Goal: Task Accomplishment & Management: Use online tool/utility

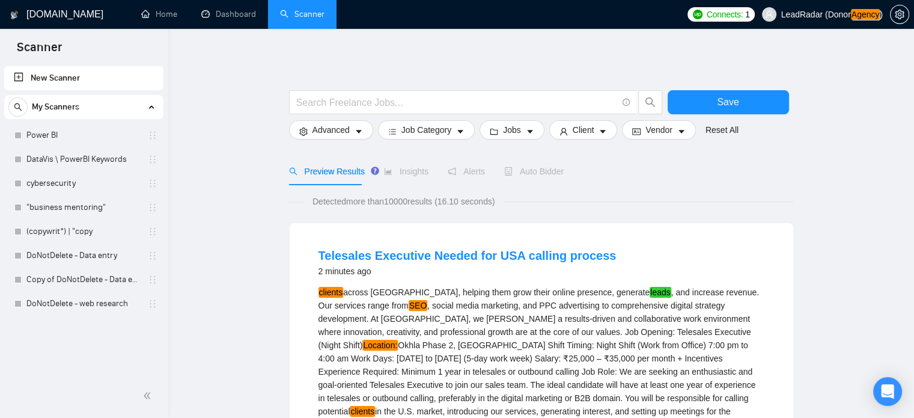
click at [833, 15] on span "LeadRadar (Donor Agency )" at bounding box center [832, 14] width 102 height 8
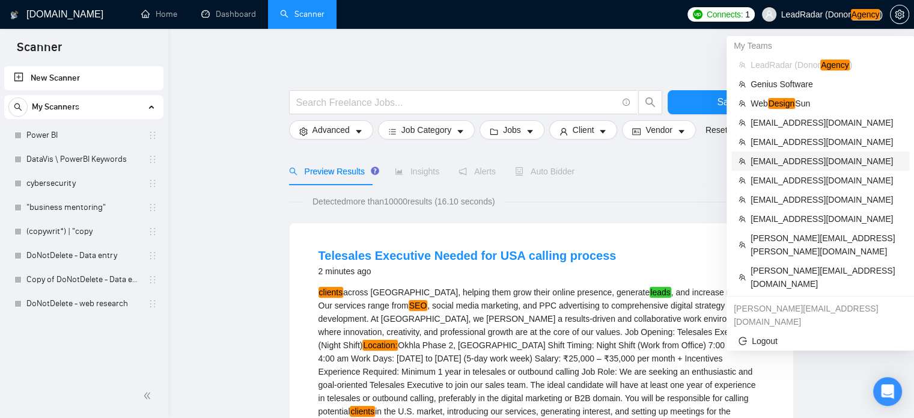
click at [775, 165] on span "[EMAIL_ADDRESS][DOMAIN_NAME]" at bounding box center [826, 160] width 151 height 13
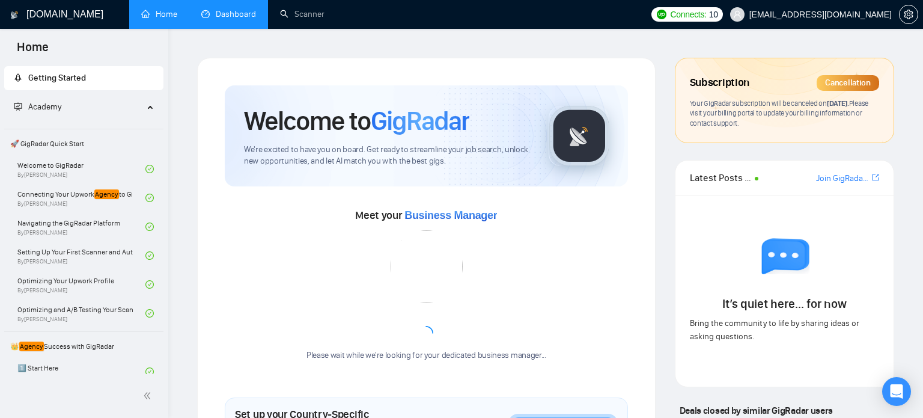
click at [242, 16] on link "Dashboard" at bounding box center [228, 14] width 55 height 10
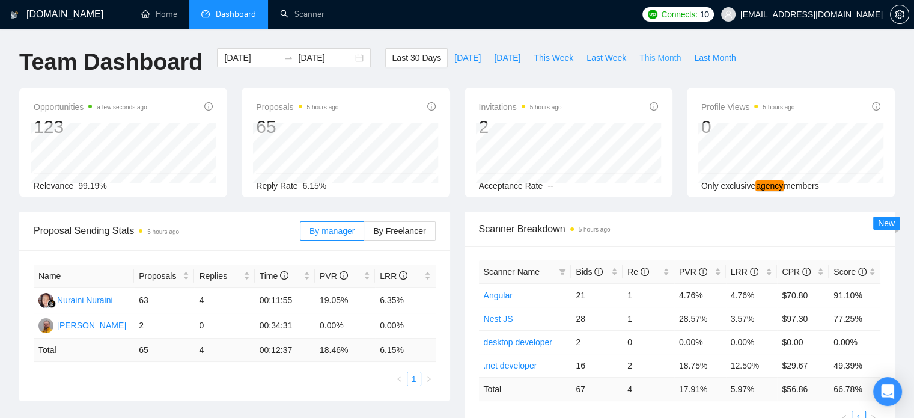
click at [649, 58] on span "This Month" at bounding box center [659, 57] width 41 height 13
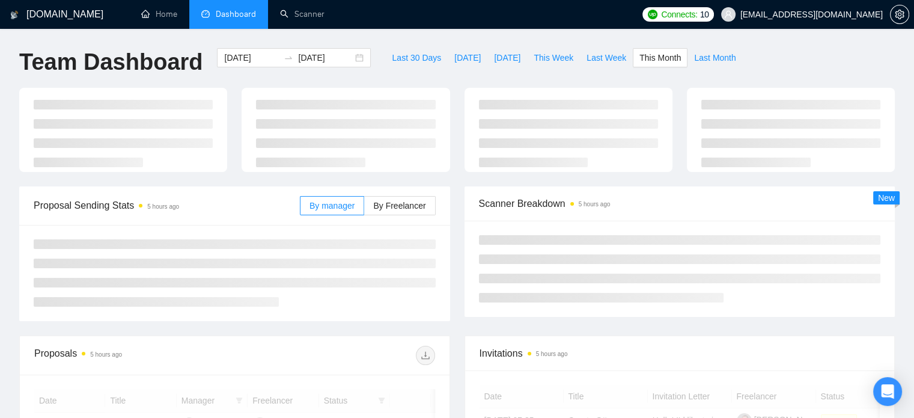
type input "[DATE]"
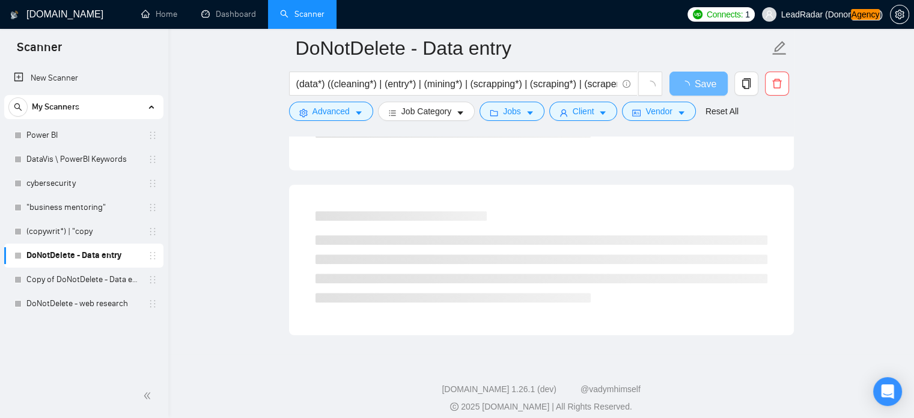
scroll to position [725, 0]
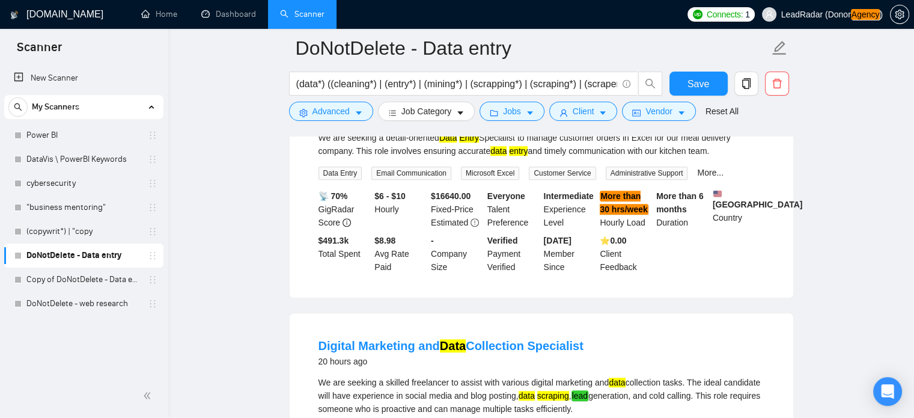
click at [831, 13] on span "LeadRadar (Donor Agency )" at bounding box center [832, 14] width 102 height 8
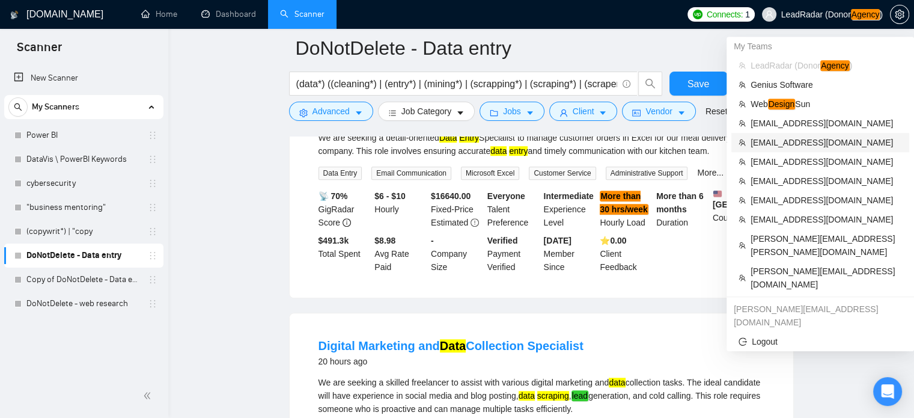
click at [783, 144] on span "[EMAIL_ADDRESS][DOMAIN_NAME]" at bounding box center [826, 142] width 151 height 13
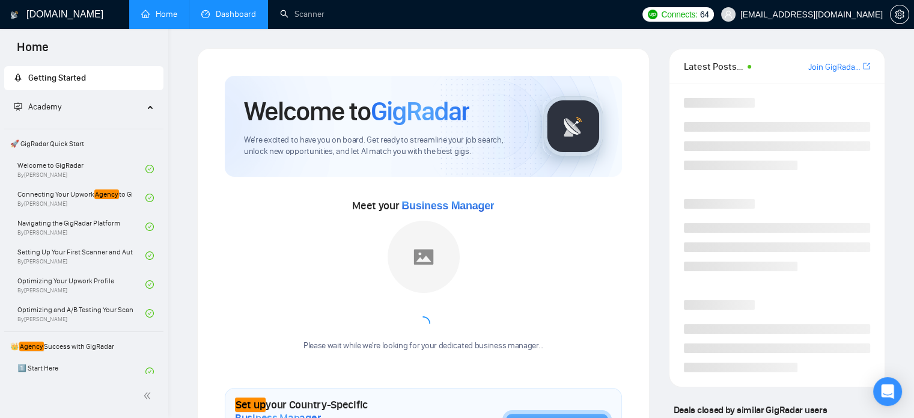
click at [221, 19] on link "Dashboard" at bounding box center [228, 14] width 55 height 10
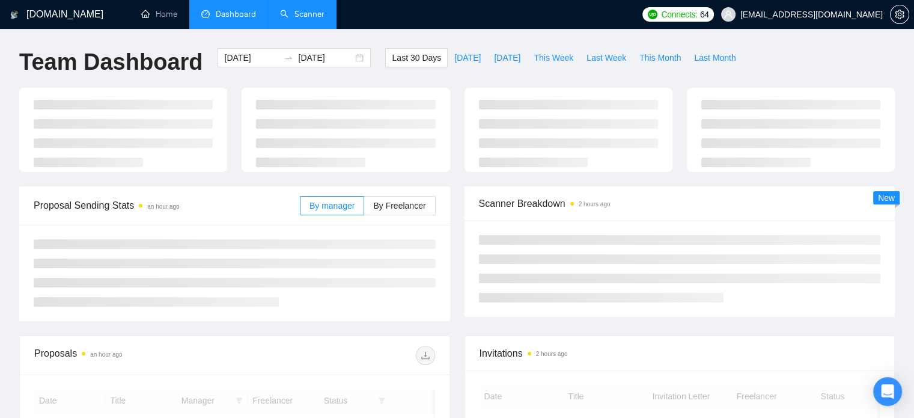
click at [308, 16] on link "Scanner" at bounding box center [302, 14] width 44 height 10
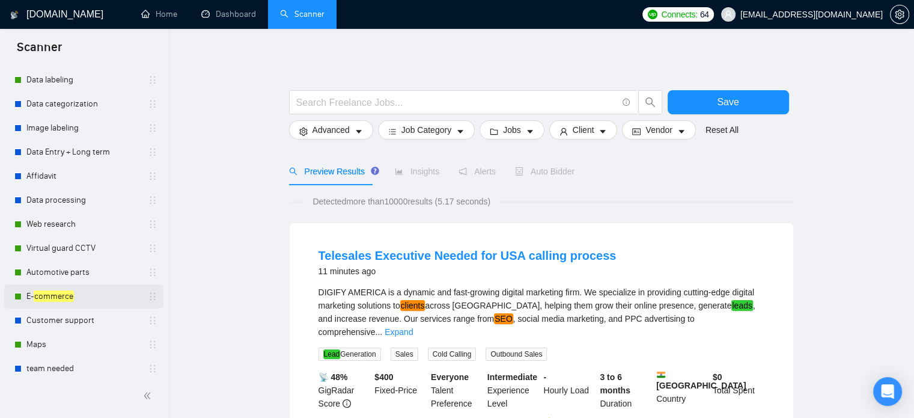
scroll to position [133, 0]
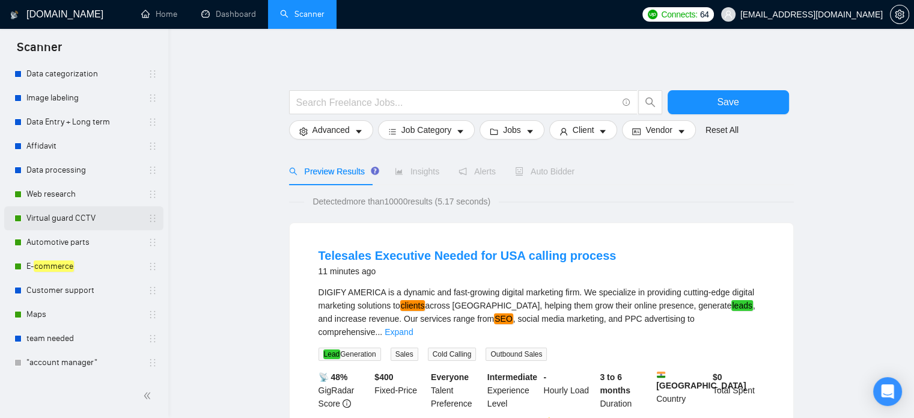
click at [76, 215] on link "Virtual guard CCTV" at bounding box center [83, 218] width 114 height 24
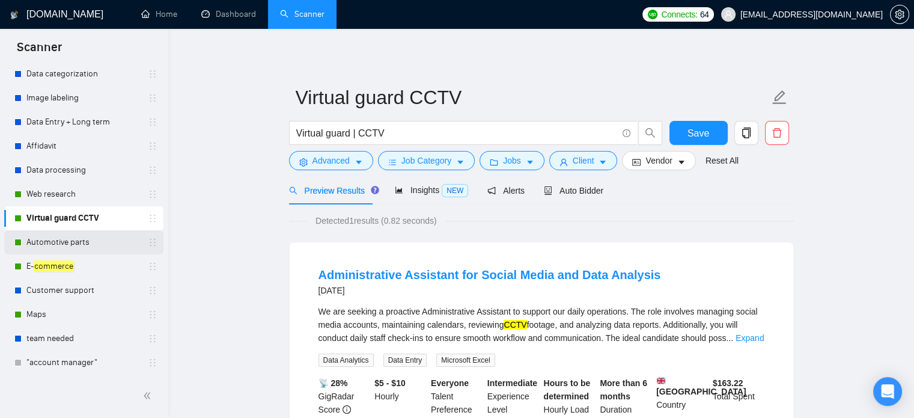
click at [53, 242] on link "Automotive parts" at bounding box center [83, 242] width 114 height 24
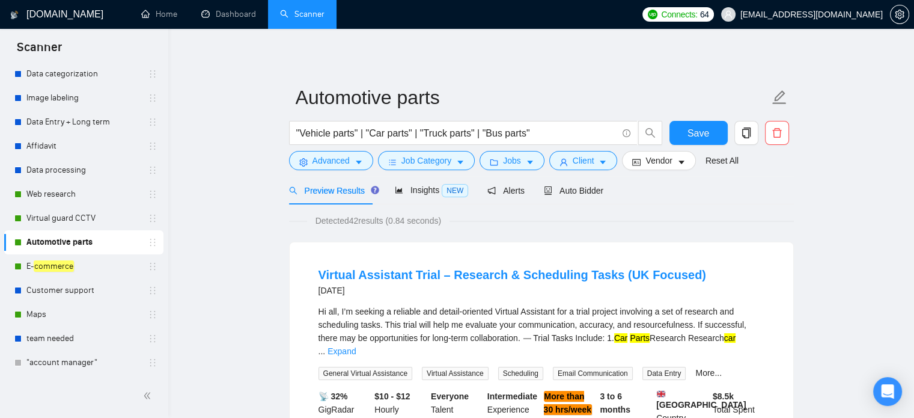
drag, startPoint x: 350, startPoint y: 220, endPoint x: 389, endPoint y: 217, distance: 39.2
click at [388, 220] on span "Detected 42 results (0.84 seconds)" at bounding box center [378, 220] width 142 height 13
click at [428, 180] on div "Insights NEW" at bounding box center [431, 190] width 73 height 28
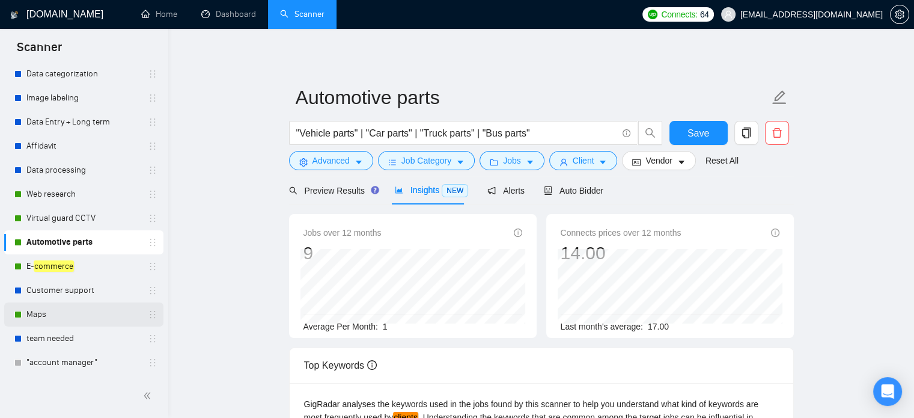
click at [40, 316] on link "Maps" at bounding box center [83, 314] width 114 height 24
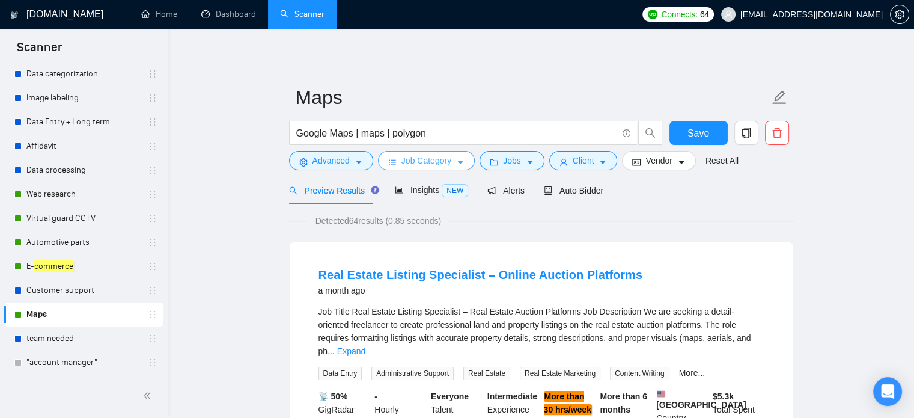
click at [456, 162] on icon "caret-down" at bounding box center [460, 162] width 8 height 8
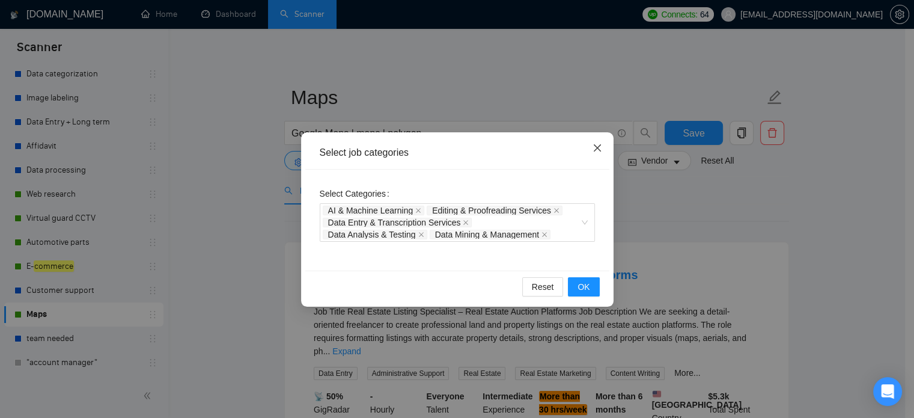
click at [600, 144] on icon "close" at bounding box center [598, 148] width 10 height 10
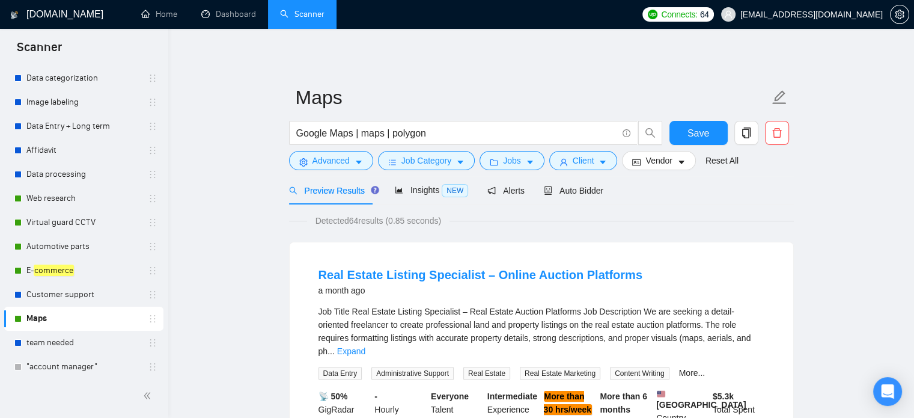
scroll to position [127, 0]
click at [46, 200] on link "Web research" at bounding box center [83, 200] width 114 height 24
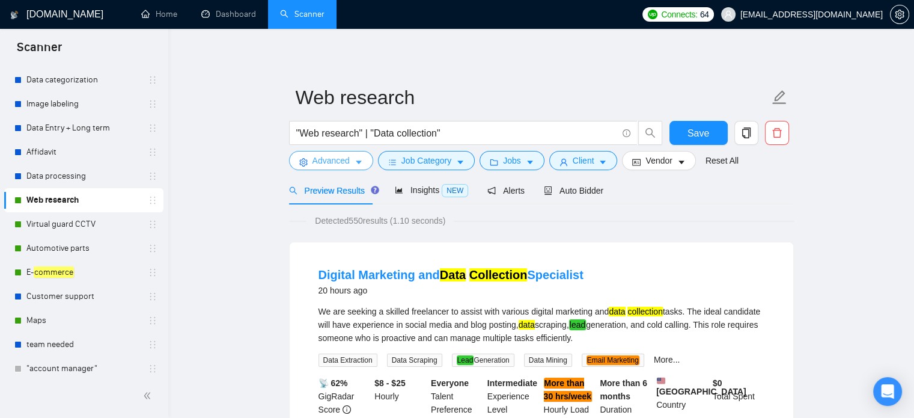
click at [342, 159] on span "Advanced" at bounding box center [330, 160] width 37 height 13
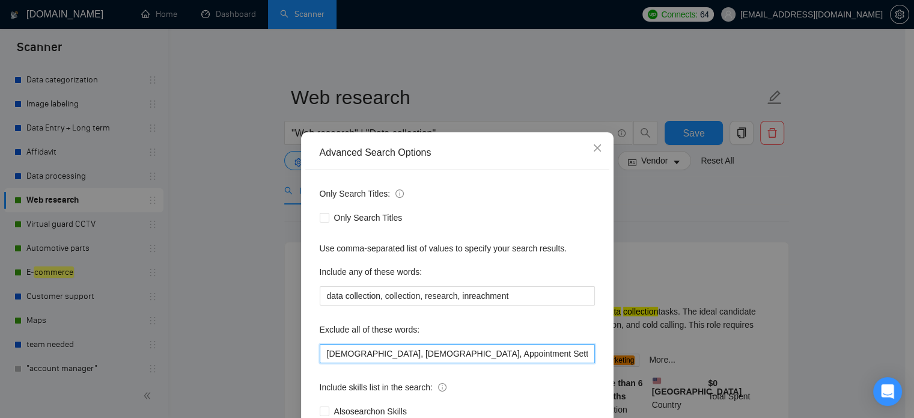
click at [414, 358] on input "Taiwanese, Kyrgyz, Appointment Setting, Recruiter, Google Analytics, Korean, sc…" at bounding box center [457, 353] width 275 height 19
drag, startPoint x: 517, startPoint y: 353, endPoint x: 563, endPoint y: 356, distance: 46.4
click at [564, 357] on input "Taiwanese, Kyrgyz, Appointment Setting, Recruiter, Google Analytics, Korean, sc…" at bounding box center [457, 353] width 275 height 19
click at [558, 355] on input "Taiwanese, Kyrgyz, Appointment Setting, Recruiter, Google Analytics, Korean, sc…" at bounding box center [457, 353] width 275 height 19
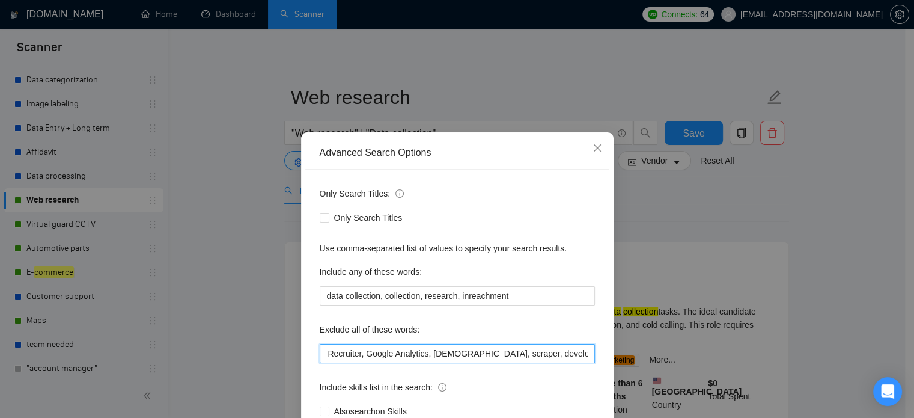
scroll to position [0, 279]
drag, startPoint x: 522, startPoint y: 355, endPoint x: 507, endPoint y: 352, distance: 14.6
click at [507, 352] on input "Taiwanese, Kyrgyz, Appointment Setting, Recruiter, Google Analytics, Korean, sc…" at bounding box center [457, 353] width 275 height 19
click at [593, 150] on icon "close" at bounding box center [598, 148] width 10 height 10
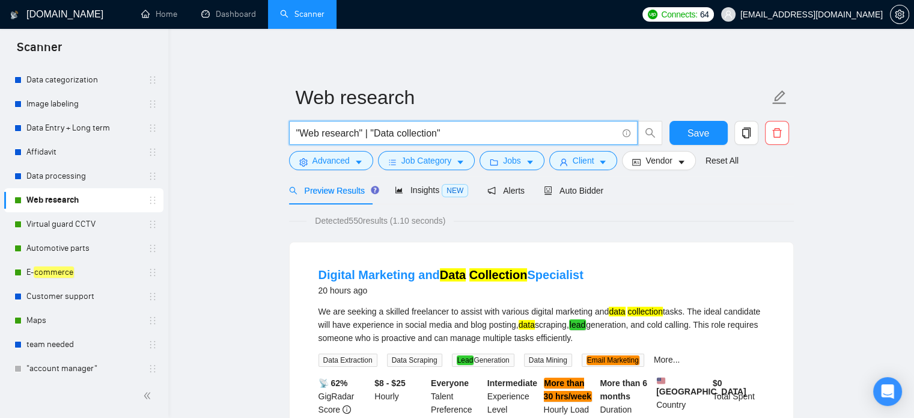
drag, startPoint x: 451, startPoint y: 136, endPoint x: 257, endPoint y: 126, distance: 195.0
click at [466, 133] on input ""Web research" | "Data collection"" at bounding box center [456, 133] width 321 height 15
click at [296, 133] on input ""Web research" | "Data collection")" at bounding box center [456, 133] width 321 height 15
type input "("Web research" | "Data collection")"
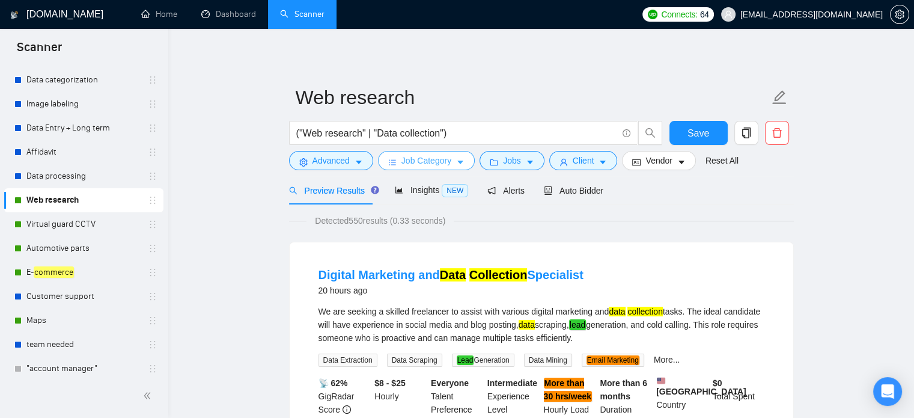
click at [449, 160] on button "Job Category" at bounding box center [426, 160] width 97 height 19
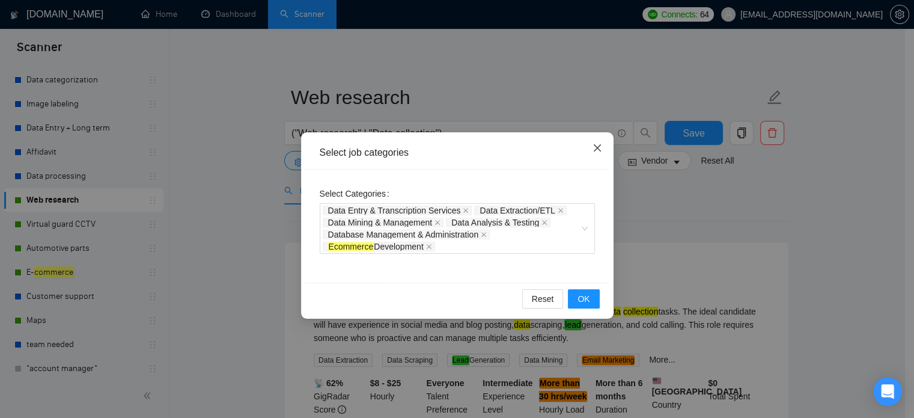
click at [599, 145] on icon "close" at bounding box center [598, 148] width 10 height 10
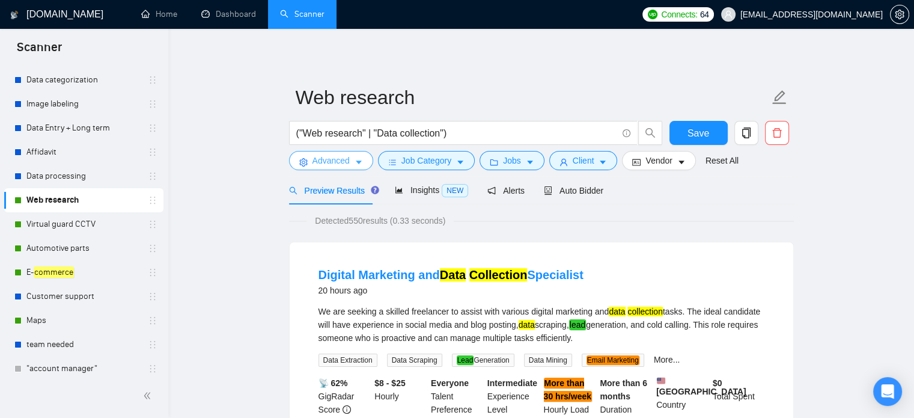
click at [315, 161] on span "Advanced" at bounding box center [330, 160] width 37 height 13
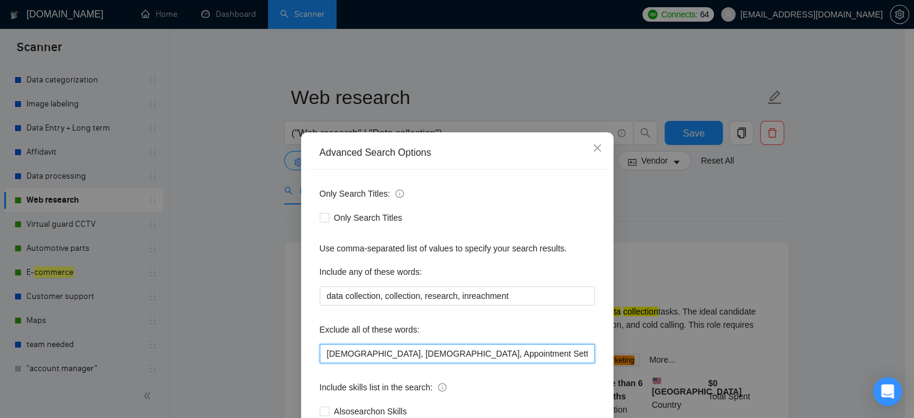
drag, startPoint x: 361, startPoint y: 356, endPoint x: 541, endPoint y: 357, distance: 180.3
click at [541, 357] on input "Taiwanese, Kyrgyz, Appointment Setting, Recruiter, Google Analytics, Korean, sc…" at bounding box center [457, 353] width 275 height 19
click at [593, 149] on icon "close" at bounding box center [598, 148] width 10 height 10
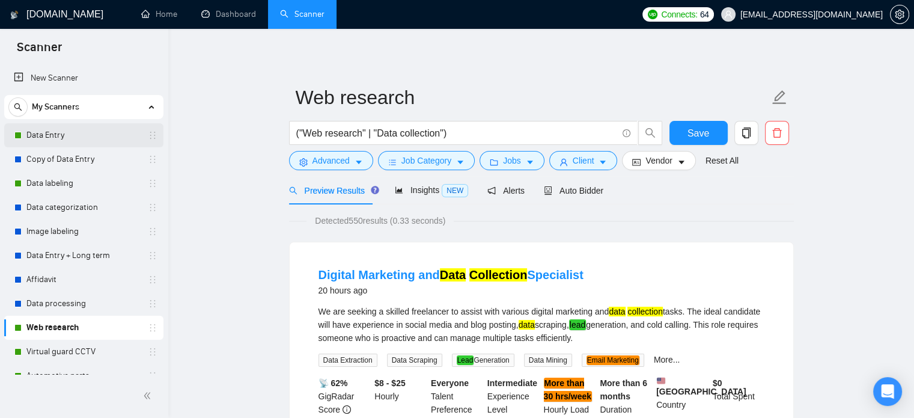
click at [44, 133] on link "Data Entry" at bounding box center [83, 135] width 114 height 24
click at [67, 130] on link "Data Entry" at bounding box center [83, 135] width 114 height 24
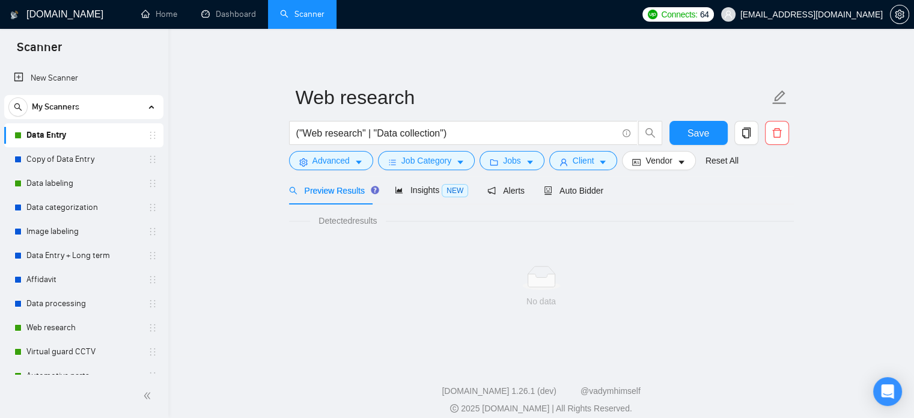
click at [55, 139] on link "Data Entry" at bounding box center [83, 135] width 114 height 24
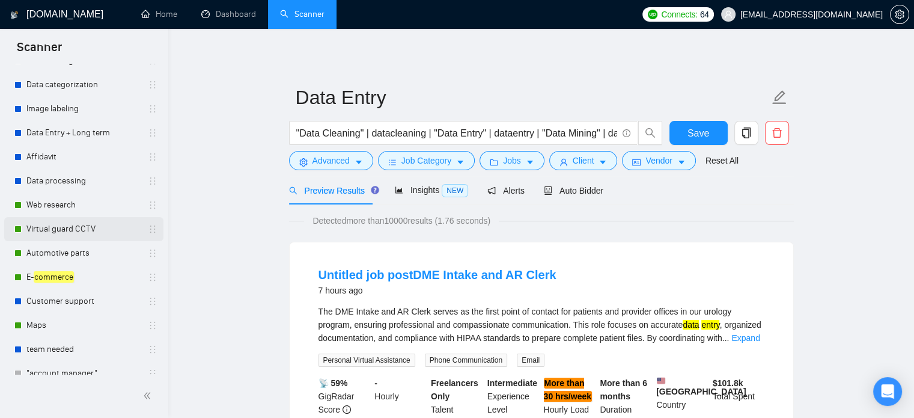
scroll to position [118, 0]
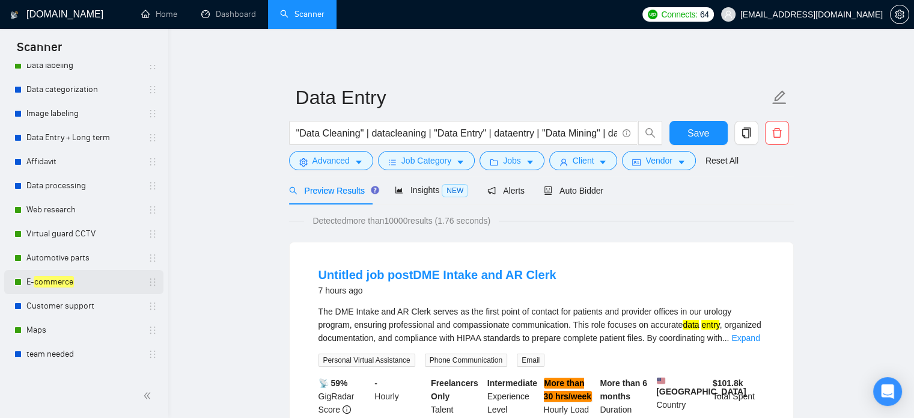
click at [71, 287] on link "E- commerce" at bounding box center [83, 282] width 114 height 24
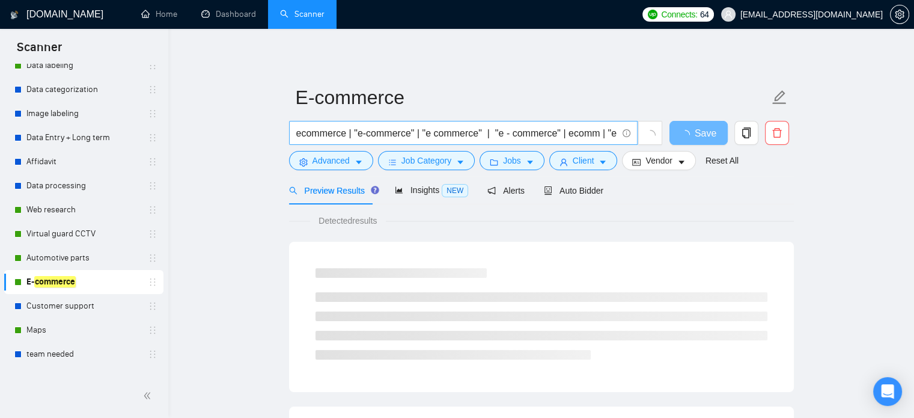
click at [525, 130] on input "ecommerce | "e-commerce" | "e commerce" | "e - commerce" | ecomm | "e comm" | "…" at bounding box center [456, 133] width 321 height 15
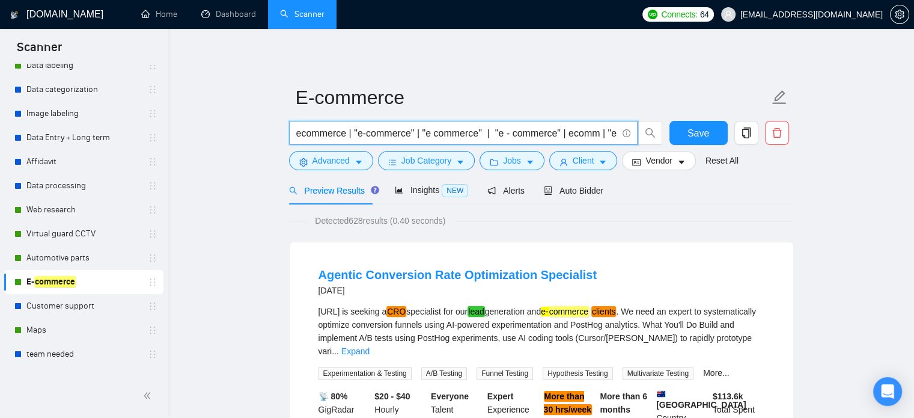
drag, startPoint x: 507, startPoint y: 133, endPoint x: 228, endPoint y: 132, distance: 278.8
click at [350, 162] on button "Advanced" at bounding box center [331, 160] width 84 height 19
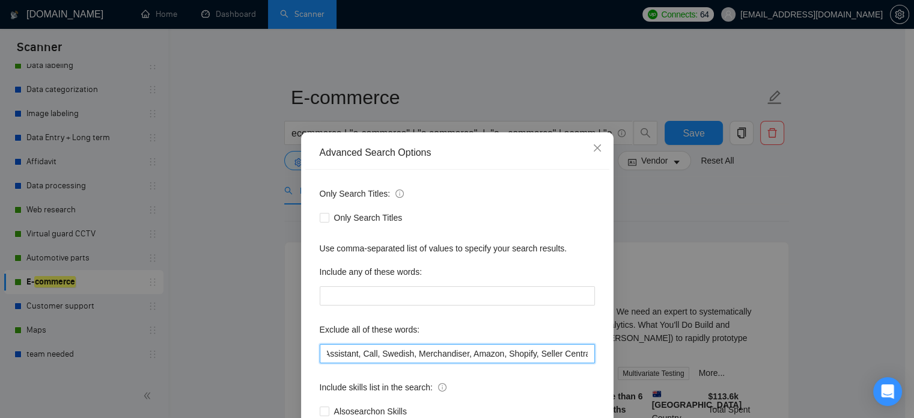
scroll to position [0, 1151]
drag, startPoint x: 399, startPoint y: 352, endPoint x: 629, endPoint y: 358, distance: 229.6
click at [629, 358] on div "Advanced Search Options Only Search Titles: Only Search Titles Use comma-separa…" at bounding box center [457, 209] width 914 height 418
click at [485, 353] on input "Database, PHP, Finnish, Customer Service, customer support, Français, Webscrapi…" at bounding box center [457, 353] width 275 height 19
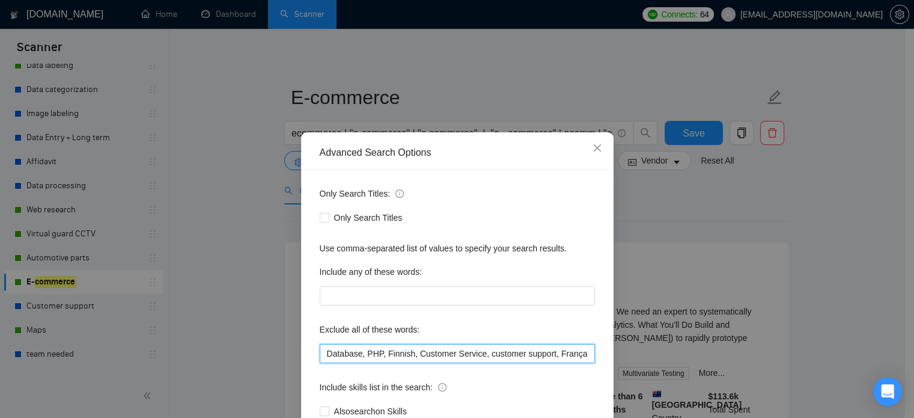
drag, startPoint x: 490, startPoint y: 358, endPoint x: 213, endPoint y: 355, distance: 277.6
click at [213, 355] on div "Advanced Search Options Only Search Titles: Only Search Titles Use comma-separa…" at bounding box center [457, 209] width 914 height 418
click at [238, 203] on div "Advanced Search Options Only Search Titles: Only Search Titles Use comma-separa…" at bounding box center [457, 209] width 914 height 418
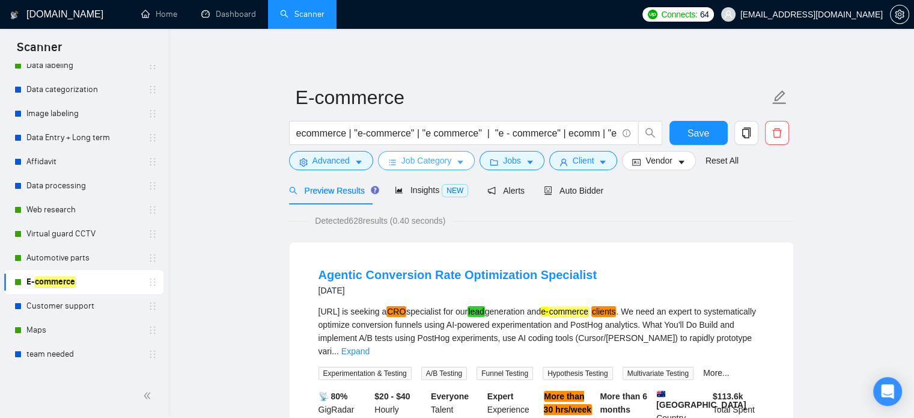
click at [431, 161] on span "Job Category" at bounding box center [426, 160] width 50 height 13
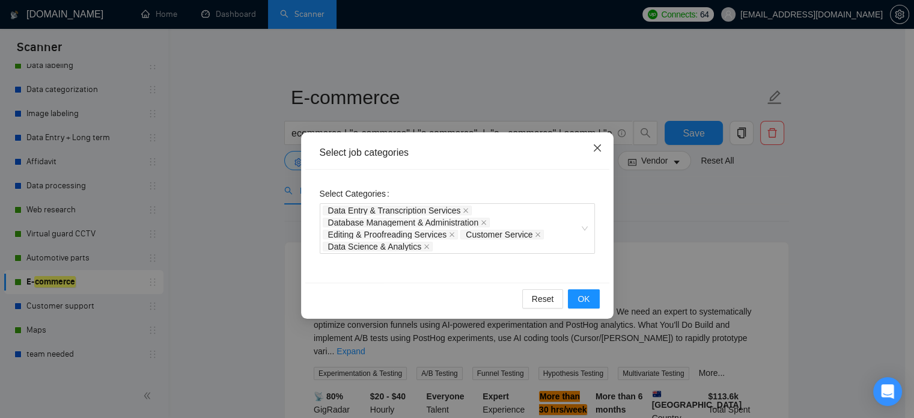
click at [596, 150] on icon "close" at bounding box center [596, 147] width 7 height 7
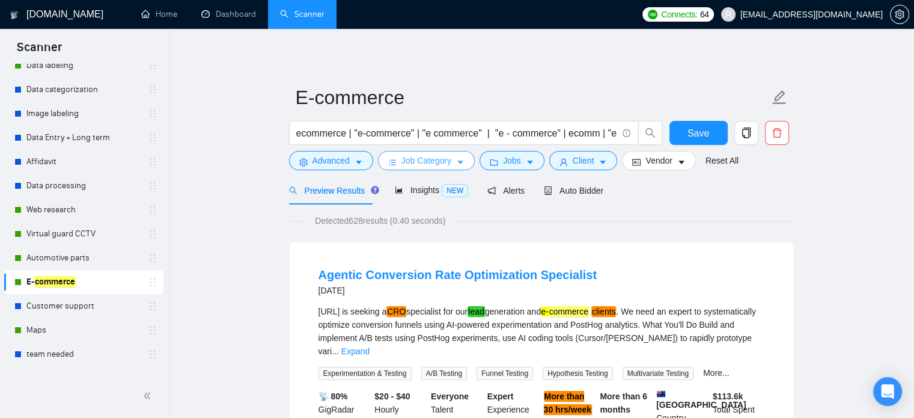
click at [412, 160] on span "Job Category" at bounding box center [426, 160] width 50 height 13
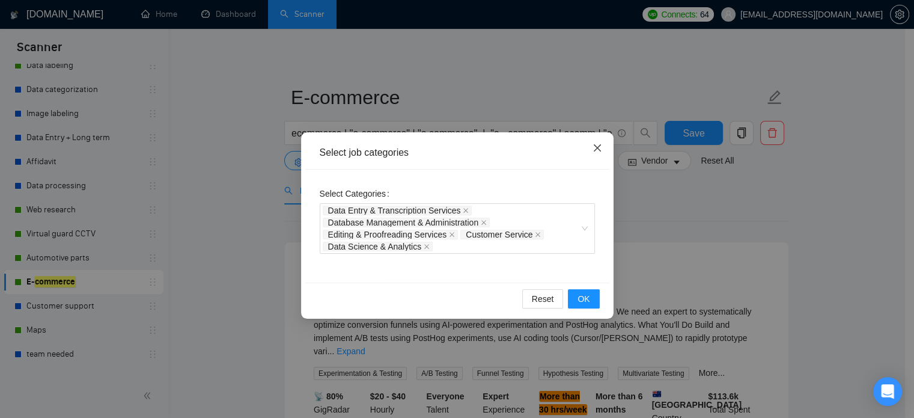
click at [602, 147] on span "Close" at bounding box center [597, 148] width 32 height 32
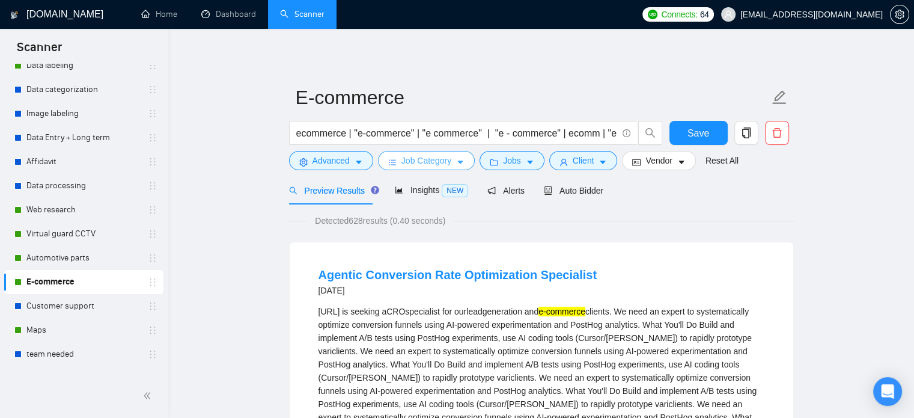
scroll to position [171, 0]
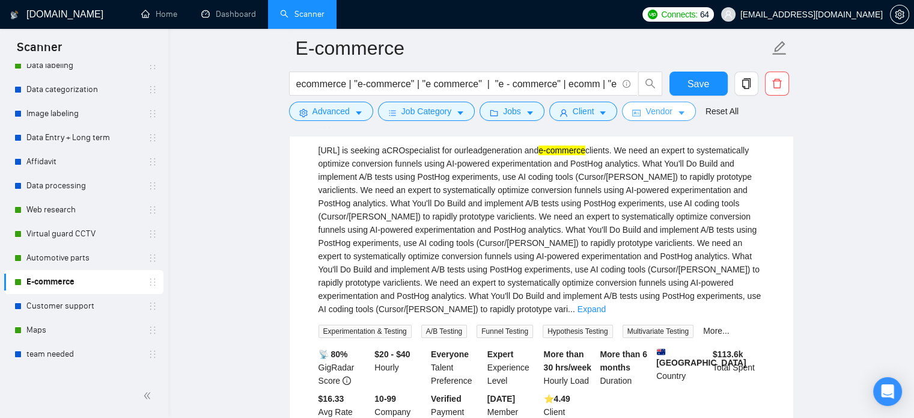
click at [663, 113] on span "Vendor" at bounding box center [658, 111] width 26 height 13
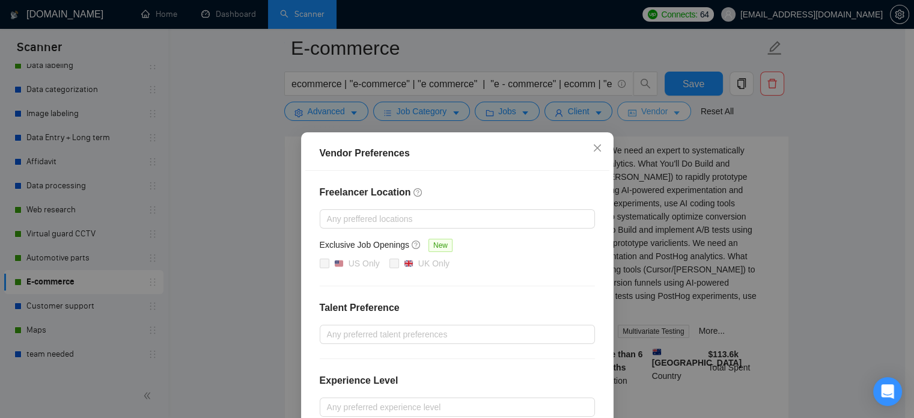
click at [663, 113] on div "Vendor Preferences Freelancer Location Any preffered locations Exclusive Job Op…" at bounding box center [457, 209] width 914 height 418
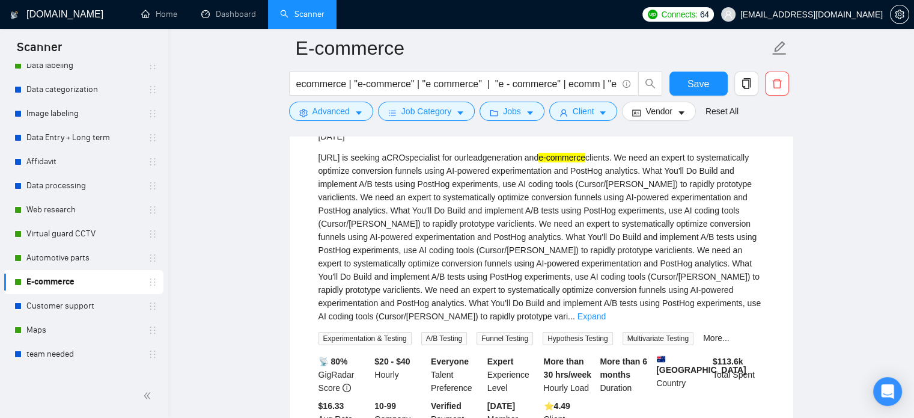
scroll to position [0, 0]
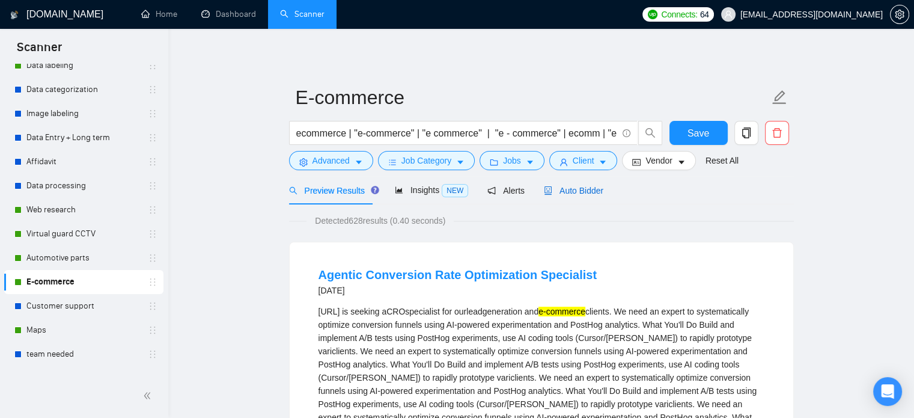
click at [581, 188] on span "Auto Bidder" at bounding box center [573, 191] width 59 height 10
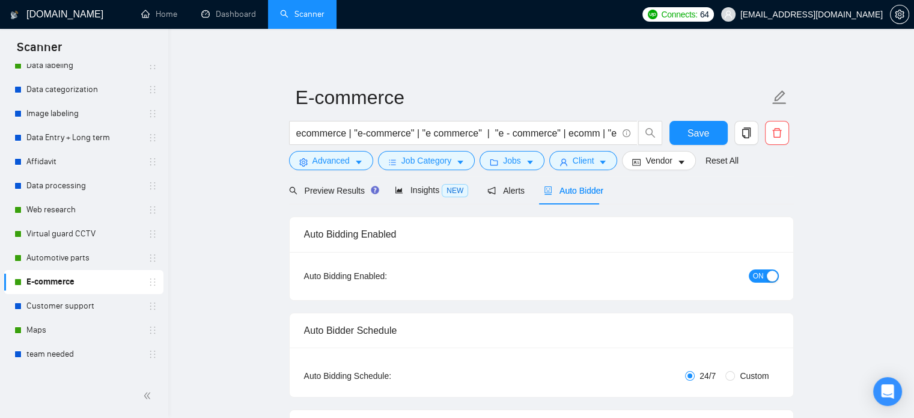
checkbox input "true"
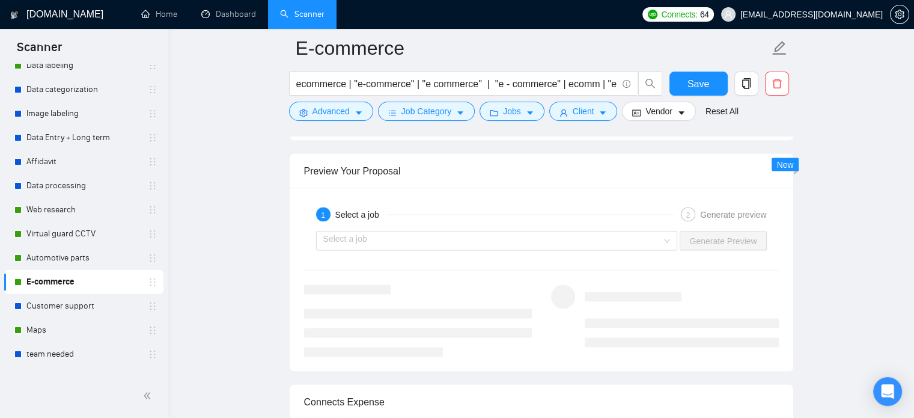
scroll to position [2322, 0]
click at [498, 234] on input "search" at bounding box center [492, 239] width 339 height 18
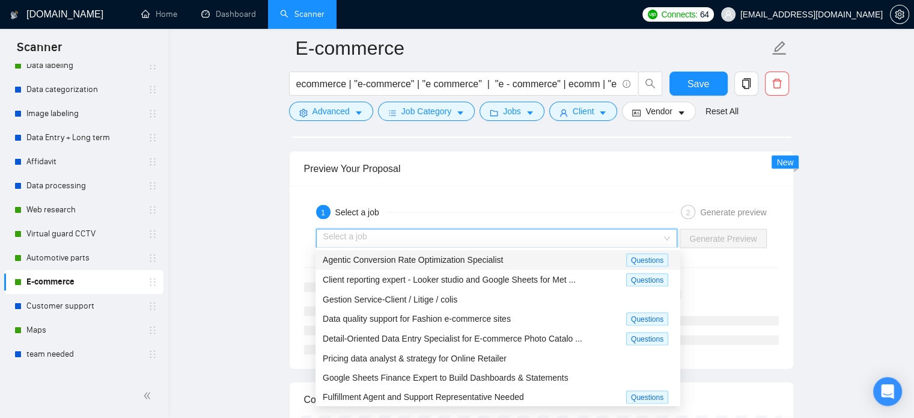
click at [435, 263] on span "Agentic Conversion Rate Optimization Specialist" at bounding box center [413, 260] width 180 height 10
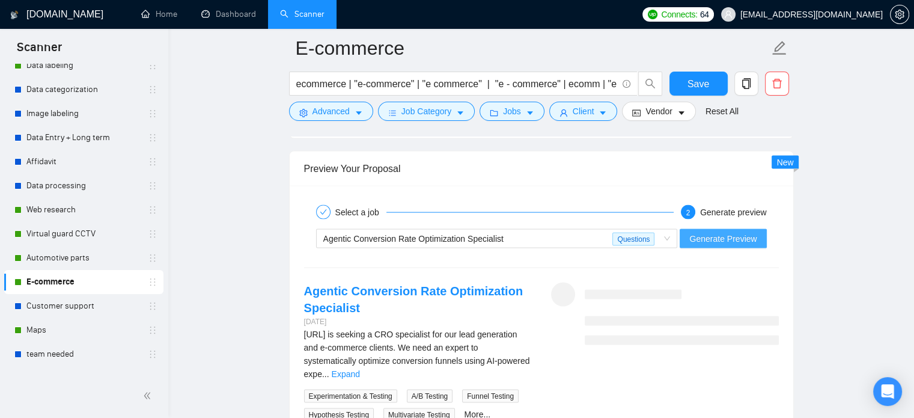
click at [747, 235] on span "Generate Preview" at bounding box center [722, 238] width 67 height 13
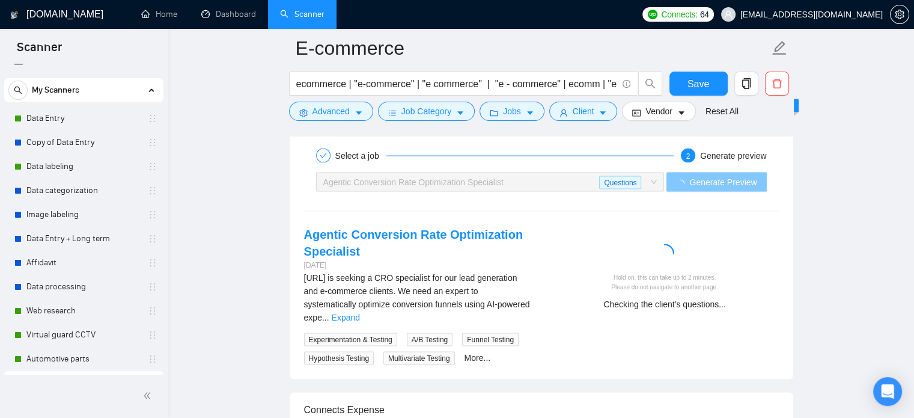
scroll to position [4, 0]
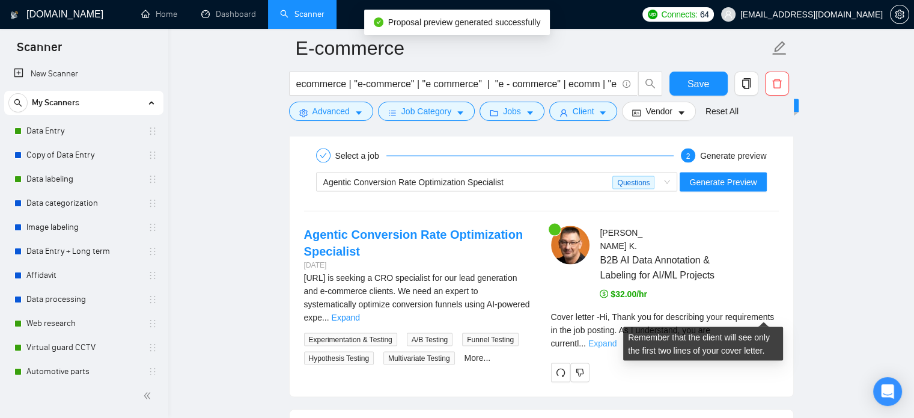
click at [617, 338] on link "Expand" at bounding box center [602, 343] width 28 height 10
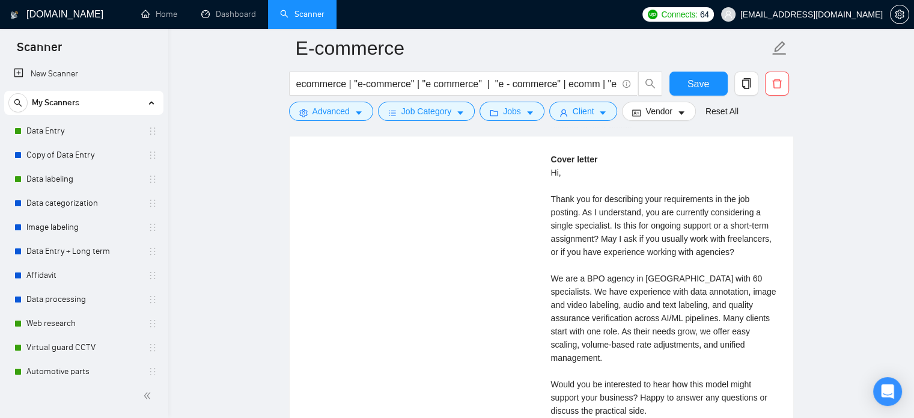
scroll to position [2807, 0]
drag, startPoint x: 549, startPoint y: 251, endPoint x: 743, endPoint y: 253, distance: 193.5
click at [743, 253] on div "Igor K . B2B AI Data Annotation & Labeling for AI/ML Projects $32.00/hr Describ…" at bounding box center [664, 143] width 247 height 693
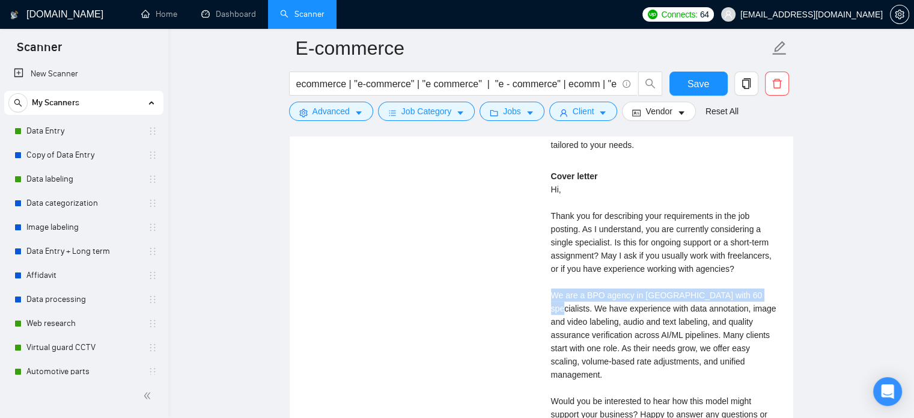
scroll to position [2841, 0]
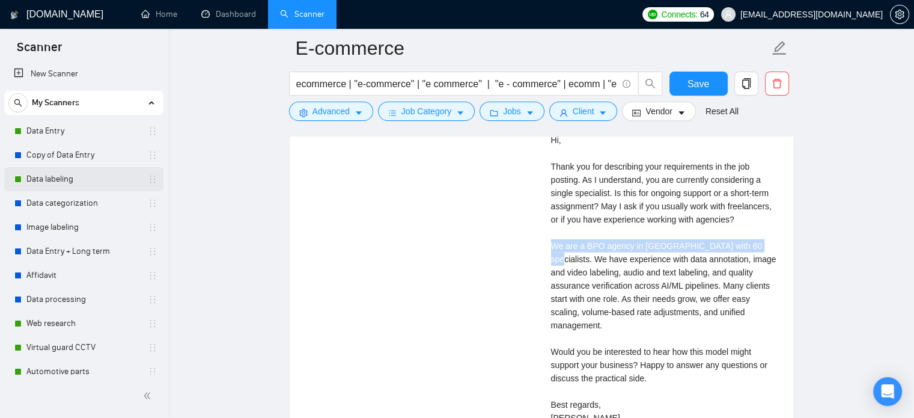
click at [56, 184] on link "Data labeling" at bounding box center [83, 179] width 114 height 24
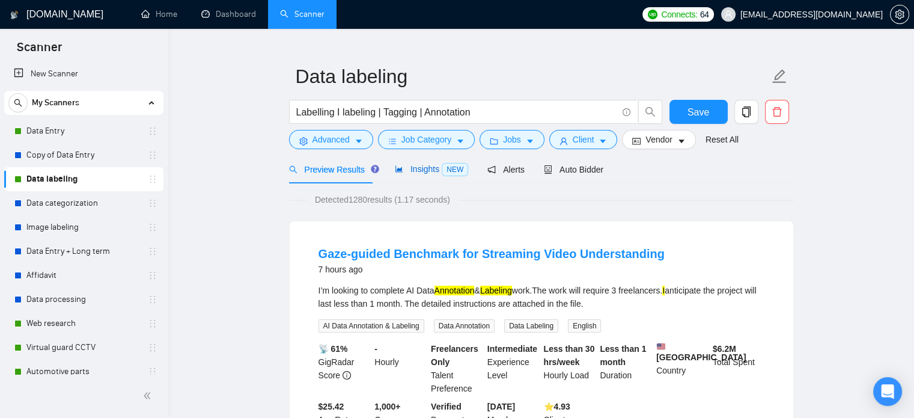
click at [412, 172] on span "Insights NEW" at bounding box center [431, 169] width 73 height 10
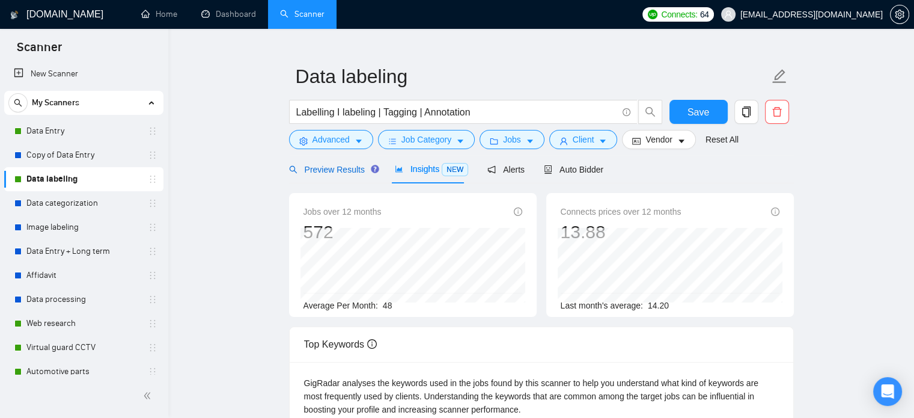
click at [321, 169] on span "Preview Results" at bounding box center [332, 170] width 87 height 10
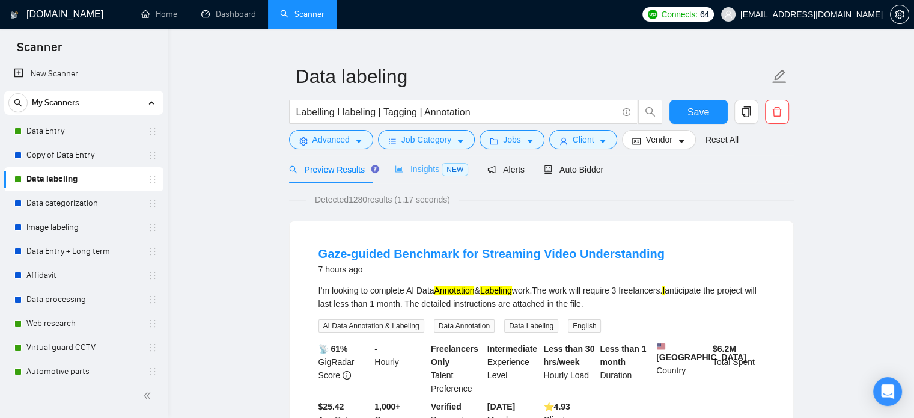
click at [407, 178] on div "Insights NEW" at bounding box center [431, 169] width 73 height 28
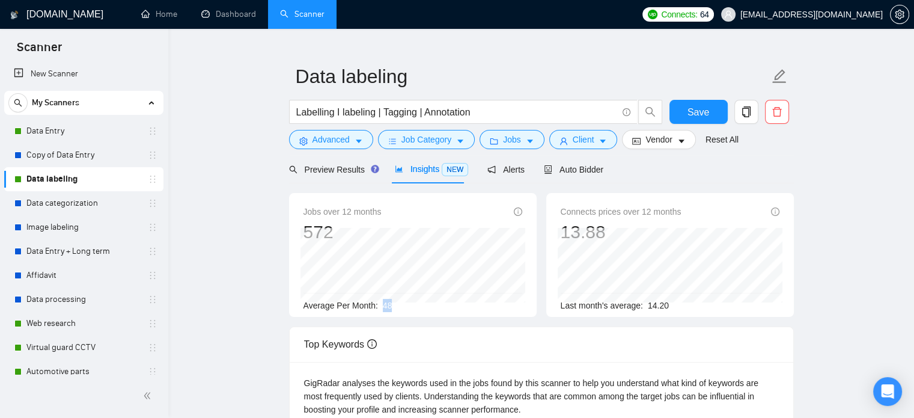
click at [378, 307] on div "Average Per Month: 48" at bounding box center [412, 305] width 219 height 13
click at [434, 143] on span "Job Category" at bounding box center [426, 139] width 50 height 13
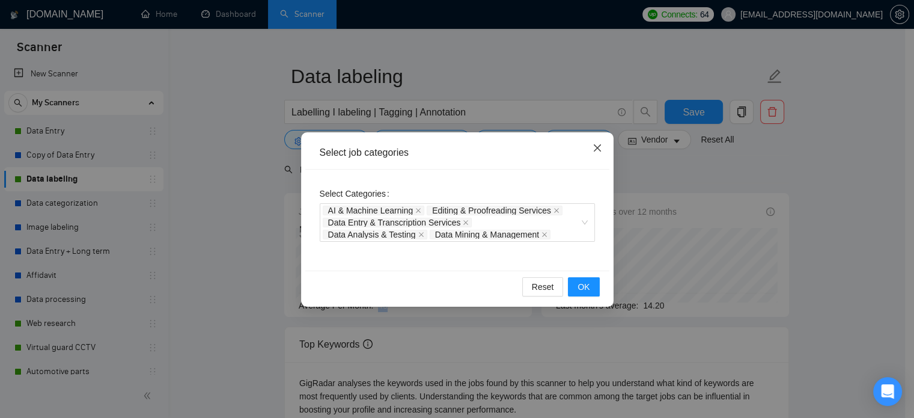
click at [600, 146] on icon "close" at bounding box center [598, 148] width 10 height 10
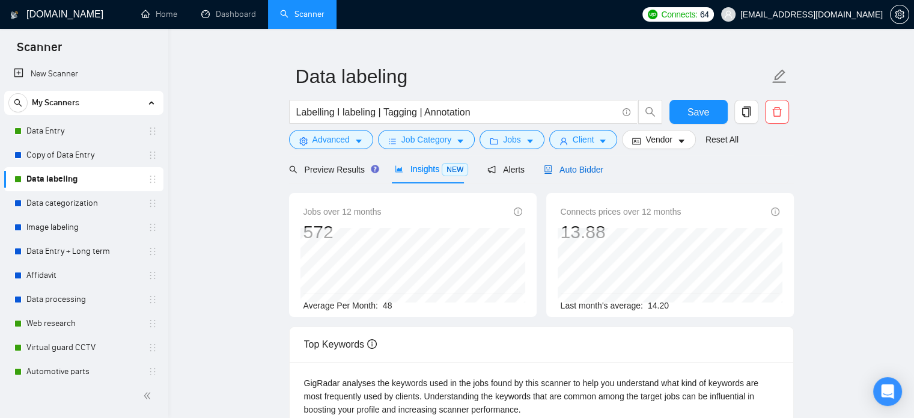
drag, startPoint x: 577, startPoint y: 172, endPoint x: 913, endPoint y: 45, distance: 359.8
click at [577, 172] on span "Auto Bidder" at bounding box center [573, 170] width 59 height 10
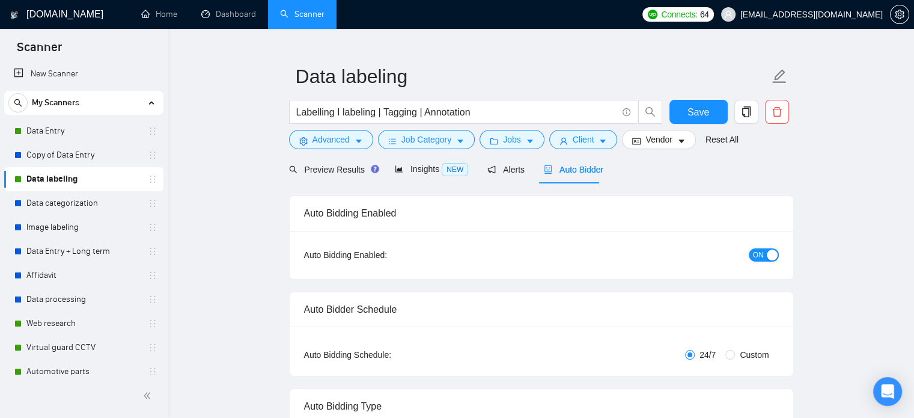
checkbox input "true"
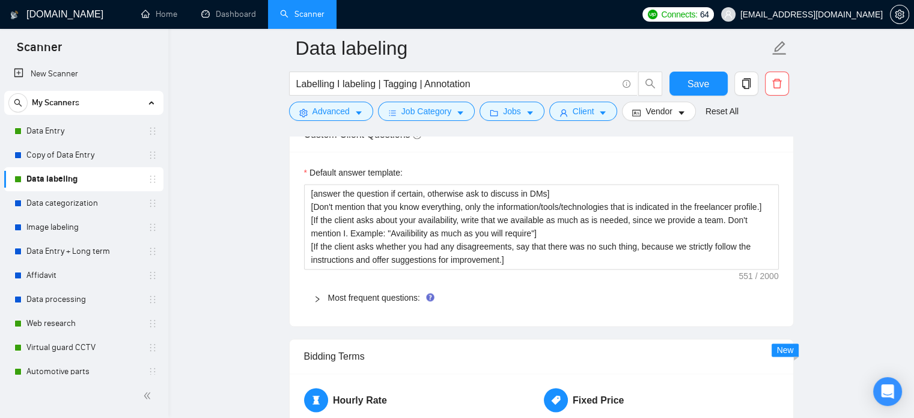
scroll to position [1745, 0]
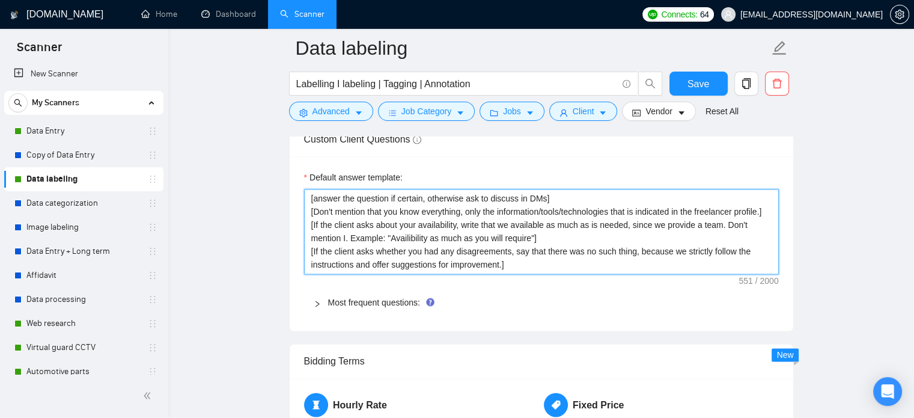
click at [428, 223] on textarea "[answer the question if certain, otherwise ask to discuss in DMs] [Don't mentio…" at bounding box center [541, 231] width 475 height 85
click at [353, 247] on textarea "[answer the question if certain, otherwise ask to discuss in DMs] [Don't mentio…" at bounding box center [541, 231] width 475 height 85
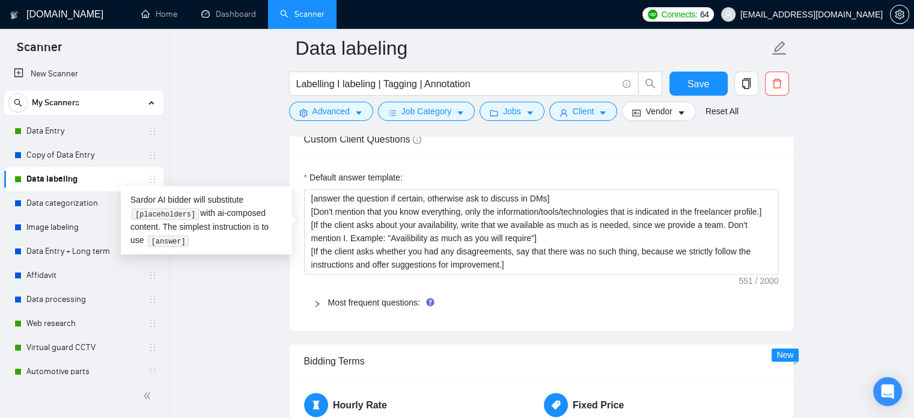
click at [314, 304] on icon "right" at bounding box center [317, 303] width 7 height 7
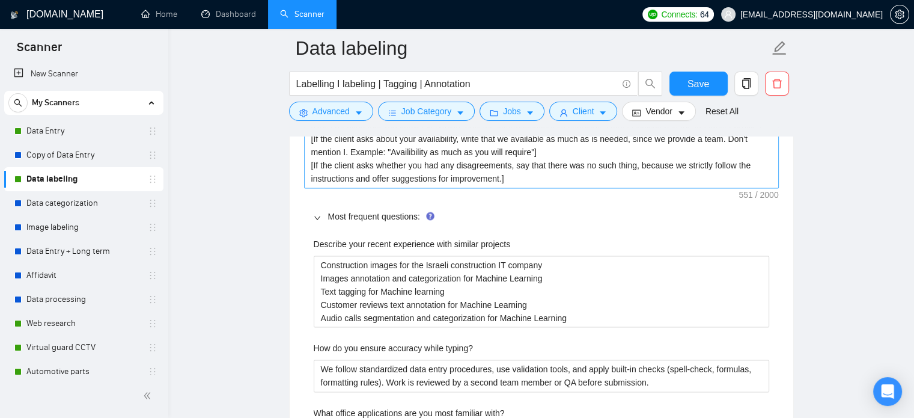
scroll to position [1832, 0]
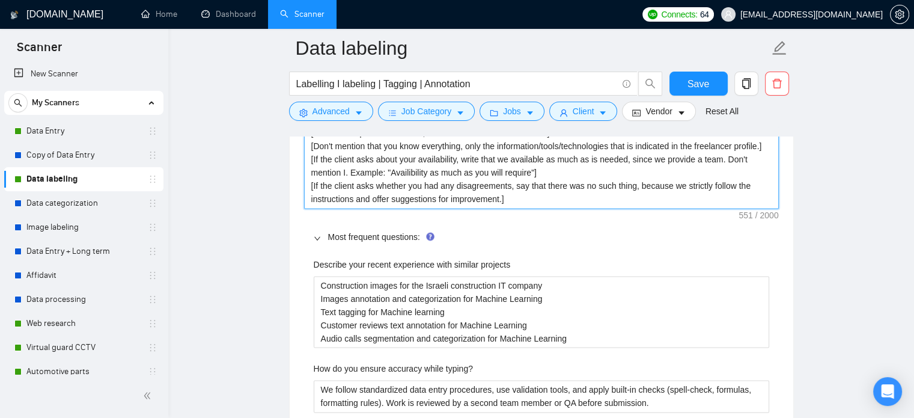
click at [441, 203] on textarea "[answer the question if certain, otherwise ask to discuss in DMs] [Don't mentio…" at bounding box center [541, 165] width 475 height 85
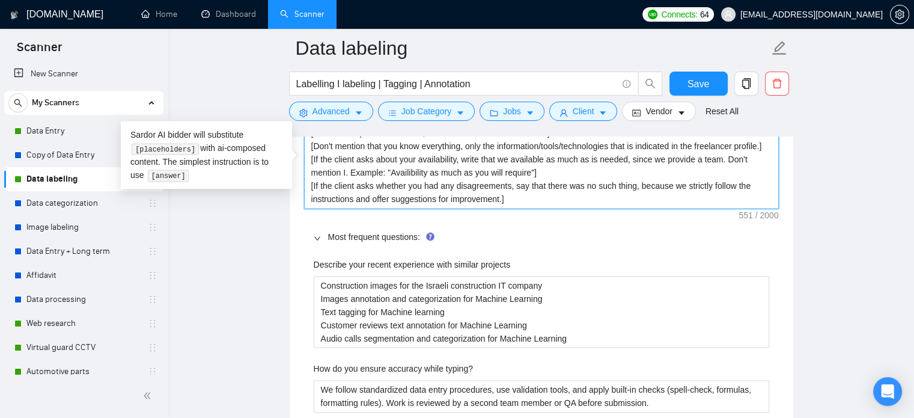
click at [543, 198] on textarea "[answer the question if certain, otherwise ask to discuss in DMs] [Don't mentio…" at bounding box center [541, 165] width 475 height 85
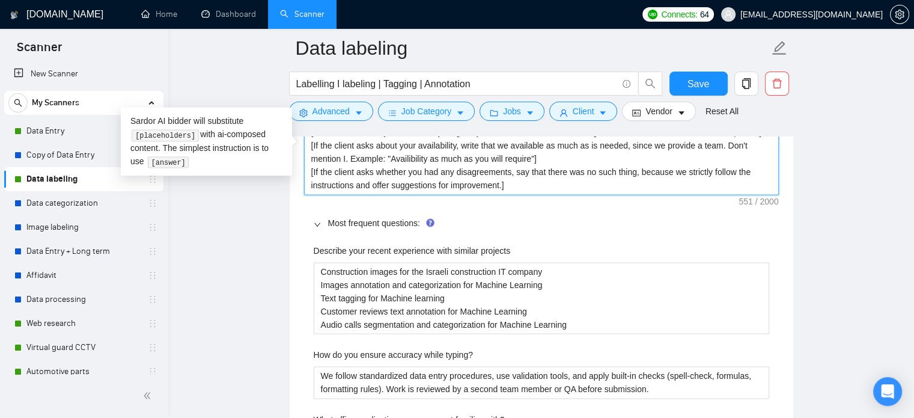
scroll to position [1825, 0]
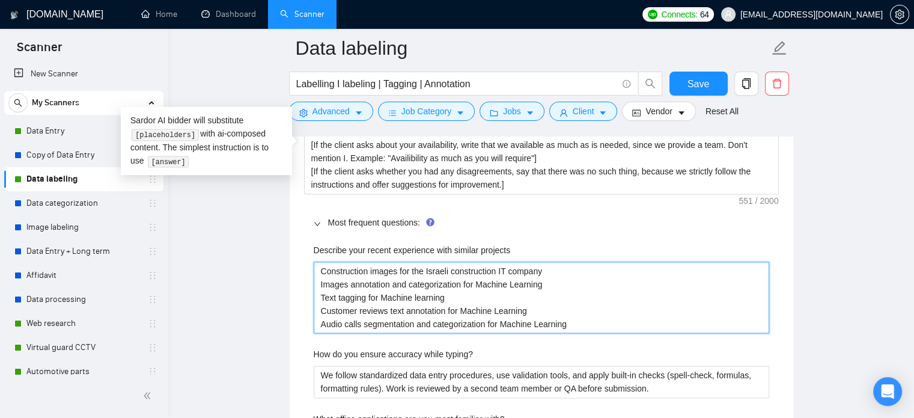
click at [403, 285] on projects "Construction images for the Israeli construction IT company Images annotation a…" at bounding box center [542, 297] width 456 height 72
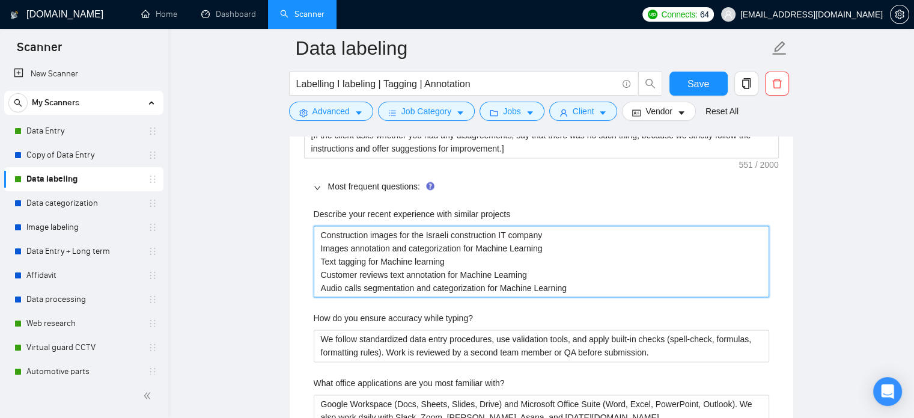
scroll to position [1864, 0]
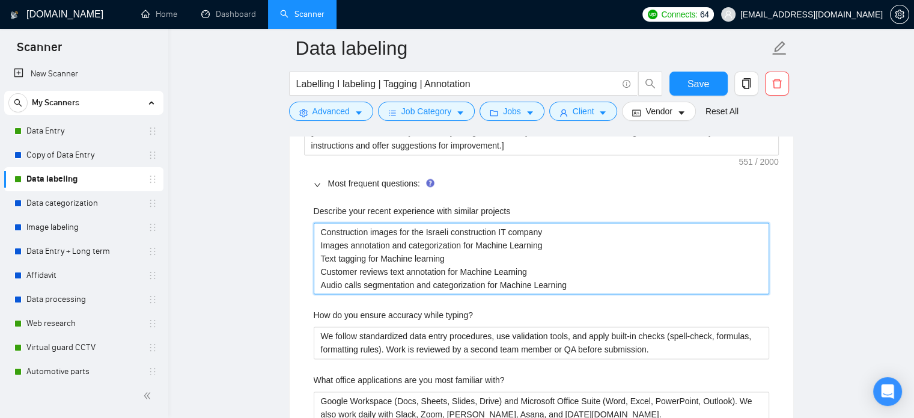
drag, startPoint x: 320, startPoint y: 230, endPoint x: 596, endPoint y: 290, distance: 282.3
click at [596, 290] on projects "Construction images for the Israeli construction IT company Images annotation a…" at bounding box center [542, 258] width 456 height 72
click at [370, 255] on projects "Construction images for the Israeli construction IT company Images annotation a…" at bounding box center [542, 258] width 456 height 72
drag, startPoint x: 329, startPoint y: 243, endPoint x: 550, endPoint y: 249, distance: 221.2
click at [550, 249] on projects "Construction images for the Israeli construction IT company Images annotation a…" at bounding box center [542, 258] width 456 height 72
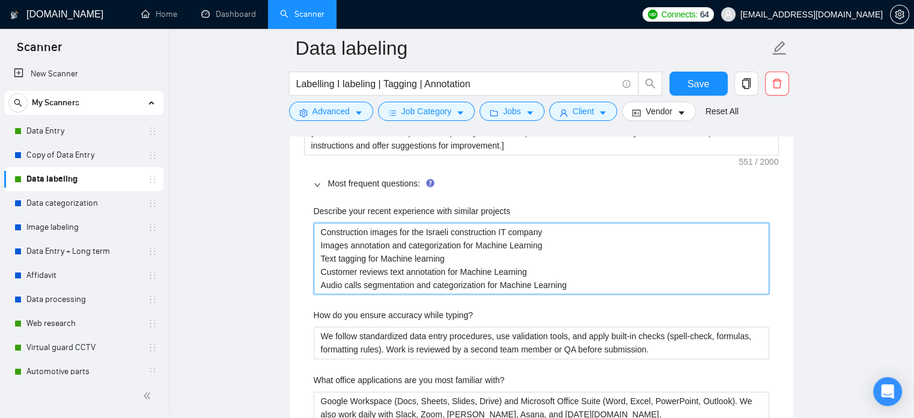
click at [315, 254] on projects "Construction images for the Israeli construction IT company Images annotation a…" at bounding box center [542, 258] width 456 height 72
drag, startPoint x: 318, startPoint y: 255, endPoint x: 454, endPoint y: 258, distance: 135.8
click at [454, 258] on projects "Construction images for the Israeli construction IT company Images annotation a…" at bounding box center [542, 258] width 456 height 72
click at [388, 273] on projects "Construction images for the Israeli construction IT company Images annotation a…" at bounding box center [542, 258] width 456 height 72
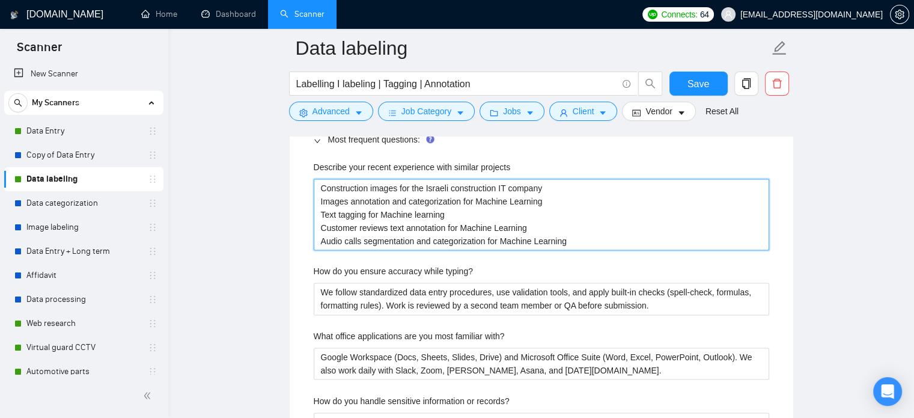
scroll to position [1907, 0]
drag, startPoint x: 317, startPoint y: 187, endPoint x: 582, endPoint y: 245, distance: 270.6
click at [582, 245] on projects "Construction images for the Israeli construction IT company Images annotation a…" at bounding box center [542, 215] width 456 height 72
click at [428, 220] on projects "Construction images for the Israeli construction IT company Images annotation a…" at bounding box center [542, 215] width 456 height 72
click at [411, 207] on projects "Construction images for the Israeli construction IT company Images annotation a…" at bounding box center [542, 215] width 456 height 72
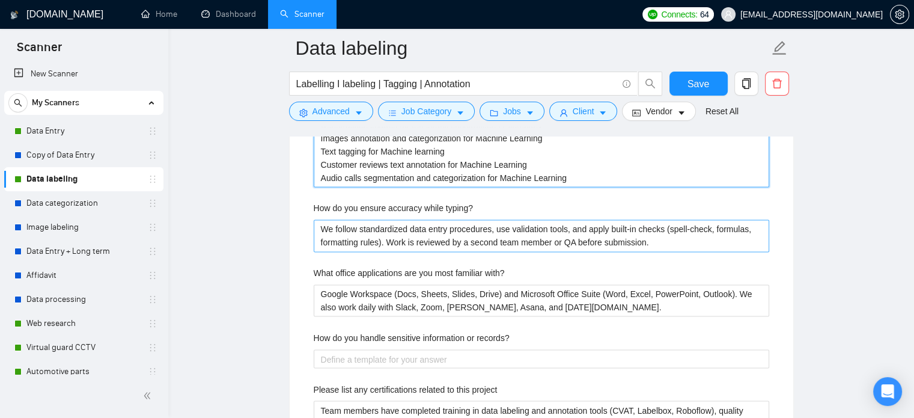
scroll to position [1974, 0]
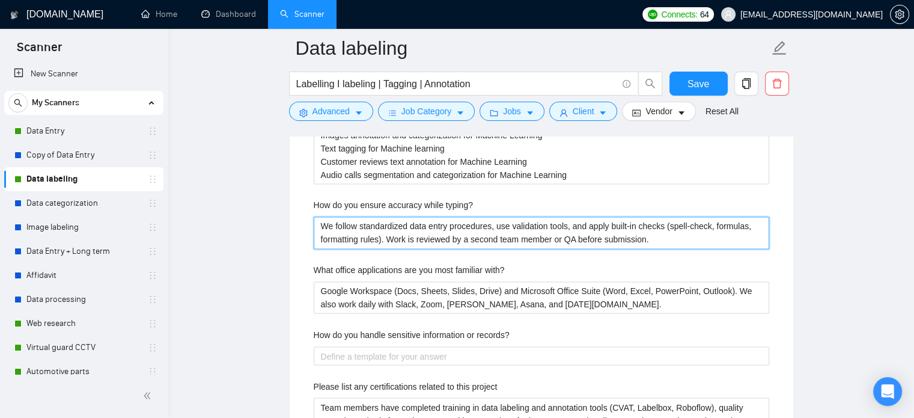
click at [361, 231] on typing\? "We follow standardized data entry procedures, use validation tools, and apply b…" at bounding box center [542, 232] width 456 height 32
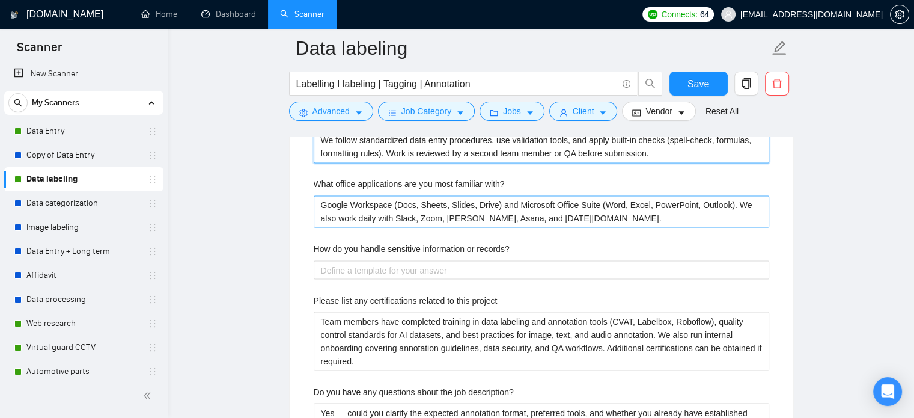
scroll to position [2061, 0]
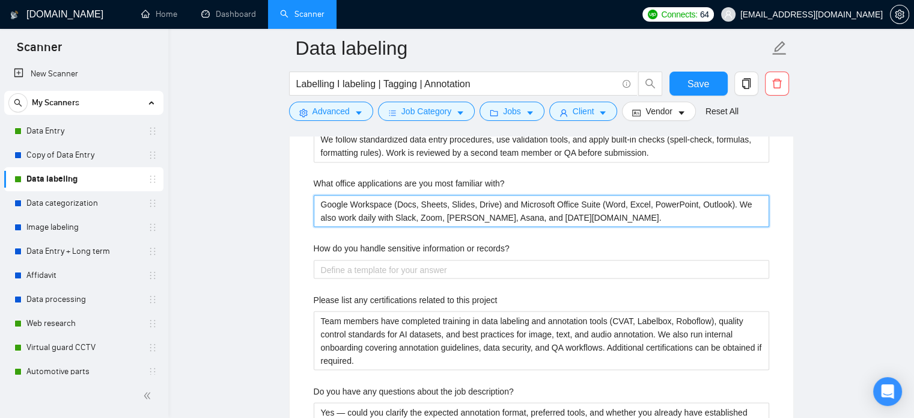
drag, startPoint x: 459, startPoint y: 212, endPoint x: 293, endPoint y: 197, distance: 167.1
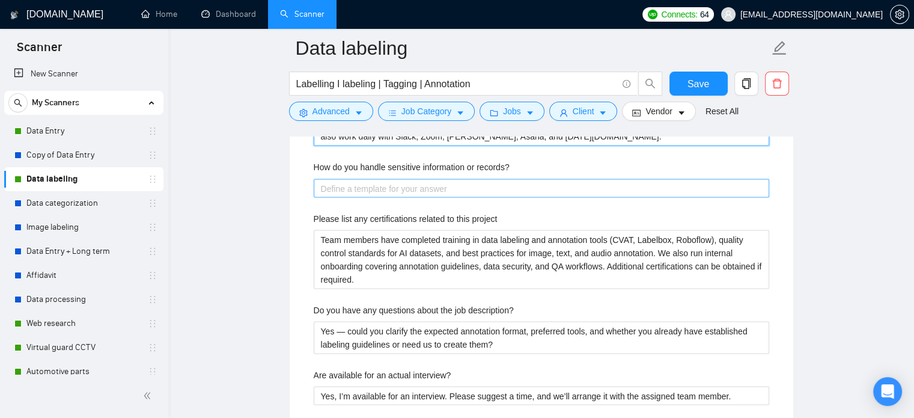
scroll to position [2144, 0]
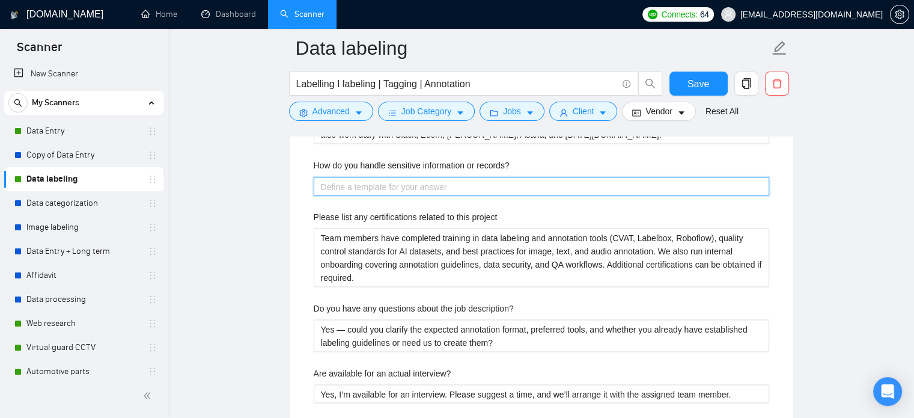
click at [354, 180] on records\? "How do you handle sensitive information or records?" at bounding box center [542, 186] width 456 height 19
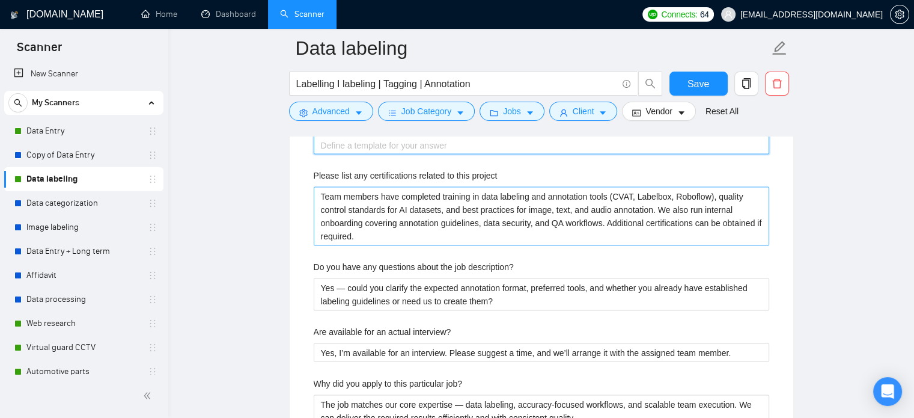
scroll to position [2186, 0]
click at [368, 216] on project "Team members have completed training in data labeling and annotation tools (CVA…" at bounding box center [542, 215] width 456 height 59
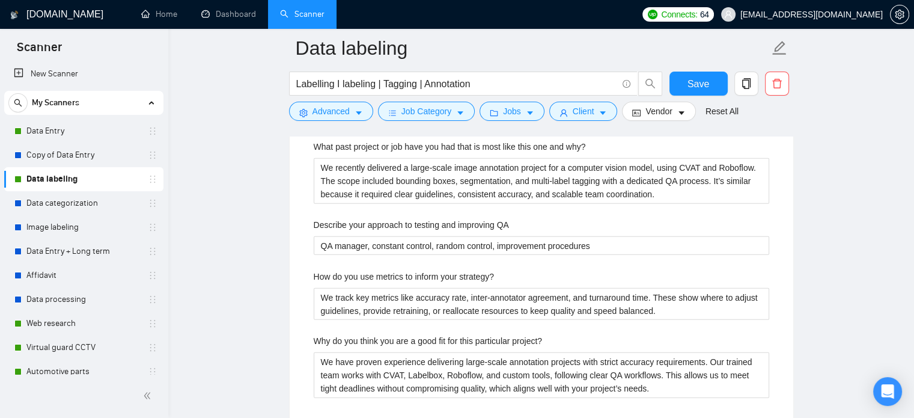
scroll to position [2701, 0]
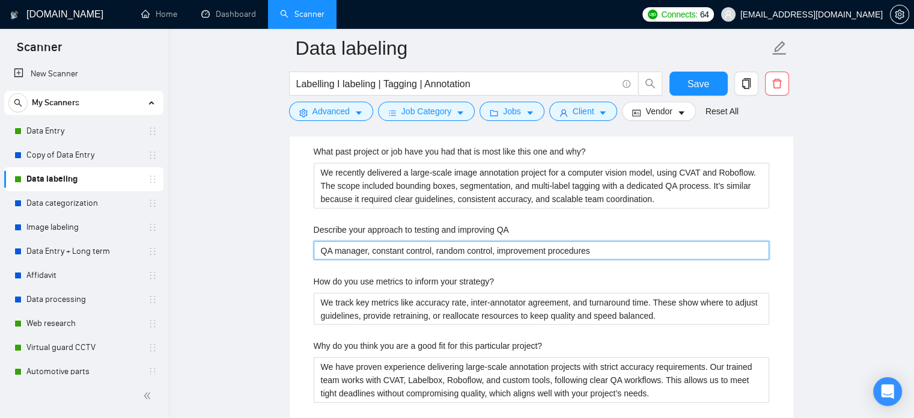
drag, startPoint x: 316, startPoint y: 249, endPoint x: 621, endPoint y: 250, distance: 305.3
click at [621, 250] on QA "QA manager, constant control, random control, improvement procedures" at bounding box center [542, 250] width 456 height 19
click at [620, 250] on QA "QA manager, constant control, random control, improvement procedures" at bounding box center [542, 250] width 456 height 19
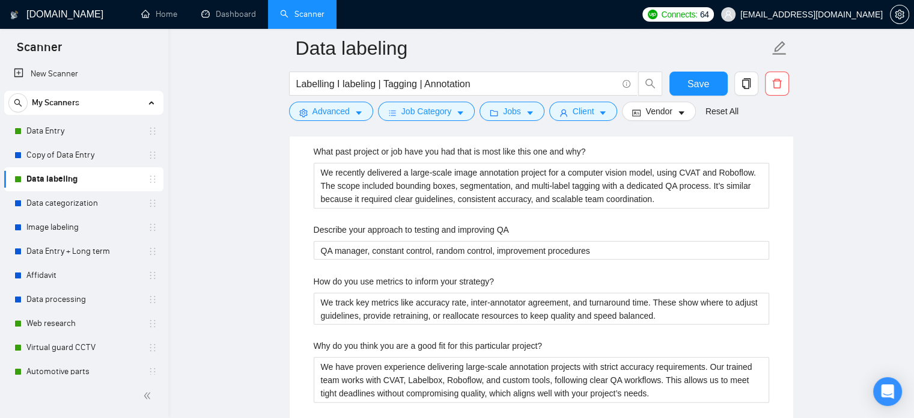
click at [587, 225] on div "Describe your approach to testing and improving QA" at bounding box center [542, 232] width 456 height 18
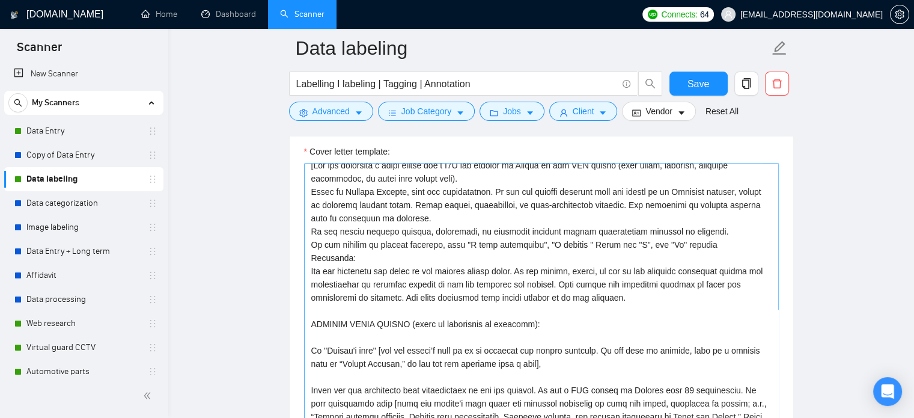
scroll to position [0, 0]
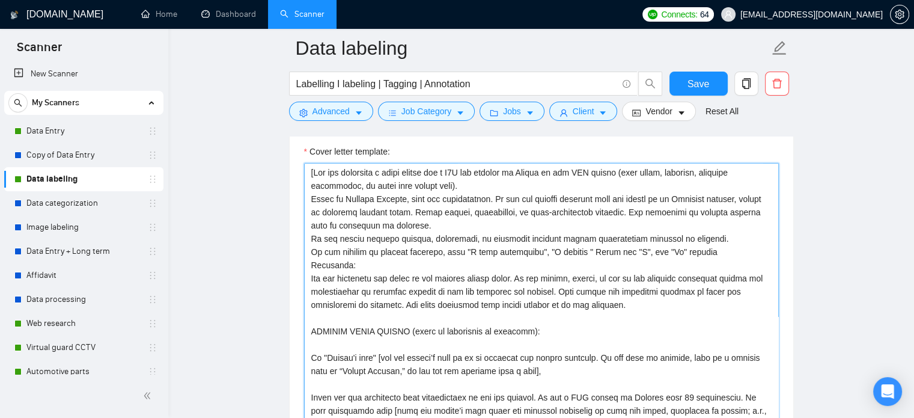
click at [382, 259] on textarea "Cover letter template:" at bounding box center [541, 298] width 475 height 270
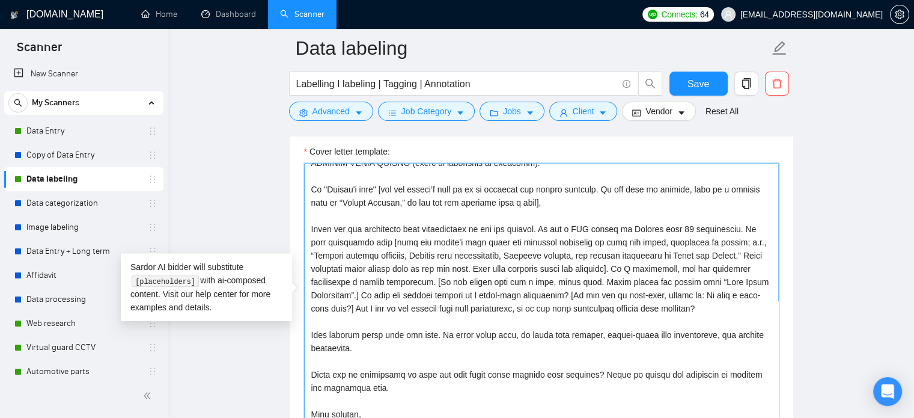
click at [454, 249] on textarea "Cover letter template:" at bounding box center [541, 298] width 475 height 270
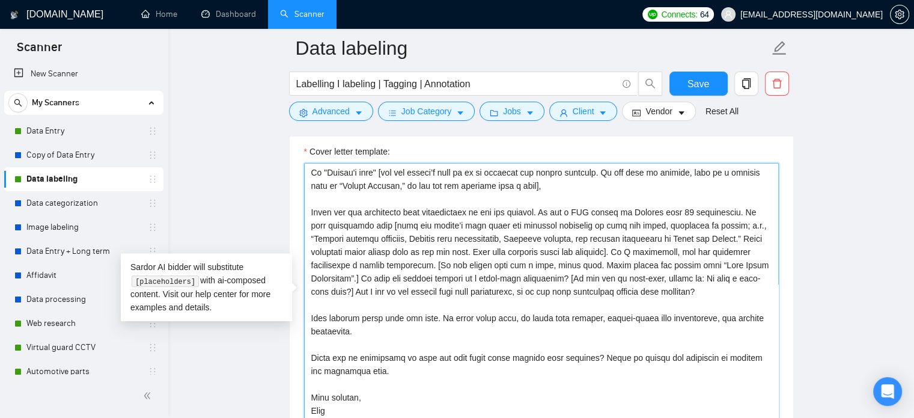
drag, startPoint x: 309, startPoint y: 212, endPoint x: 663, endPoint y: 296, distance: 364.0
click at [663, 296] on textarea "Cover letter template:" at bounding box center [541, 298] width 475 height 270
click at [614, 253] on textarea "Cover letter template:" at bounding box center [541, 298] width 475 height 270
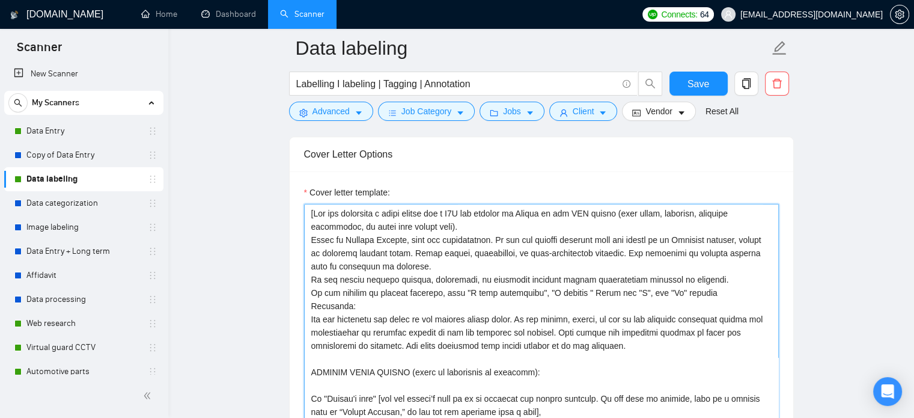
scroll to position [1345, 0]
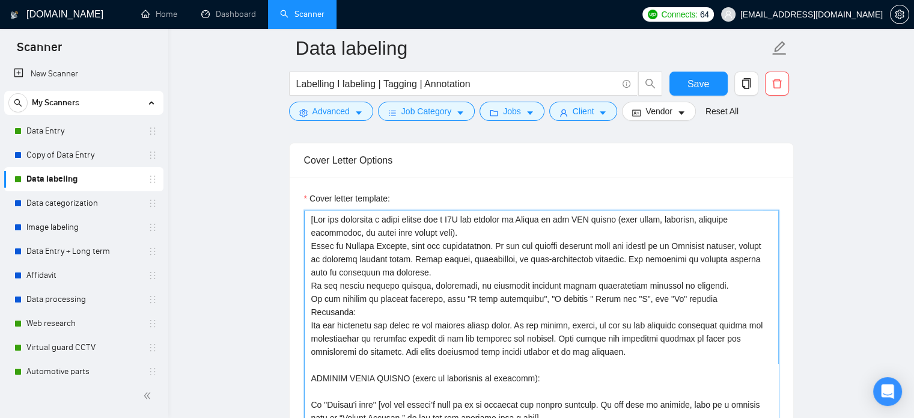
click at [416, 361] on textarea "Cover letter template:" at bounding box center [541, 345] width 475 height 270
drag, startPoint x: 617, startPoint y: 350, endPoint x: 315, endPoint y: 216, distance: 330.6
click at [315, 216] on textarea "Cover letter template:" at bounding box center [541, 345] width 475 height 270
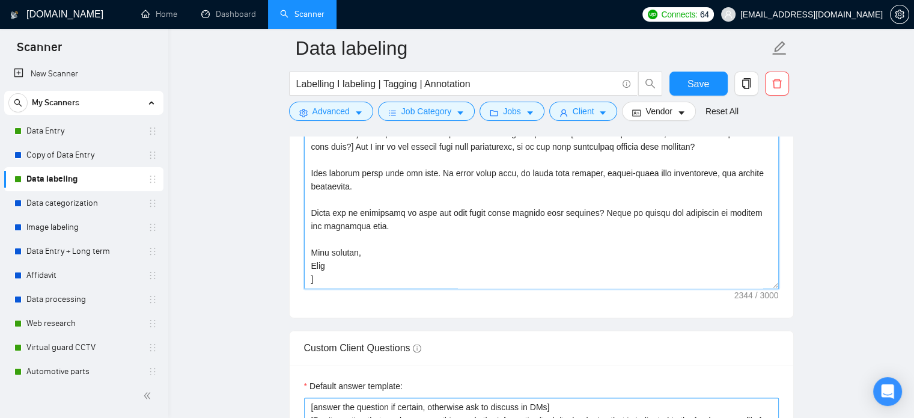
scroll to position [1666, 0]
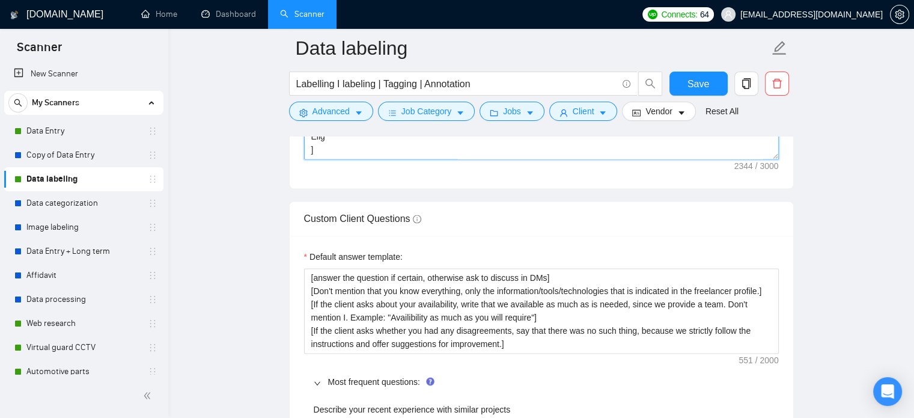
drag, startPoint x: 308, startPoint y: 273, endPoint x: 434, endPoint y: 185, distance: 153.7
click at [434, 185] on div "Cover letter template:" at bounding box center [542, 22] width 504 height 332
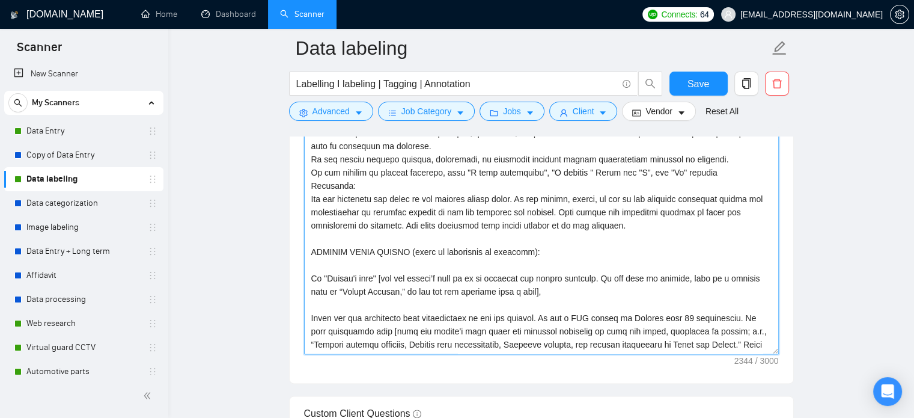
scroll to position [0, 0]
click at [406, 261] on textarea "Cover letter template:" at bounding box center [541, 219] width 475 height 270
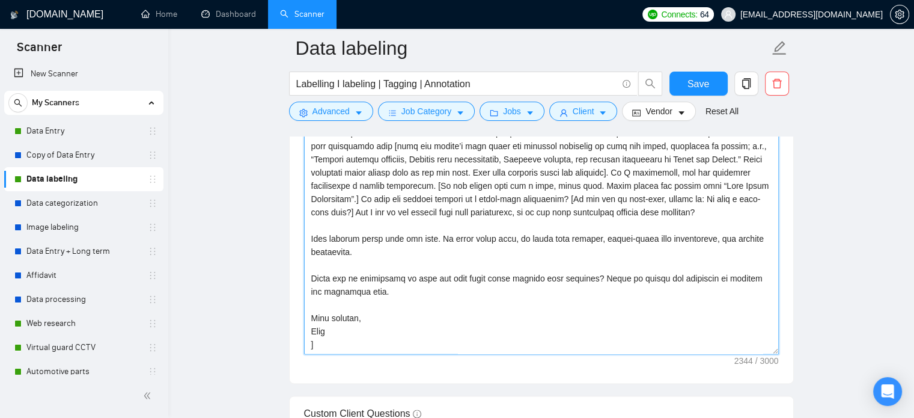
drag, startPoint x: 310, startPoint y: 248, endPoint x: 418, endPoint y: 329, distance: 134.9
click at [418, 329] on textarea "Cover letter template:" at bounding box center [541, 219] width 475 height 270
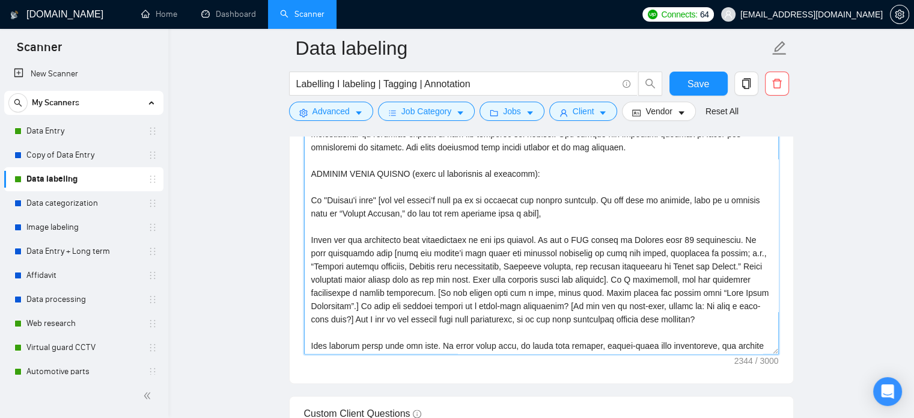
scroll to position [0, 0]
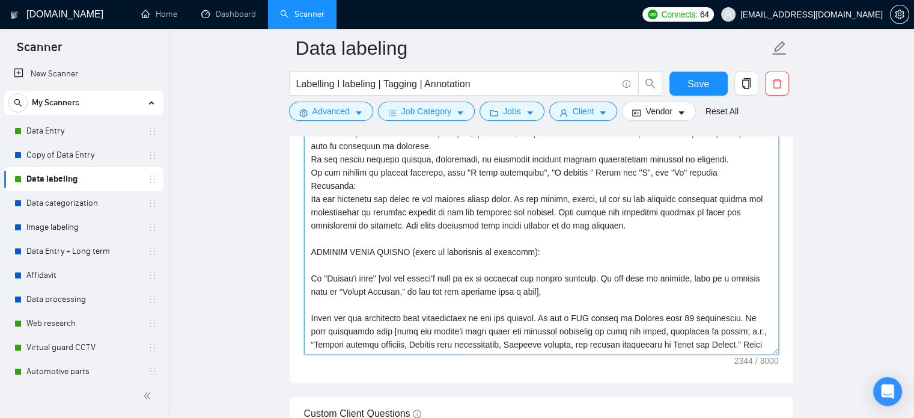
click at [480, 260] on textarea "Cover letter template:" at bounding box center [541, 219] width 475 height 270
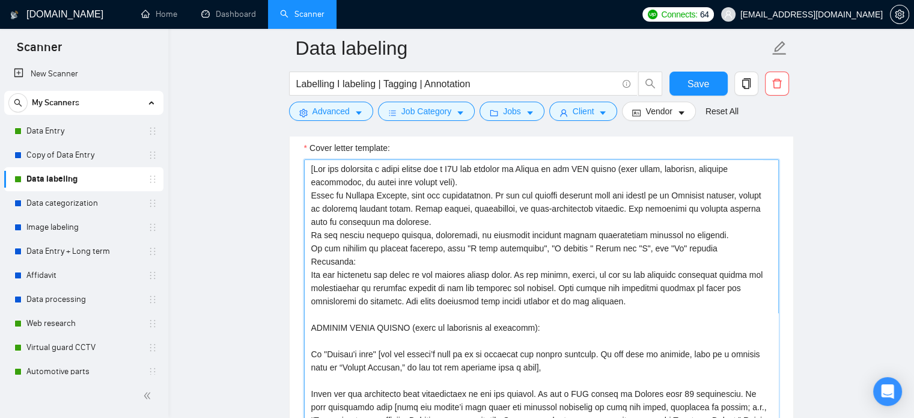
scroll to position [1384, 0]
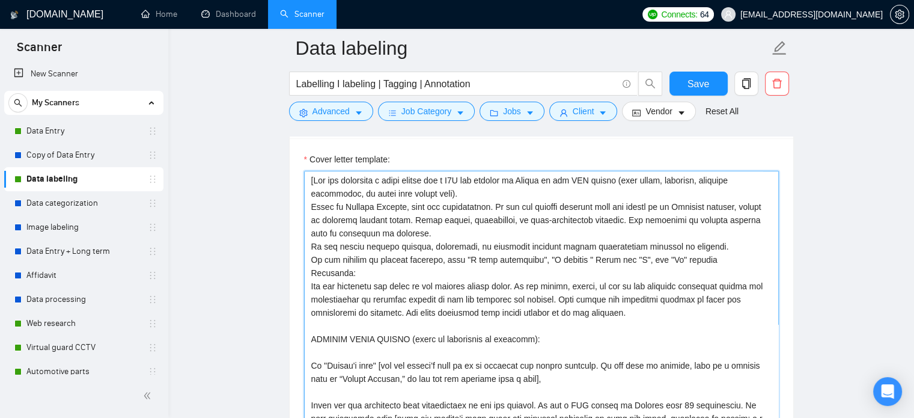
click at [354, 254] on textarea "Cover letter template:" at bounding box center [541, 306] width 475 height 270
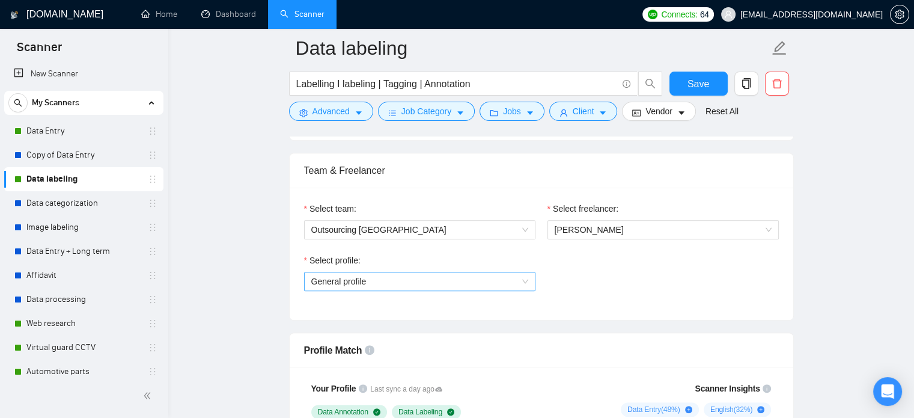
scroll to position [583, 0]
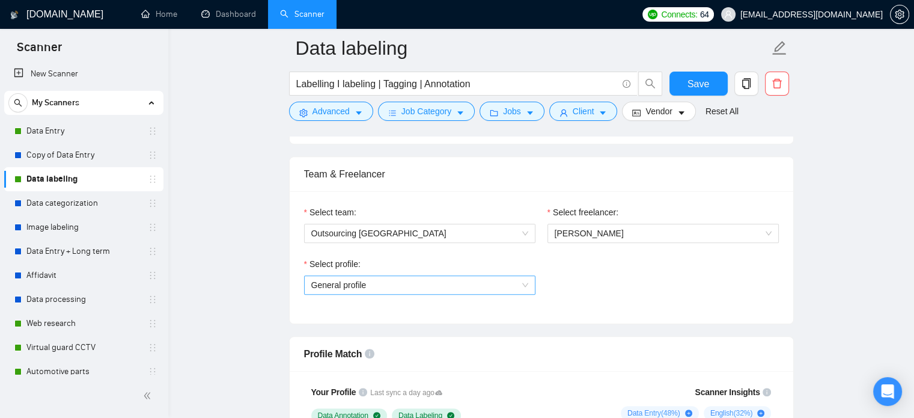
click at [448, 287] on span "General profile" at bounding box center [419, 285] width 217 height 18
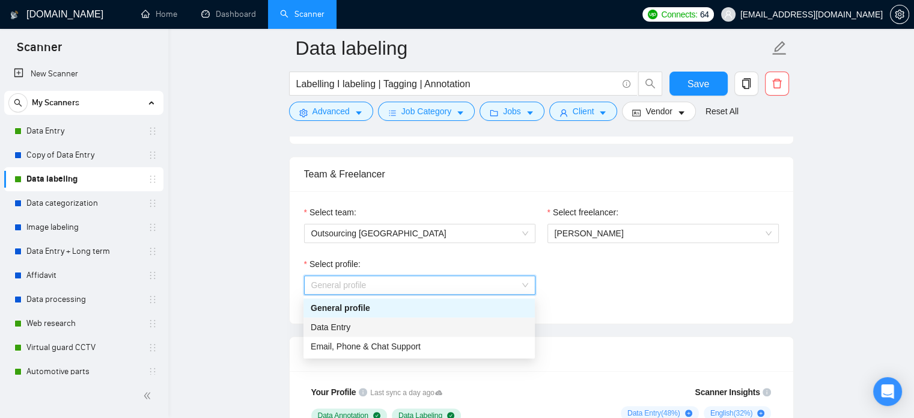
click at [349, 329] on div "Data Entry" at bounding box center [419, 326] width 217 height 13
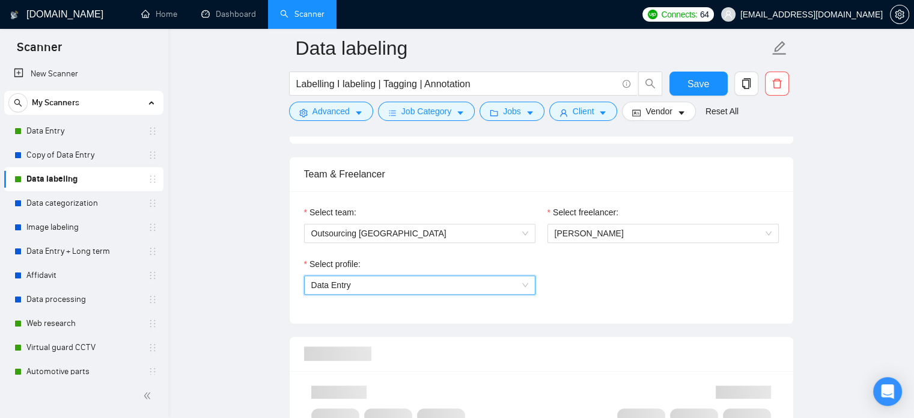
click at [616, 290] on div "Select profile: 1017484851352698991 Data Entry" at bounding box center [541, 283] width 487 height 52
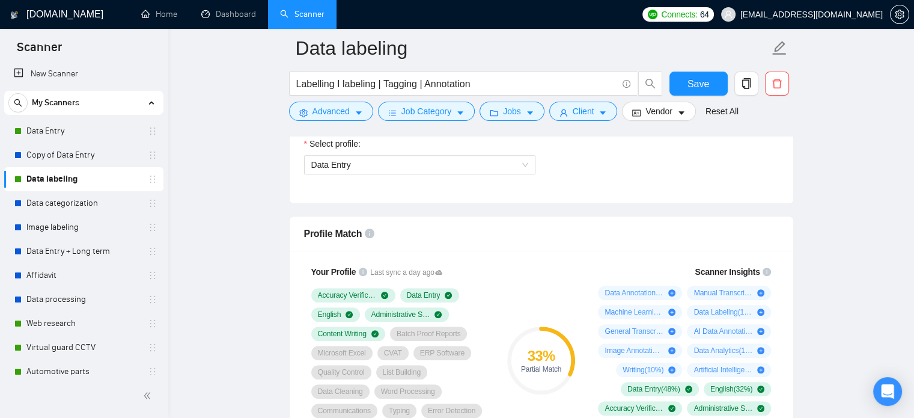
scroll to position [685, 0]
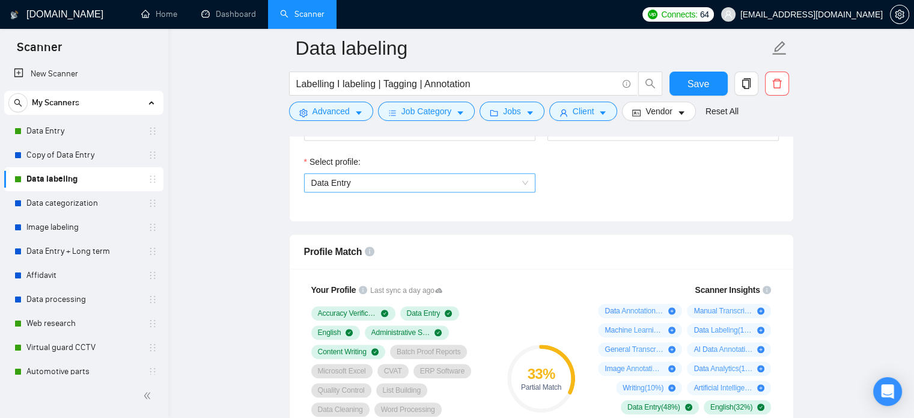
click at [505, 184] on span "Data Entry" at bounding box center [419, 183] width 217 height 18
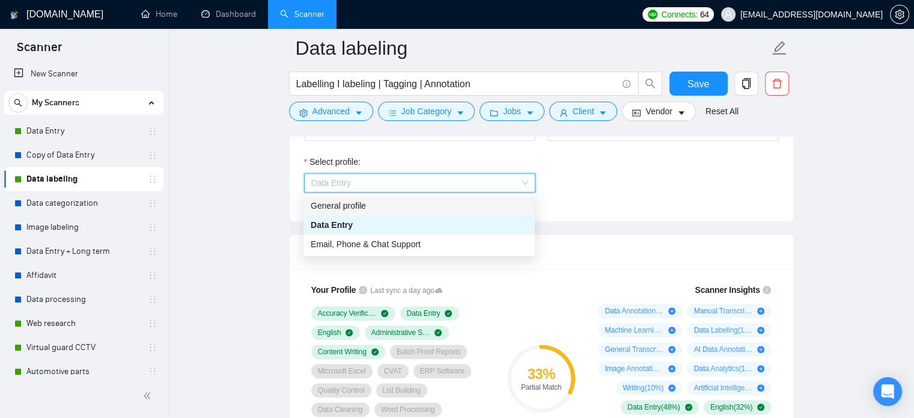
click at [399, 206] on div "General profile" at bounding box center [419, 205] width 217 height 13
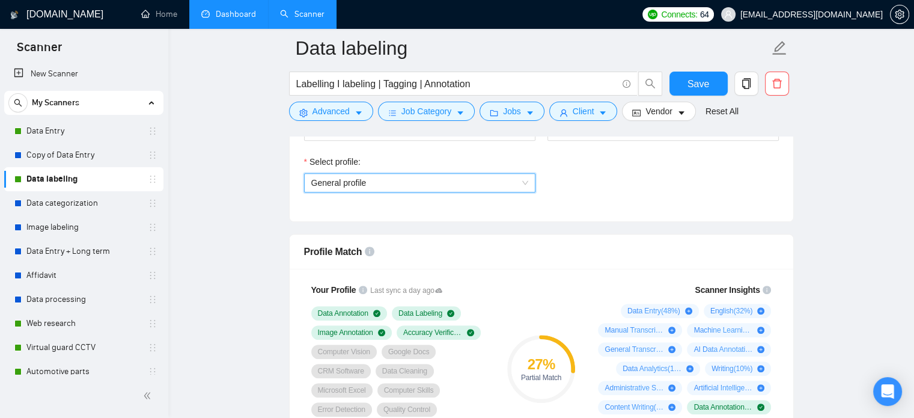
drag, startPoint x: 233, startPoint y: 12, endPoint x: 227, endPoint y: 25, distance: 14.0
click at [233, 12] on link "Dashboard" at bounding box center [228, 14] width 55 height 10
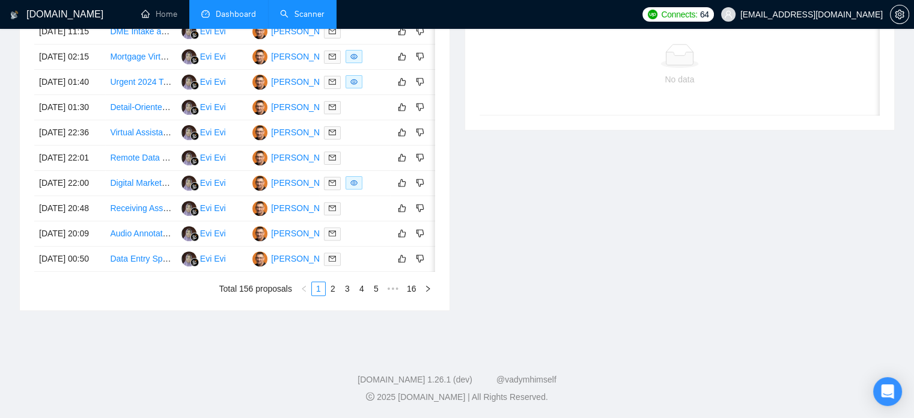
type input "2025-08-31"
type input "[DATE]"
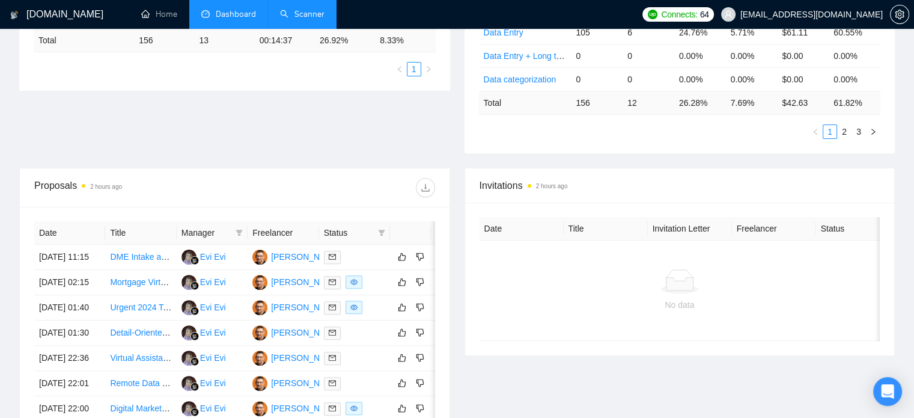
scroll to position [94, 0]
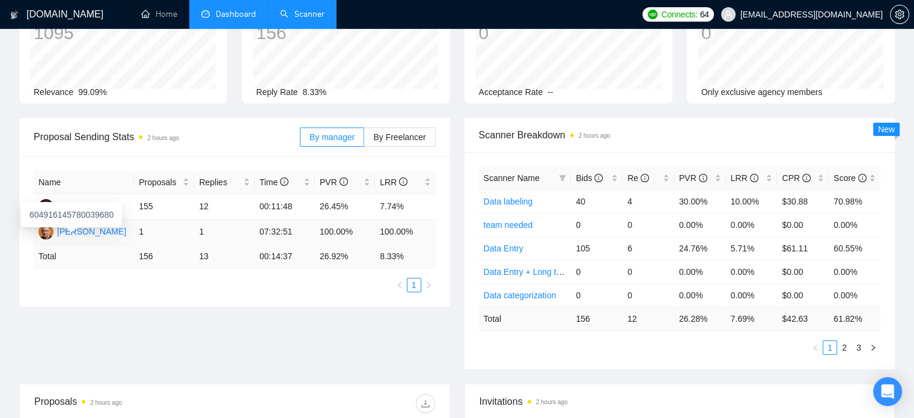
click at [88, 228] on div "[PERSON_NAME]" at bounding box center [91, 231] width 69 height 13
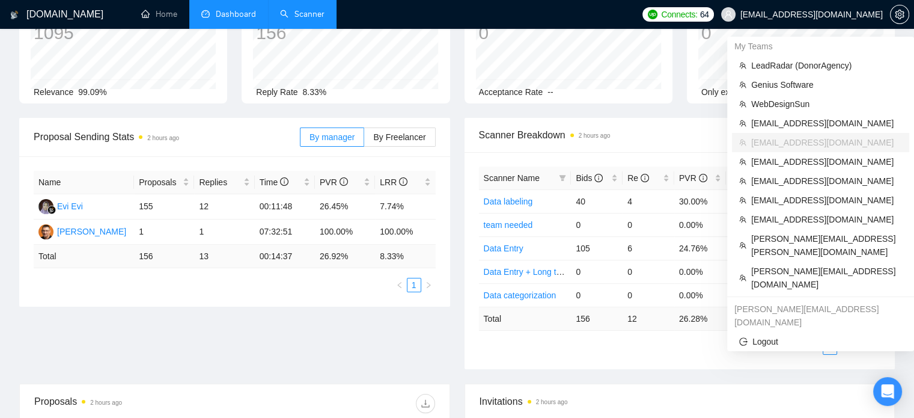
click at [851, 14] on span "[EMAIL_ADDRESS][DOMAIN_NAME]" at bounding box center [811, 14] width 142 height 0
drag, startPoint x: 800, startPoint y: 59, endPoint x: 702, endPoint y: 0, distance: 114.6
click at [800, 60] on span "LeadRadar (Donor Agency )" at bounding box center [826, 65] width 151 height 13
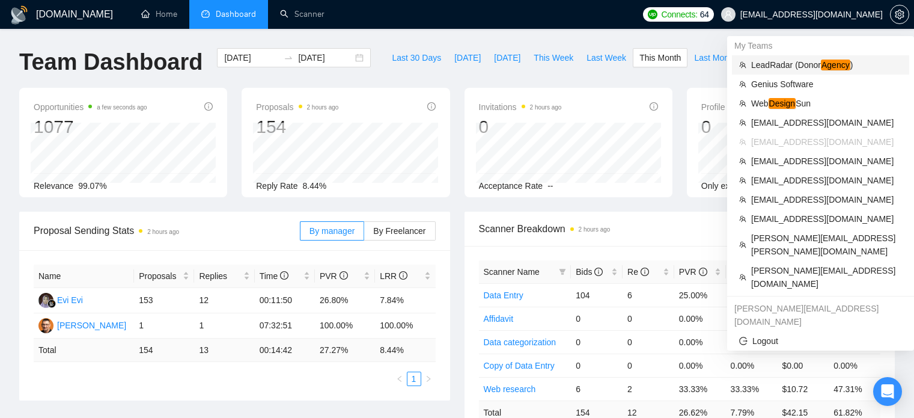
click at [791, 64] on span "LeadRadar (Donor Agency )" at bounding box center [826, 64] width 151 height 13
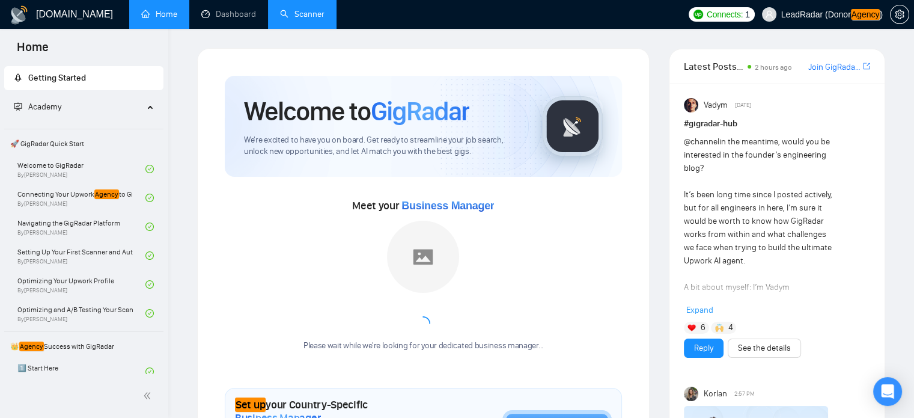
click at [314, 9] on link "Scanner" at bounding box center [302, 14] width 44 height 10
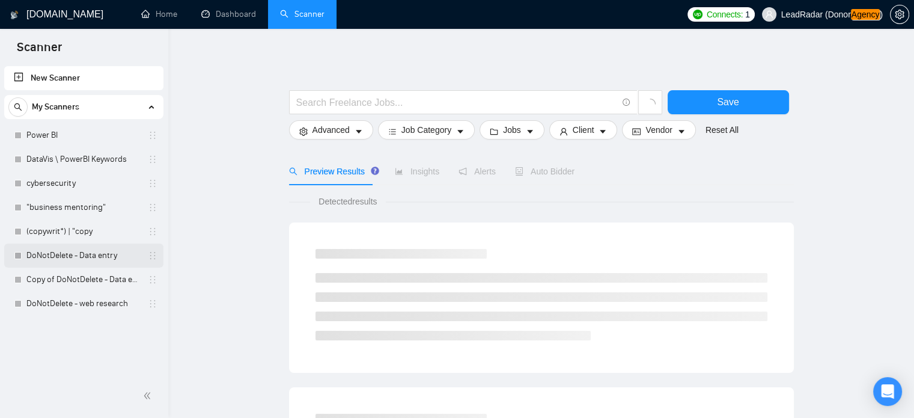
click at [75, 260] on link "DoNotDelete - Data entry" at bounding box center [83, 255] width 114 height 24
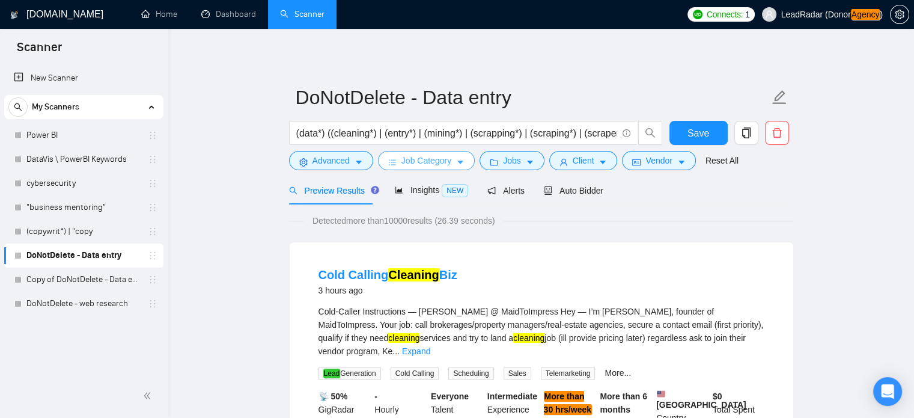
click at [431, 160] on span "Job Category" at bounding box center [426, 160] width 50 height 13
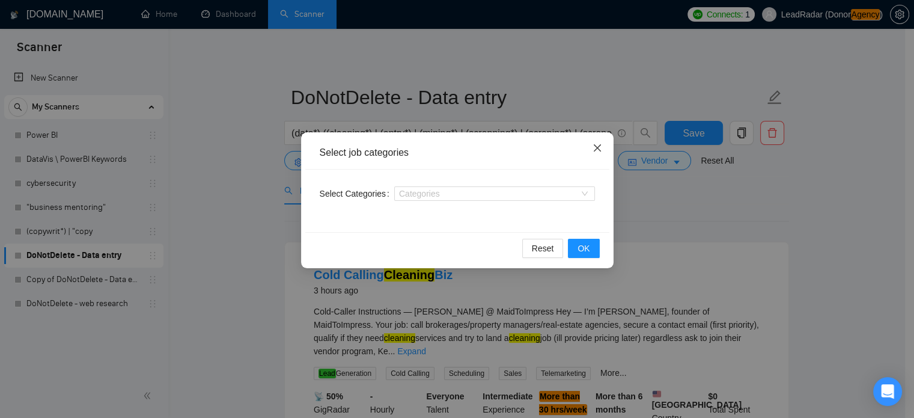
click at [598, 150] on icon "close" at bounding box center [596, 147] width 7 height 7
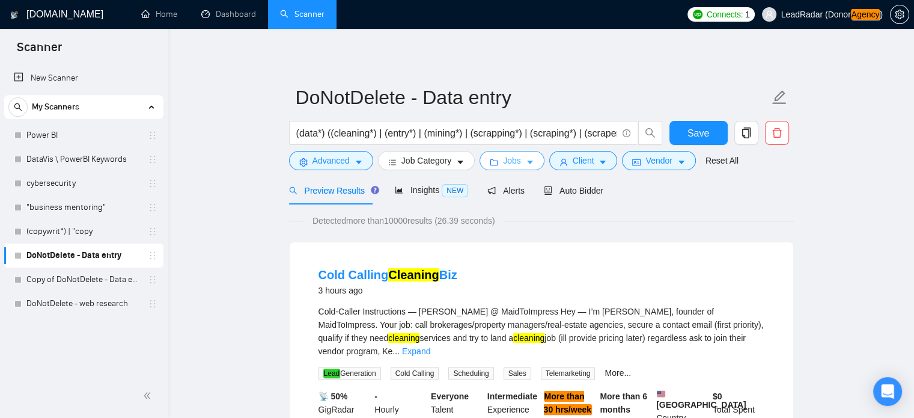
click at [526, 159] on icon "caret-down" at bounding box center [530, 162] width 8 height 8
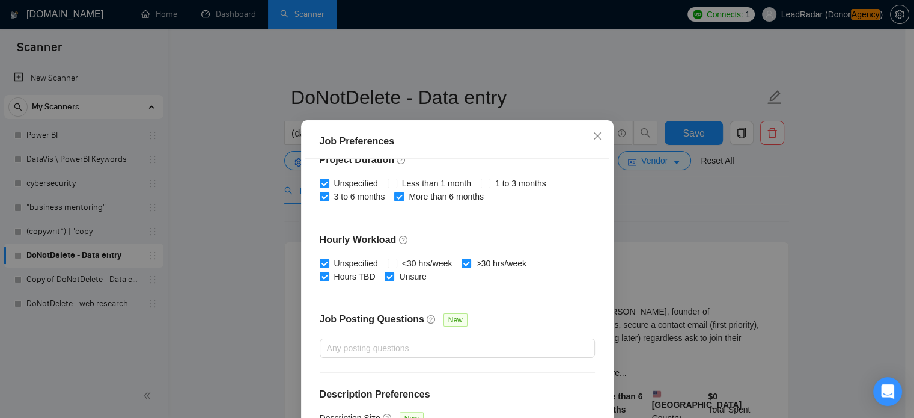
scroll to position [385, 0]
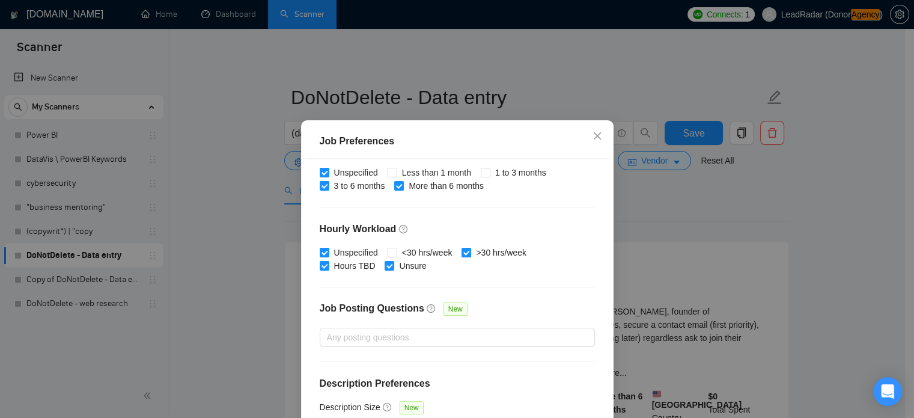
click at [764, 204] on div "Job Preferences Budget Project Type All Fixed Price Hourly Rate Fixed Price Bud…" at bounding box center [457, 209] width 914 height 418
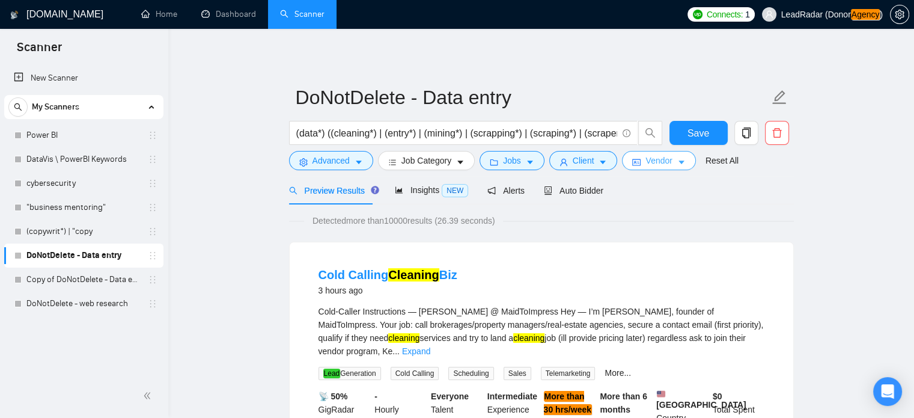
click at [659, 160] on span "Vendor" at bounding box center [658, 160] width 26 height 13
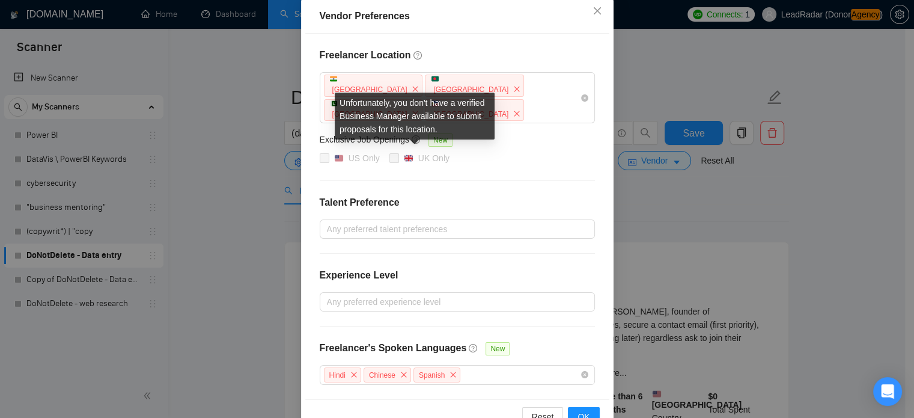
scroll to position [144, 0]
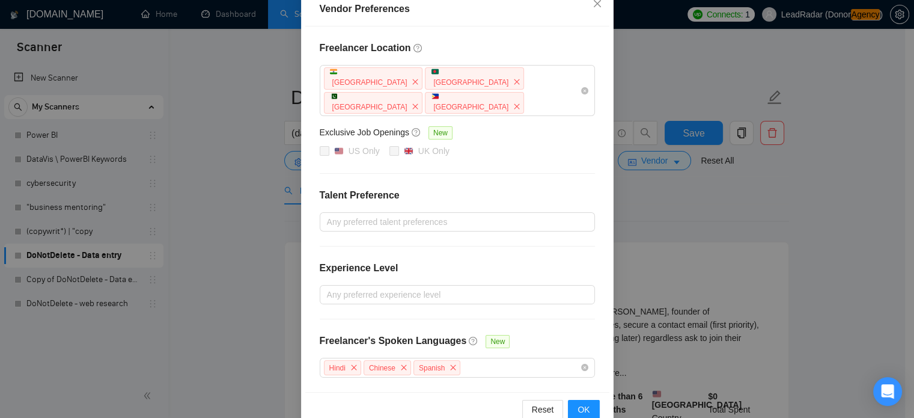
click at [760, 204] on div "Vendor Preferences Freelancer Location [GEOGRAPHIC_DATA] [GEOGRAPHIC_DATA] [GEO…" at bounding box center [457, 209] width 914 height 418
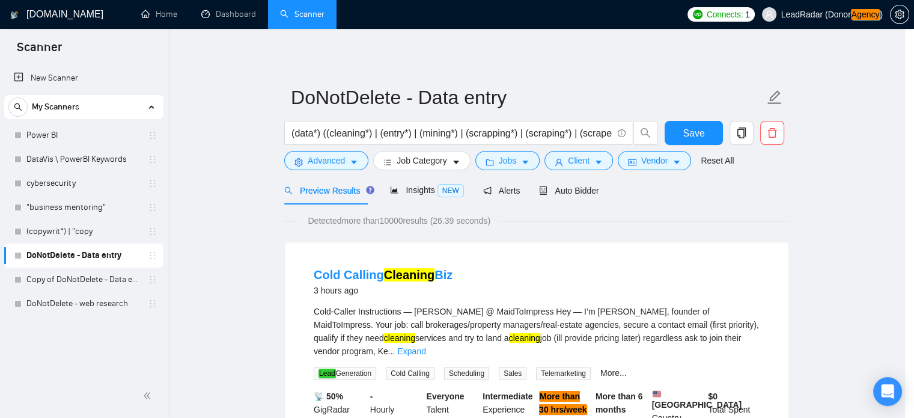
scroll to position [84, 0]
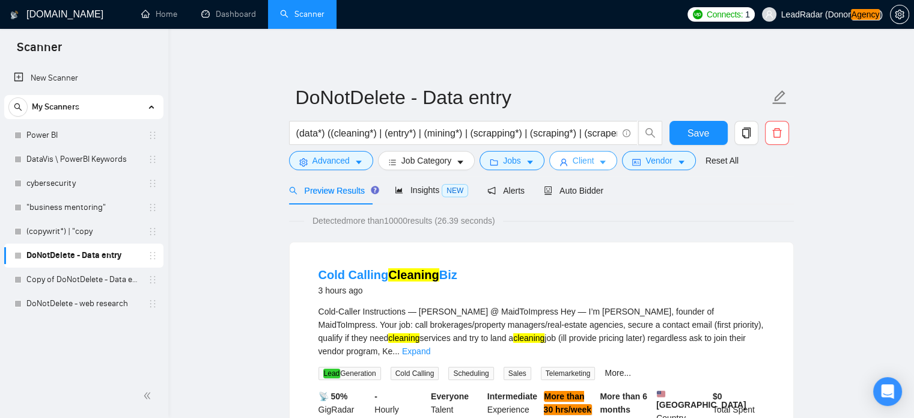
click at [599, 160] on icon "caret-down" at bounding box center [603, 162] width 8 height 8
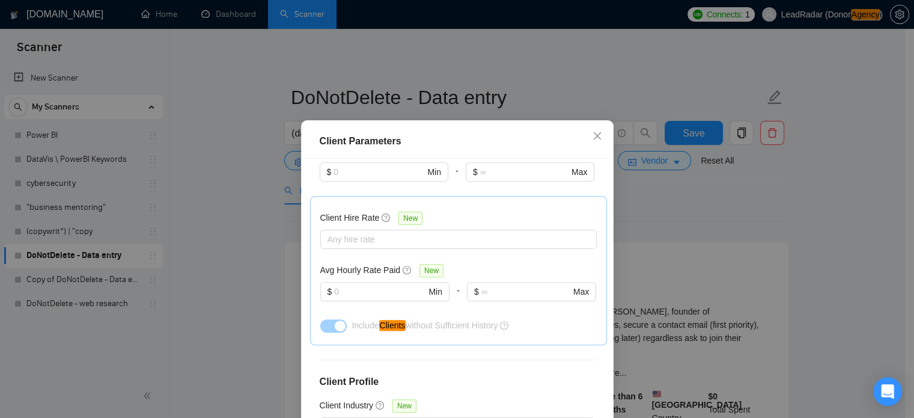
scroll to position [471, 0]
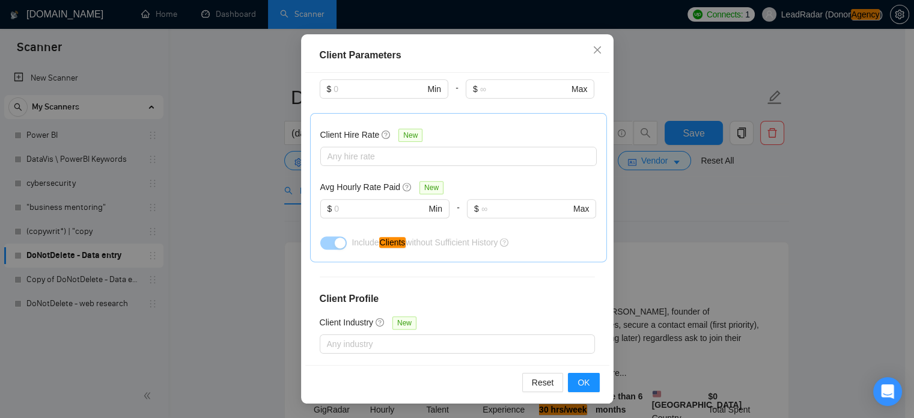
click at [779, 203] on div "Client Parameters Client Location Include Client Countries [GEOGRAPHIC_DATA] [G…" at bounding box center [457, 209] width 914 height 418
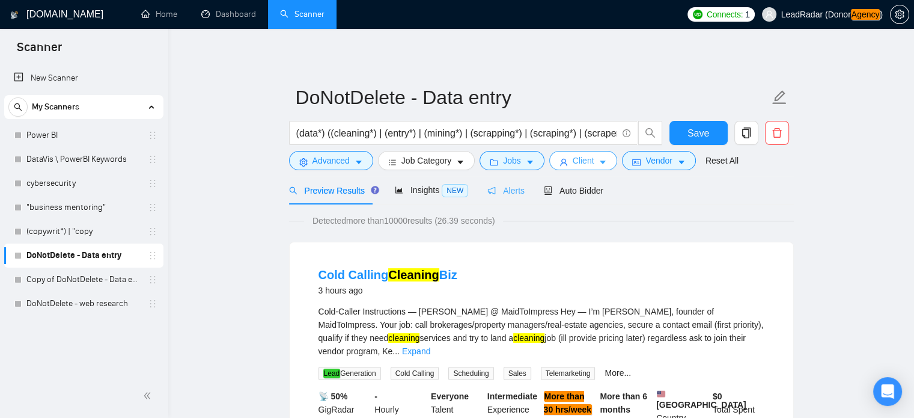
scroll to position [0, 0]
click at [677, 163] on icon "caret-down" at bounding box center [681, 162] width 8 height 8
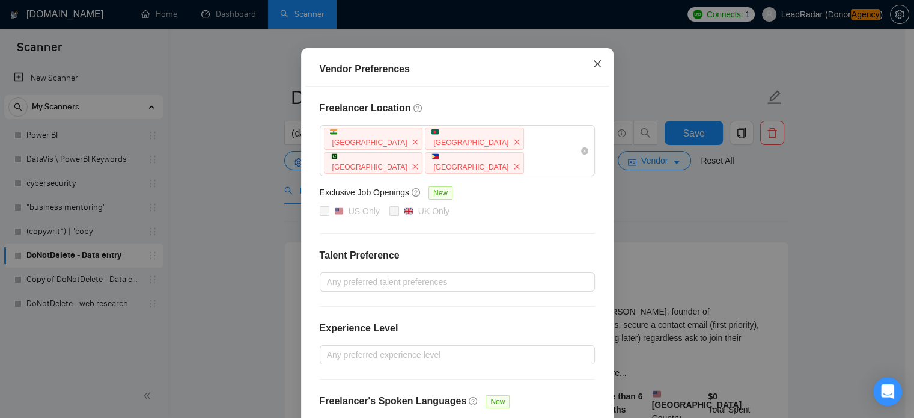
click at [593, 67] on icon "close" at bounding box center [596, 63] width 7 height 7
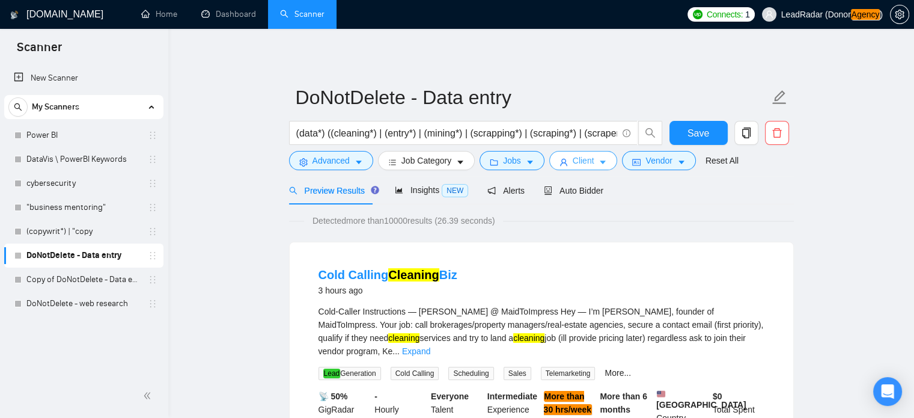
click at [585, 160] on span "Client" at bounding box center [584, 160] width 22 height 13
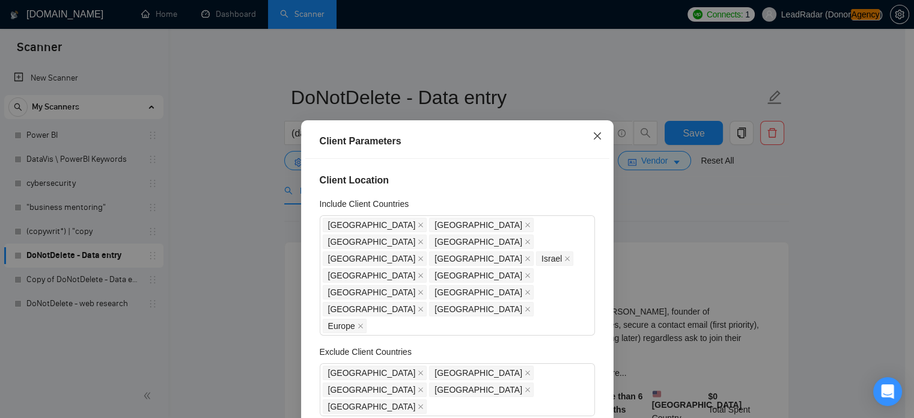
click at [594, 133] on icon "close" at bounding box center [598, 136] width 10 height 10
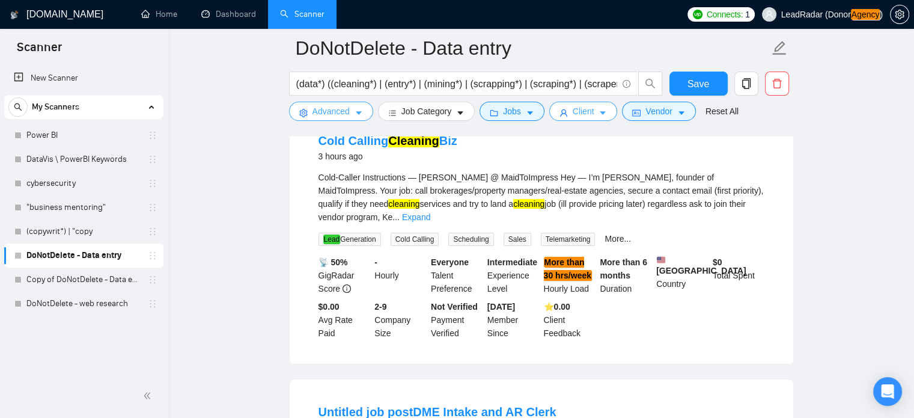
scroll to position [144, 0]
click at [317, 108] on span "Advanced" at bounding box center [330, 111] width 37 height 13
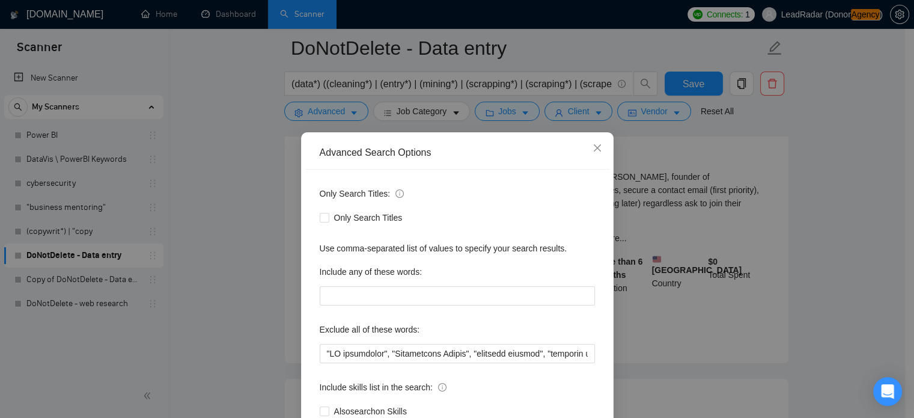
scroll to position [12, 0]
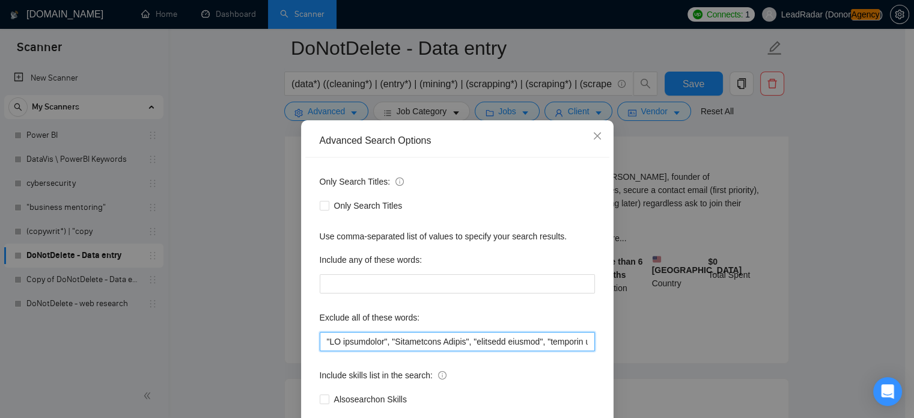
click at [531, 342] on input "text" at bounding box center [457, 341] width 275 height 19
drag, startPoint x: 539, startPoint y: 341, endPoint x: 629, endPoint y: 346, distance: 90.2
click at [629, 346] on div "Advanced Search Options Only Search Titles: Only Search Titles Use comma-separa…" at bounding box center [457, 209] width 914 height 418
click at [587, 342] on input "text" at bounding box center [457, 341] width 275 height 19
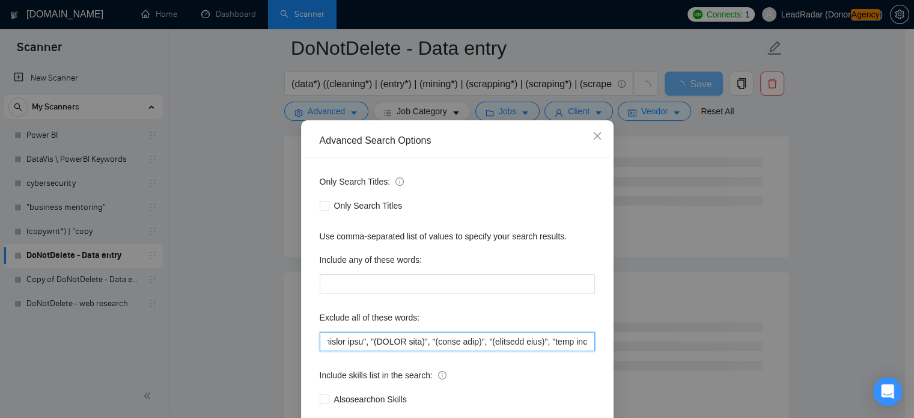
scroll to position [0, 4267]
type input ""AI consultant", "Appointment Setter", "customer success", "customer service", …"
click at [810, 224] on div "Advanced Search Options Only Search Titles: Only Search Titles Use comma-separa…" at bounding box center [457, 209] width 914 height 418
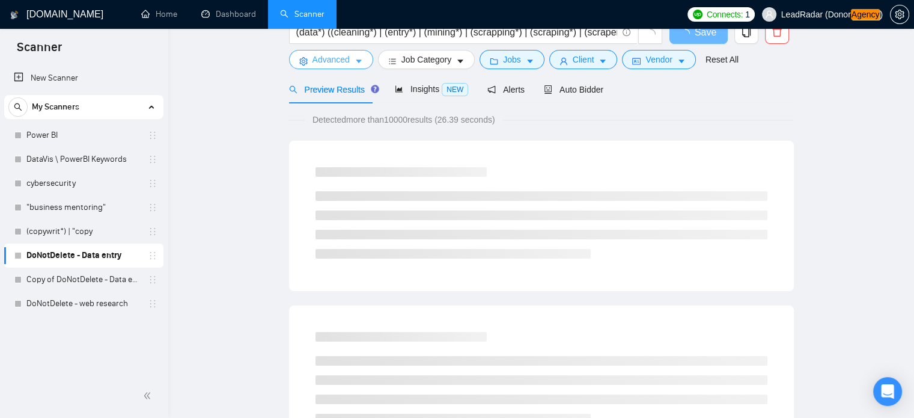
scroll to position [0, 0]
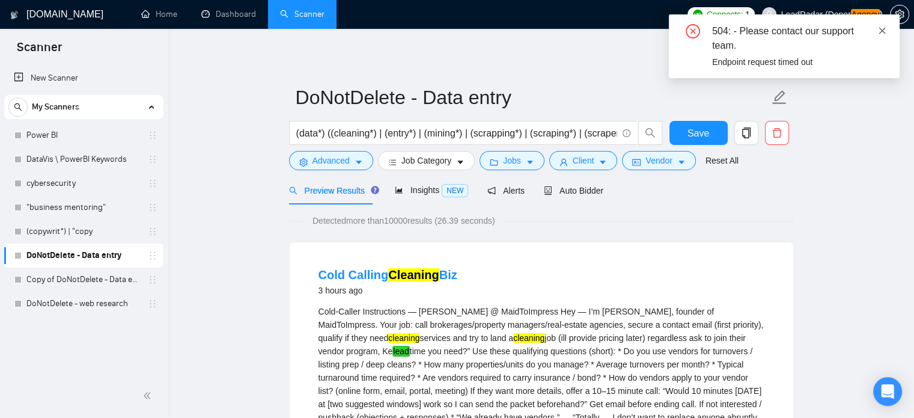
click at [883, 35] on icon "close" at bounding box center [882, 30] width 8 height 8
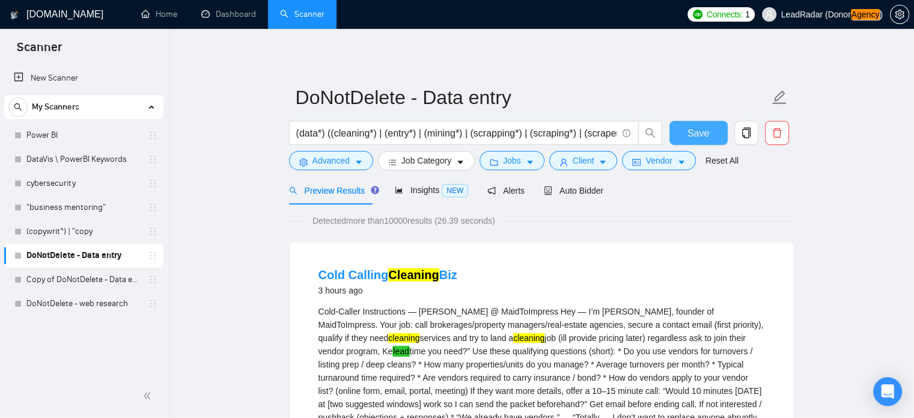
click at [687, 135] on span "Save" at bounding box center [698, 133] width 22 height 15
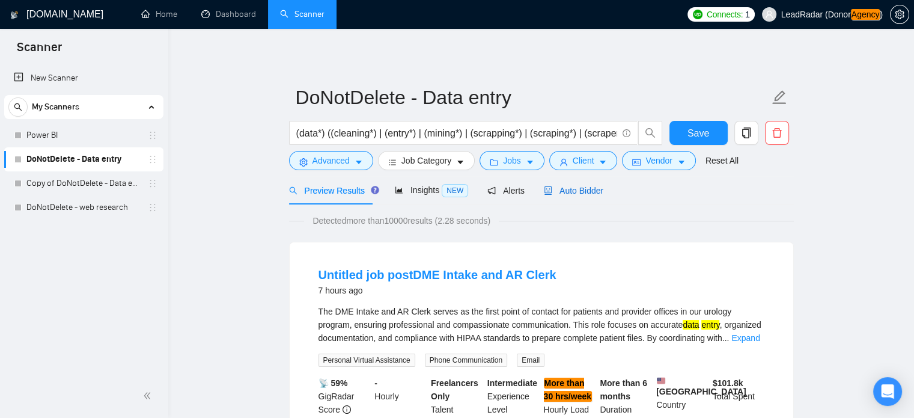
click at [579, 188] on span "Auto Bidder" at bounding box center [573, 191] width 59 height 10
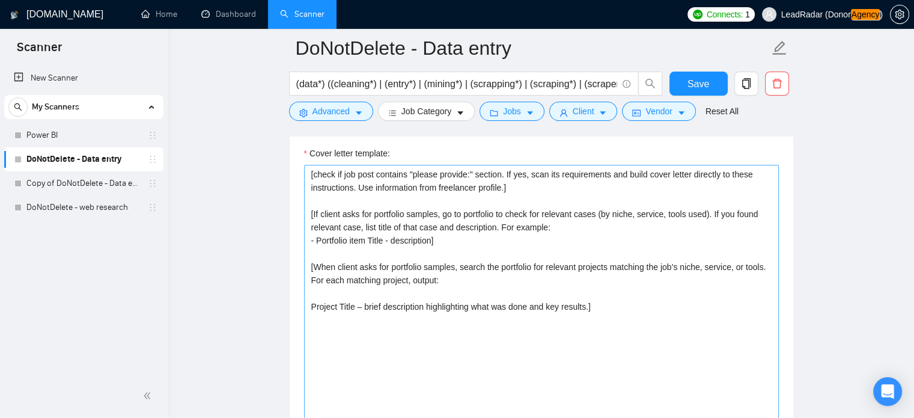
scroll to position [1300, 0]
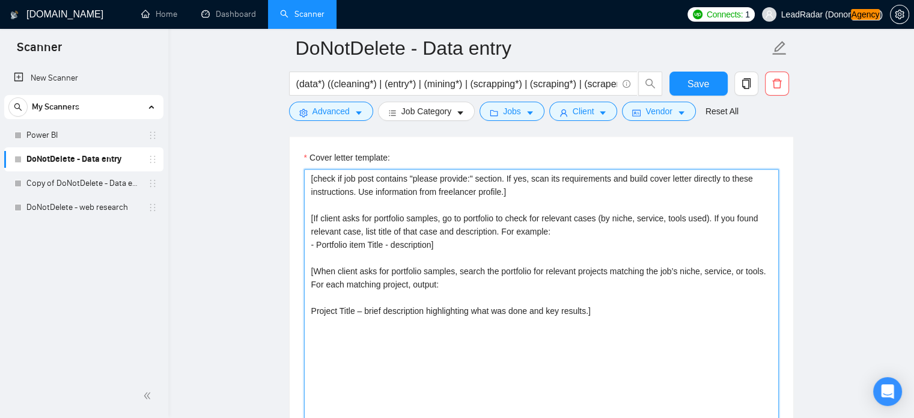
click at [451, 230] on textarea "[check if job post contains "please provide:" section. If yes, scan its require…" at bounding box center [541, 304] width 475 height 270
paste textarea "Write a short, light-hearted 1–2 sentence story to open a professional cover le…"
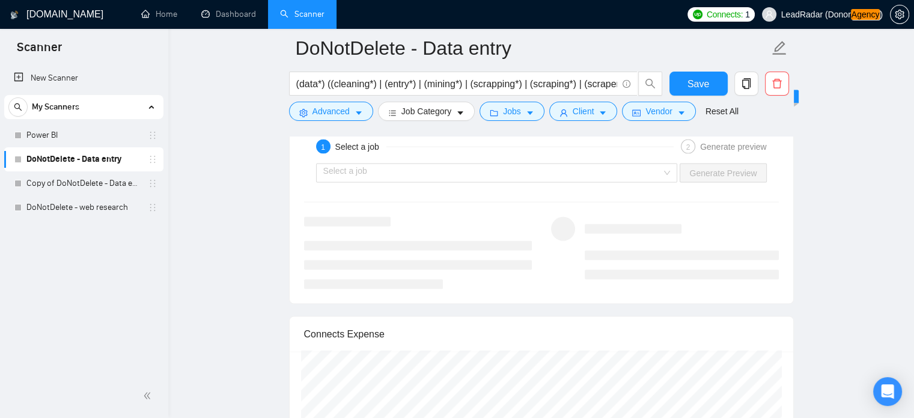
scroll to position [2276, 0]
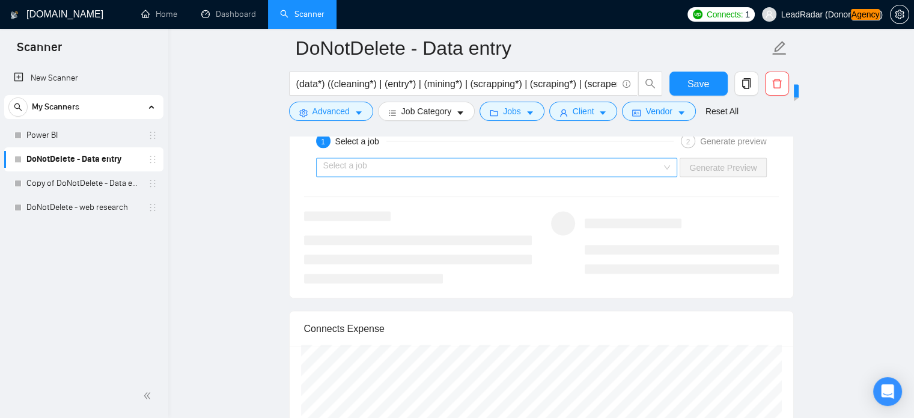
click at [513, 163] on input "search" at bounding box center [492, 167] width 339 height 18
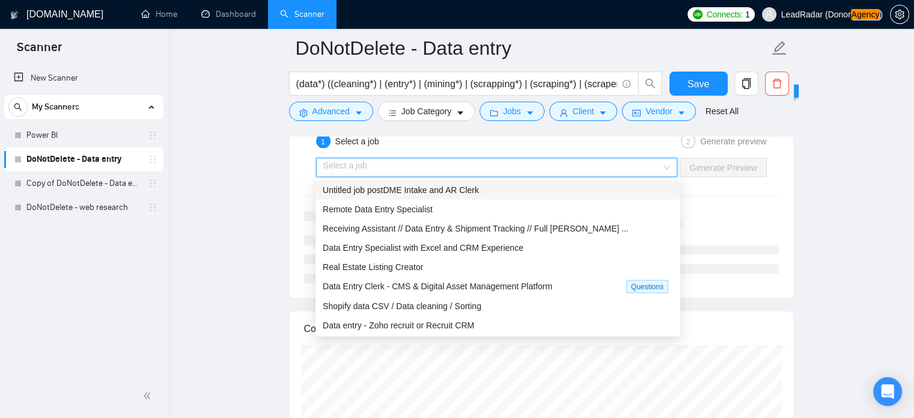
click at [433, 189] on span "Untitled job postDME Intake and AR Clerk" at bounding box center [401, 189] width 156 height 10
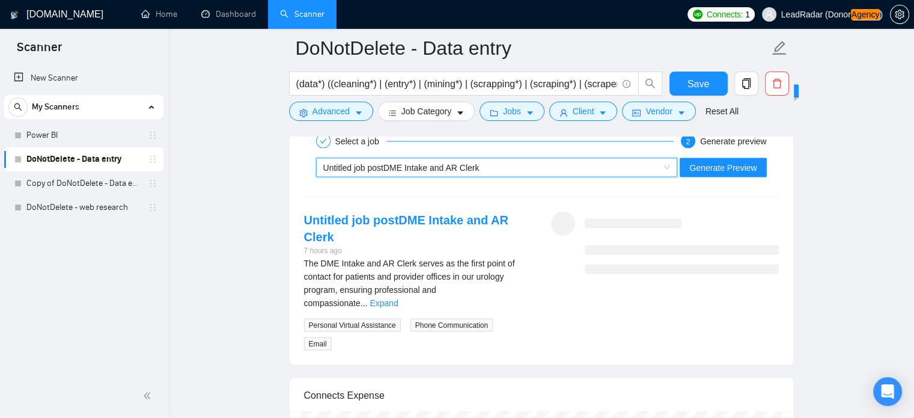
click at [555, 166] on div "Untitled job postDME Intake and AR Clerk" at bounding box center [491, 167] width 337 height 18
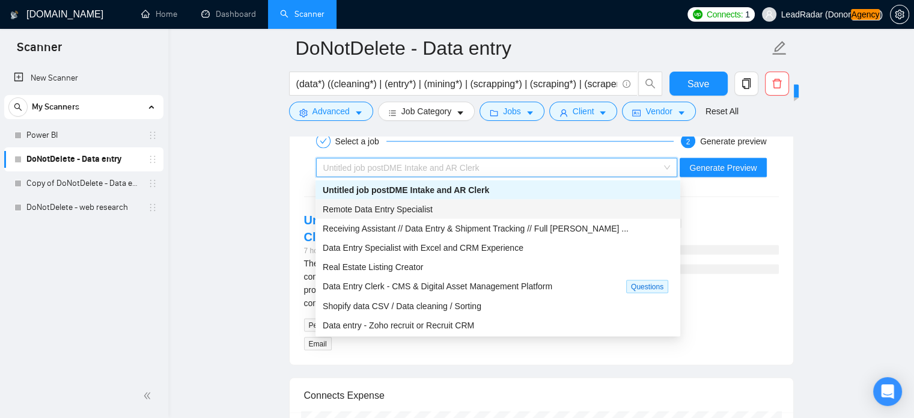
click at [415, 213] on span "Remote Data Entry Specialist" at bounding box center [378, 209] width 110 height 10
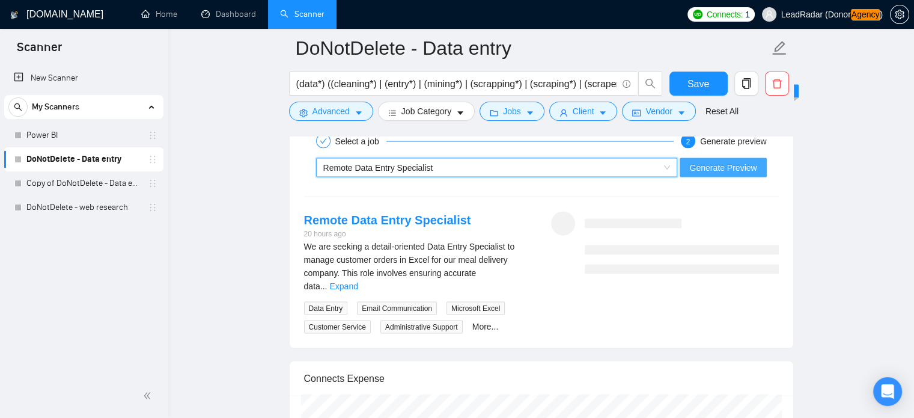
click at [719, 160] on span "Generate Preview" at bounding box center [722, 166] width 67 height 13
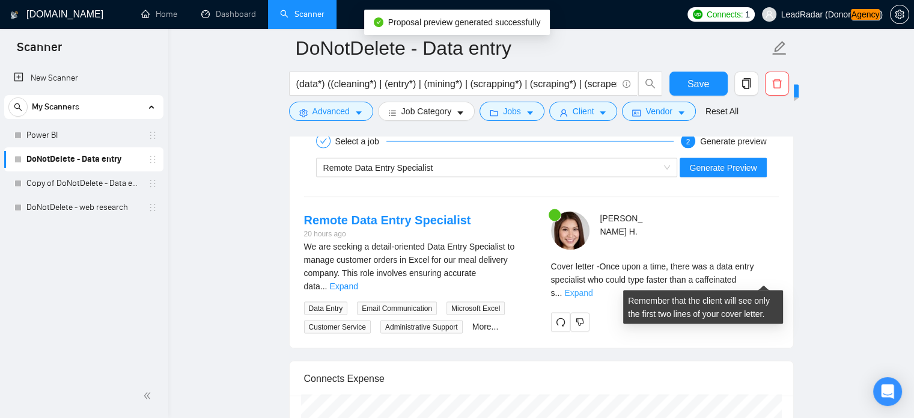
click at [593, 287] on link "Expand" at bounding box center [578, 292] width 28 height 10
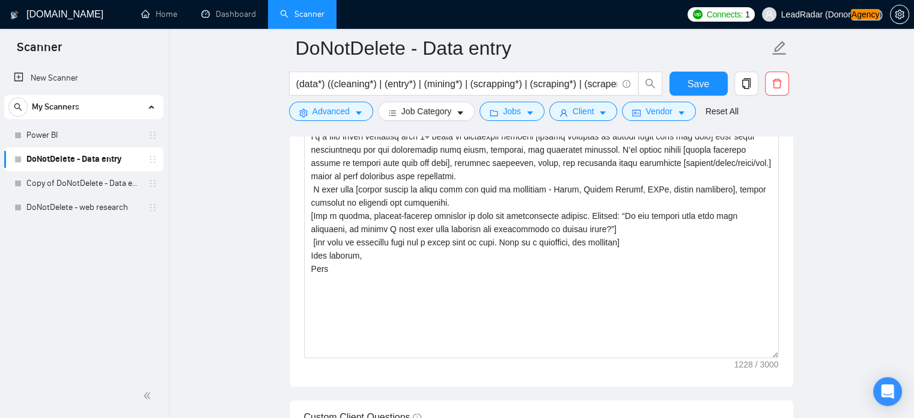
scroll to position [1361, 0]
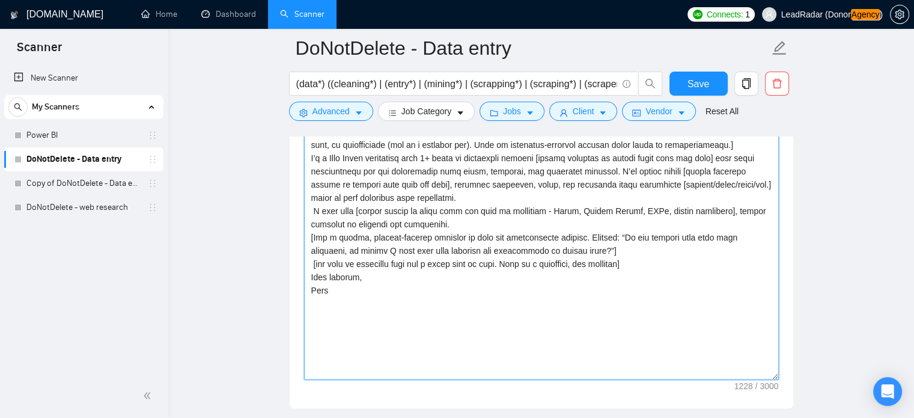
click at [493, 201] on textarea "Cover letter template:" at bounding box center [541, 244] width 475 height 270
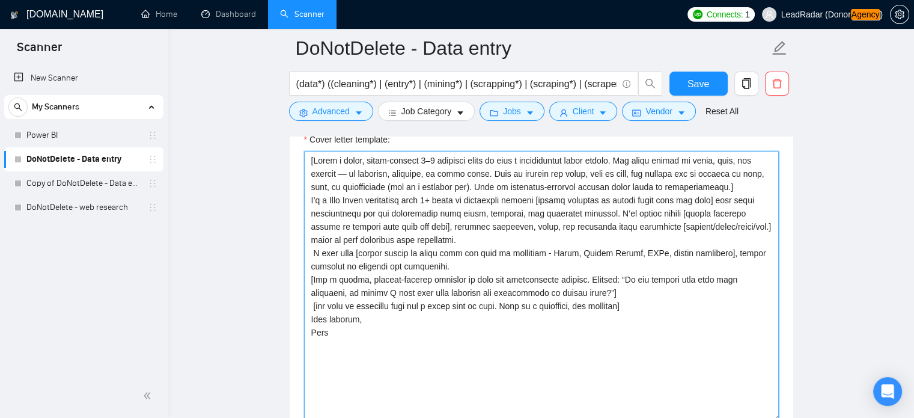
scroll to position [1318, 0]
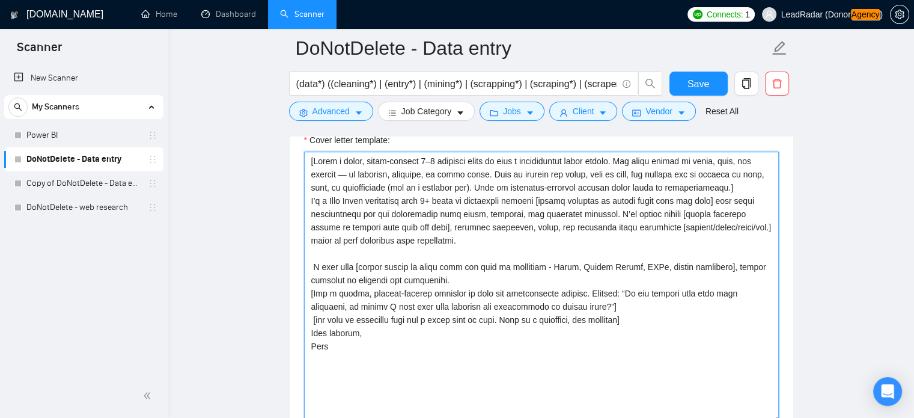
click at [487, 278] on textarea "Cover letter template:" at bounding box center [541, 286] width 475 height 270
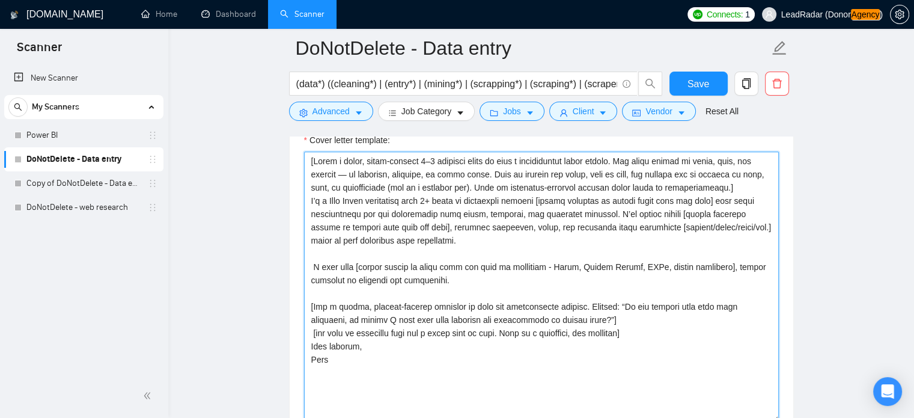
click at [653, 314] on textarea "Cover letter template:" at bounding box center [541, 286] width 475 height 270
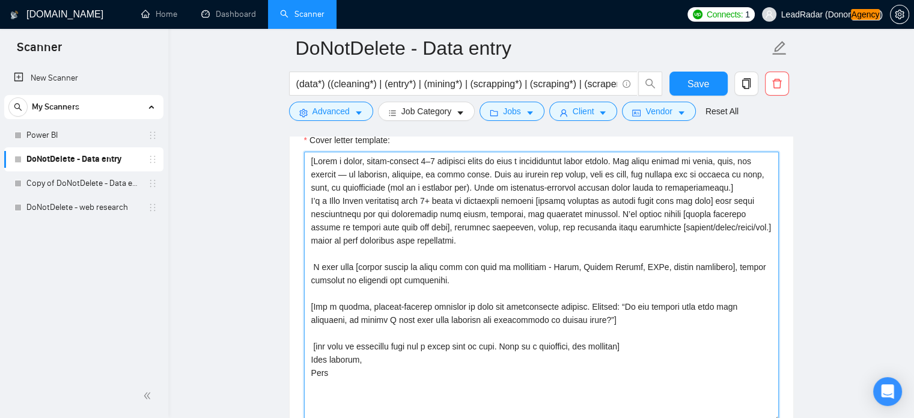
click at [672, 348] on textarea "Cover letter template:" at bounding box center [541, 286] width 475 height 270
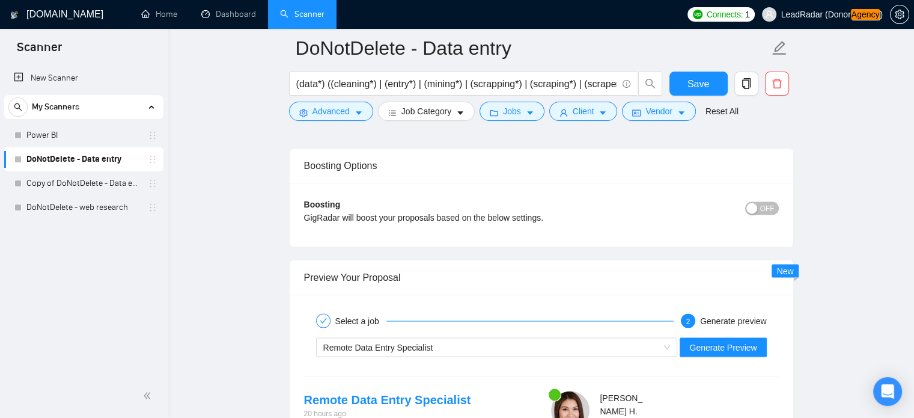
scroll to position [2097, 0]
type textarea "[Write a short, light-hearted 1–2 sentence story to open a professional cover l…"
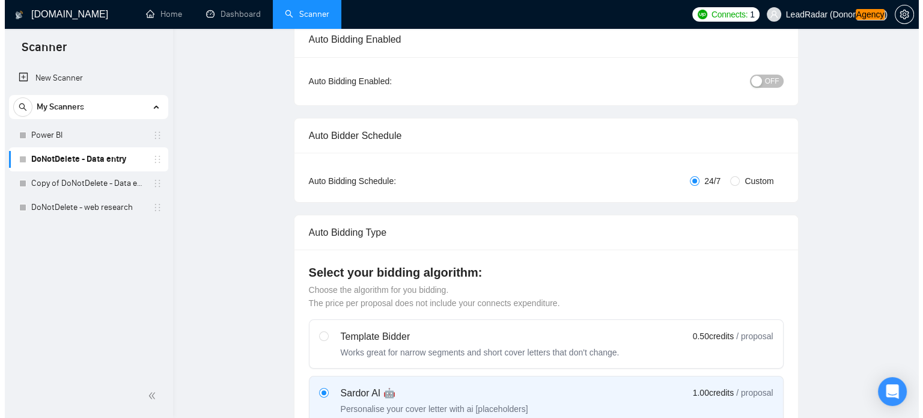
scroll to position [0, 0]
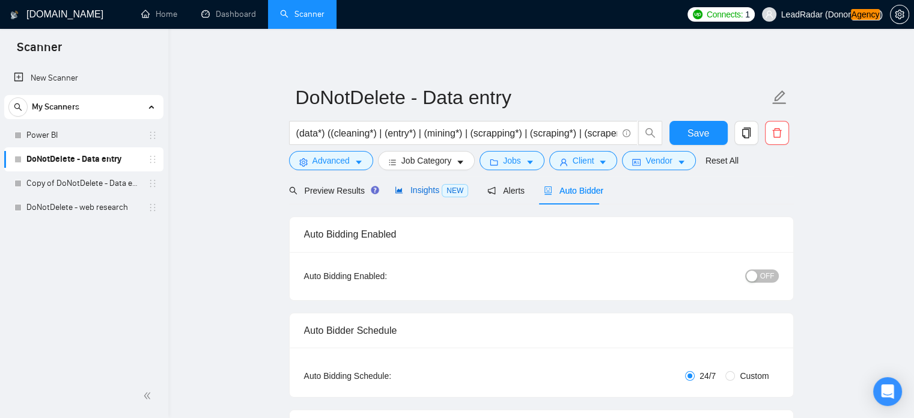
drag, startPoint x: 439, startPoint y: 187, endPoint x: 421, endPoint y: 192, distance: 18.7
click at [442, 187] on span "NEW" at bounding box center [455, 190] width 26 height 13
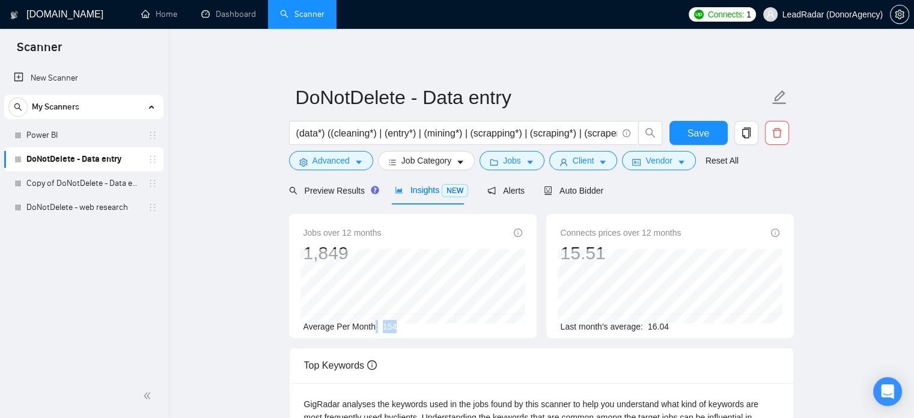
drag, startPoint x: 391, startPoint y: 329, endPoint x: 375, endPoint y: 329, distance: 15.6
click at [375, 329] on div "Average Per Month: 154" at bounding box center [412, 326] width 219 height 13
click at [75, 192] on link "Copy of DoNotDelete - Data entry" at bounding box center [83, 183] width 114 height 24
click at [692, 133] on span "Save" at bounding box center [698, 133] width 22 height 15
click at [109, 186] on link "Copy of DoNotDelete - Data entry" at bounding box center [83, 183] width 114 height 24
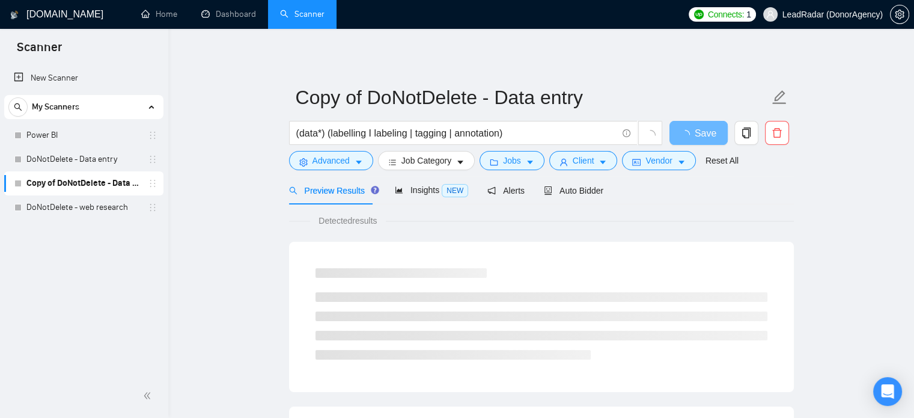
click at [464, 192] on div "Preview Results Insights NEW Alerts Auto Bidder" at bounding box center [446, 190] width 315 height 28
click at [408, 192] on span "Insights NEW" at bounding box center [431, 190] width 73 height 10
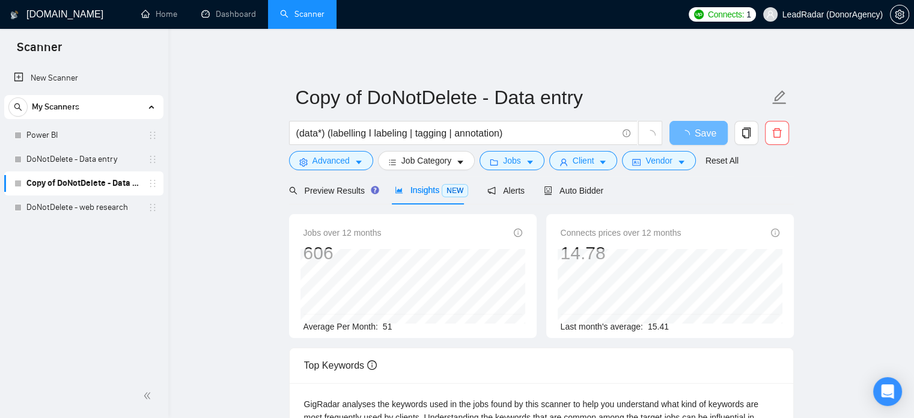
click at [408, 192] on span "Insights NEW" at bounding box center [431, 190] width 73 height 10
drag, startPoint x: 383, startPoint y: 329, endPoint x: 332, endPoint y: 378, distance: 71.4
click at [377, 329] on div "Average Per Month: 51" at bounding box center [412, 326] width 219 height 13
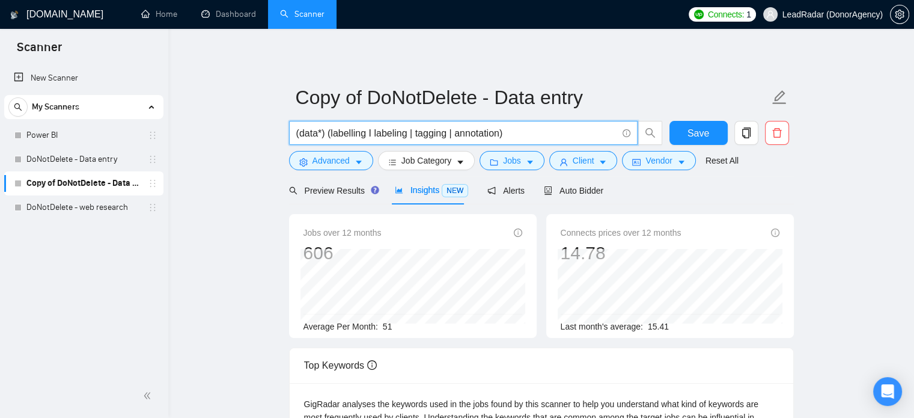
click at [395, 139] on input "(data*) (labelling I labeling | tagging | annotation)" at bounding box center [456, 133] width 321 height 15
click at [299, 133] on input "(data*) (labelling I labeling | tagging | annotation)" at bounding box center [456, 133] width 321 height 15
drag, startPoint x: 325, startPoint y: 136, endPoint x: 276, endPoint y: 136, distance: 48.1
click at [338, 134] on input "(data*) (labelling I labeling | tagging | annotation)" at bounding box center [456, 133] width 321 height 15
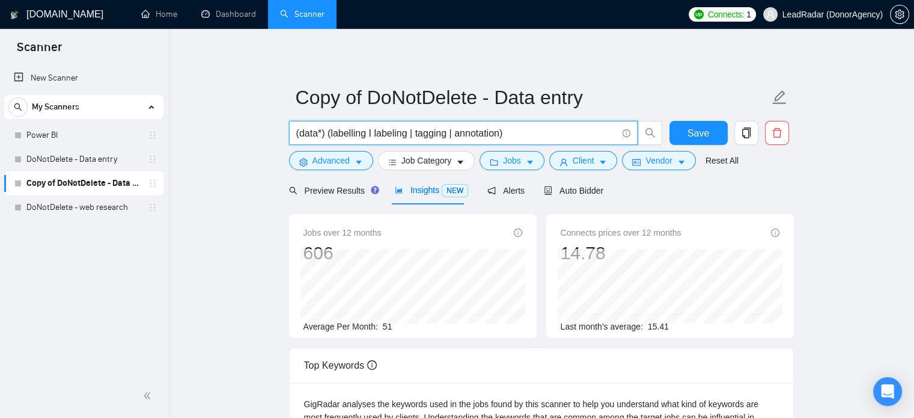
click at [397, 135] on input "(data*) (labelling I labeling | tagging | annotation)" at bounding box center [456, 133] width 321 height 15
click at [422, 134] on input "(data*) (labelling I labeling | tagging | annotation)" at bounding box center [456, 133] width 321 height 15
click at [488, 136] on input "(data*) (labelling I labeling | tagging | annotation)" at bounding box center [456, 133] width 321 height 15
click at [338, 163] on span "Advanced" at bounding box center [330, 160] width 37 height 13
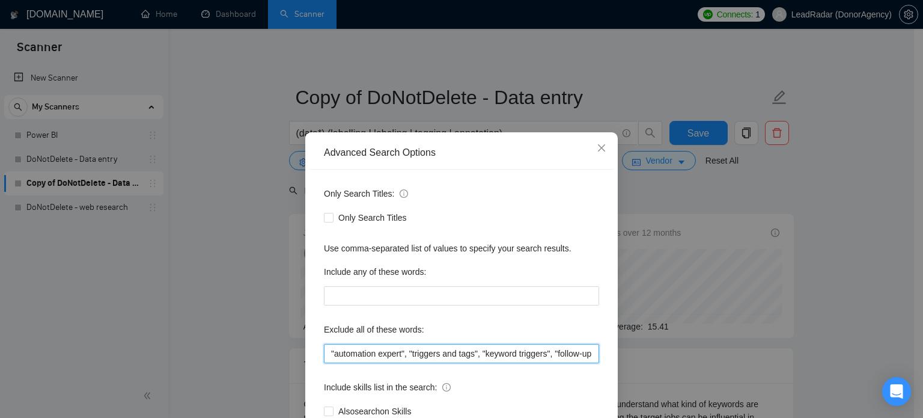
click at [440, 358] on input ""automation expert", "triggers and tags", "keyword triggers", "follow-up sequen…" at bounding box center [461, 353] width 275 height 19
drag, startPoint x: 477, startPoint y: 356, endPoint x: 590, endPoint y: 358, distance: 113.0
click at [590, 358] on input ""automation expert", "triggers and tags", "keyword triggers", "follow-up sequen…" at bounding box center [461, 353] width 275 height 19
click at [574, 355] on input ""automation expert", "triggers and tags", "keyword triggers", "follow-up sequen…" at bounding box center [461, 353] width 275 height 19
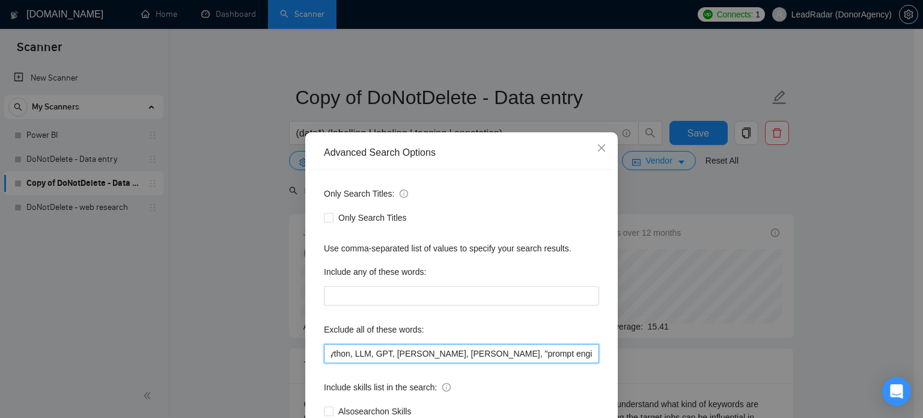
click at [531, 353] on input ""automation expert", "triggers and tags", "keyword triggers", "follow-up sequen…" at bounding box center [461, 353] width 275 height 19
click at [394, 351] on input ""automation expert", "triggers and tags", "keyword triggers", "follow-up sequen…" at bounding box center [461, 353] width 275 height 19
click at [470, 355] on input ""automation expert", "triggers and tags", "keyword triggers", "follow-up sequen…" at bounding box center [461, 353] width 275 height 19
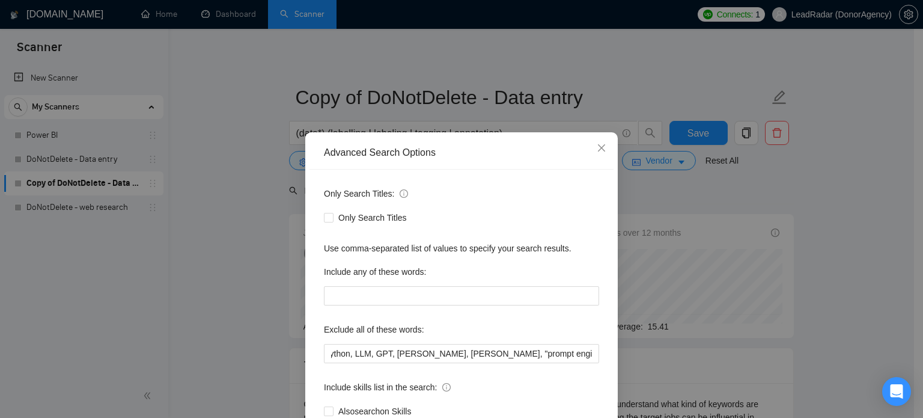
click at [799, 175] on div "Advanced Search Options Only Search Titles: Only Search Titles Use comma-separa…" at bounding box center [461, 209] width 923 height 418
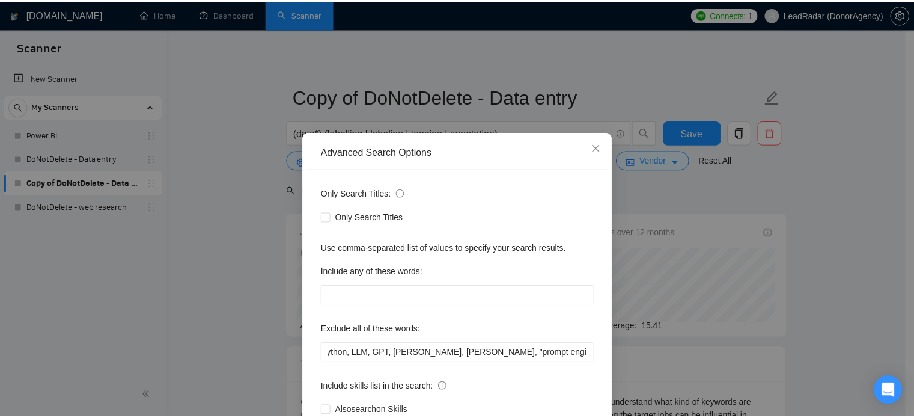
scroll to position [0, 0]
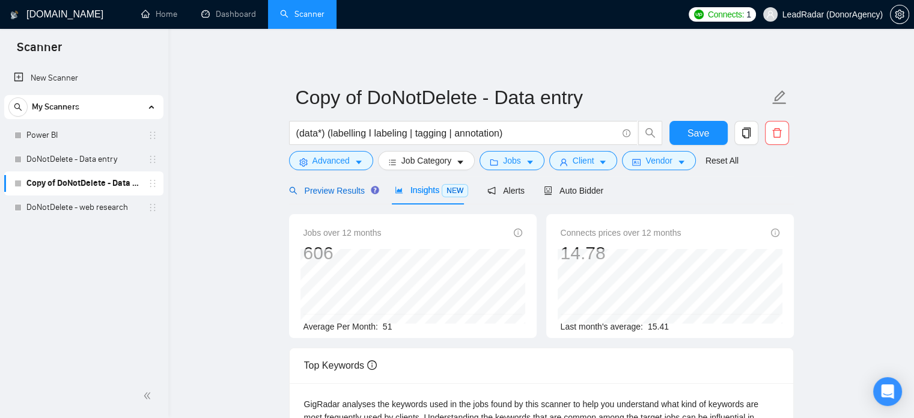
click at [333, 190] on span "Preview Results" at bounding box center [332, 191] width 87 height 10
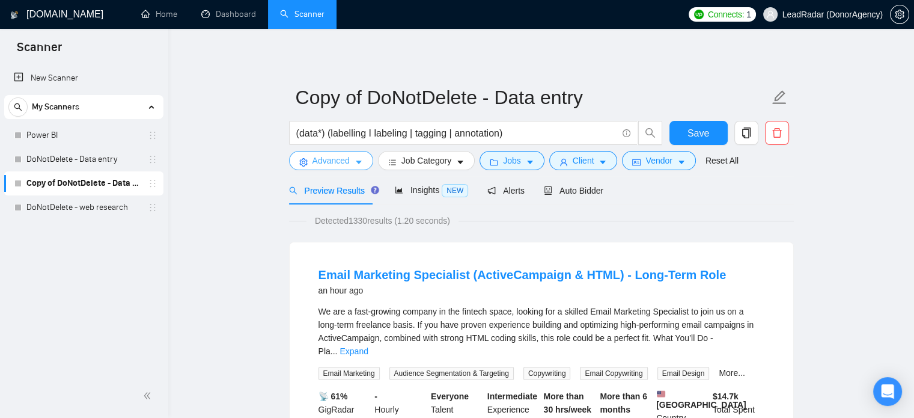
click at [339, 163] on span "Advanced" at bounding box center [330, 160] width 37 height 13
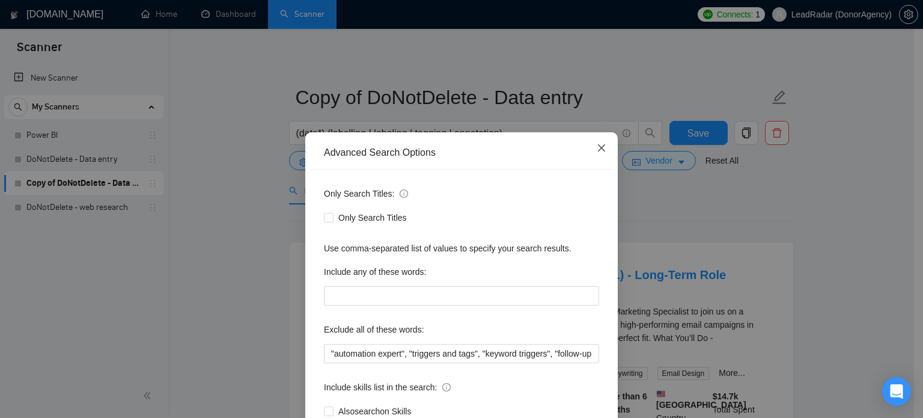
click at [601, 154] on span "Close" at bounding box center [601, 148] width 32 height 32
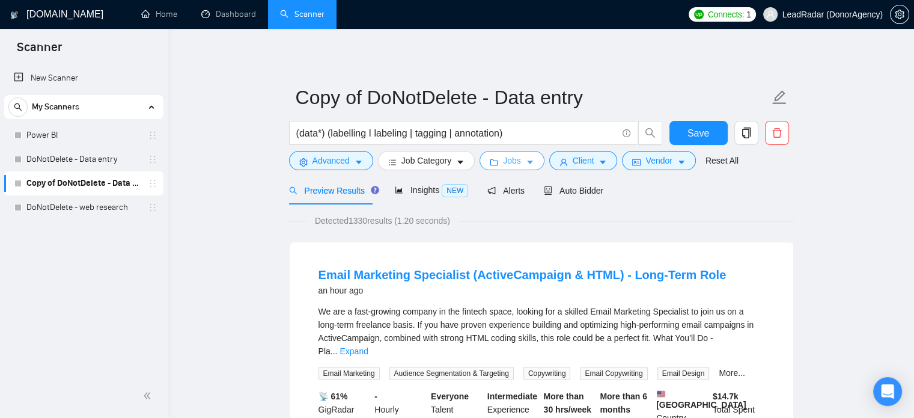
click at [527, 161] on icon "caret-down" at bounding box center [530, 163] width 6 height 4
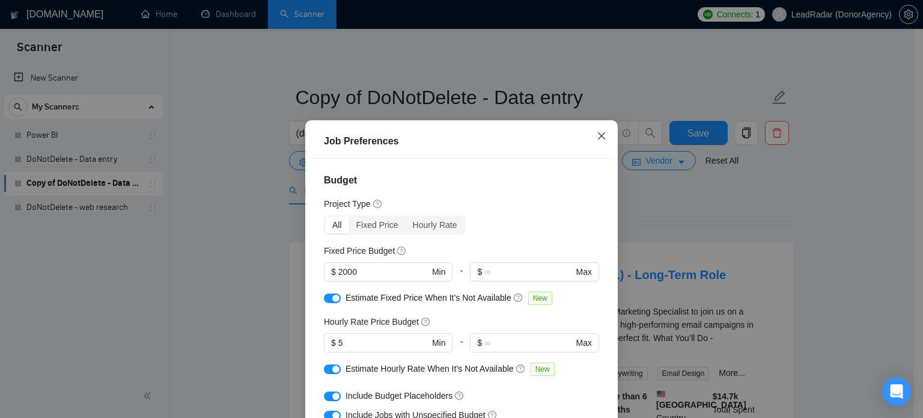
click at [598, 138] on icon "close" at bounding box center [602, 136] width 10 height 10
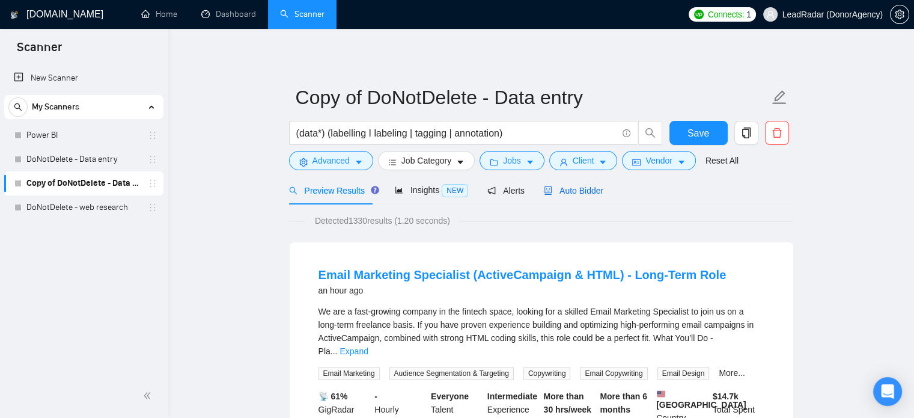
click at [594, 192] on span "Auto Bidder" at bounding box center [573, 191] width 59 height 10
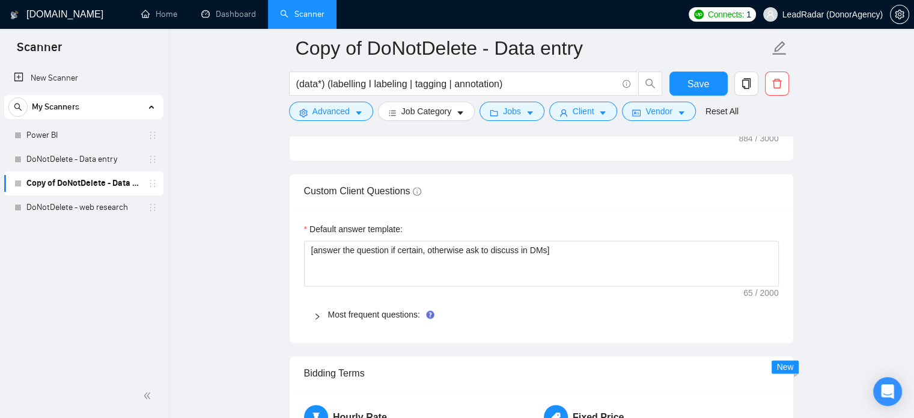
scroll to position [1624, 0]
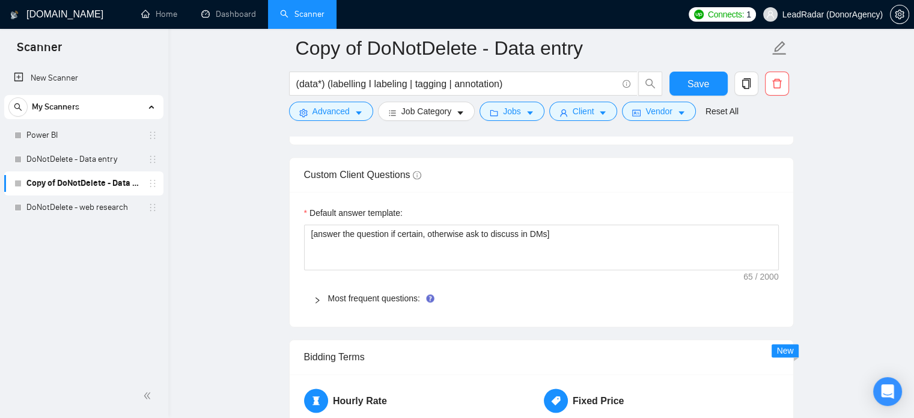
click at [314, 302] on div at bounding box center [321, 297] width 14 height 13
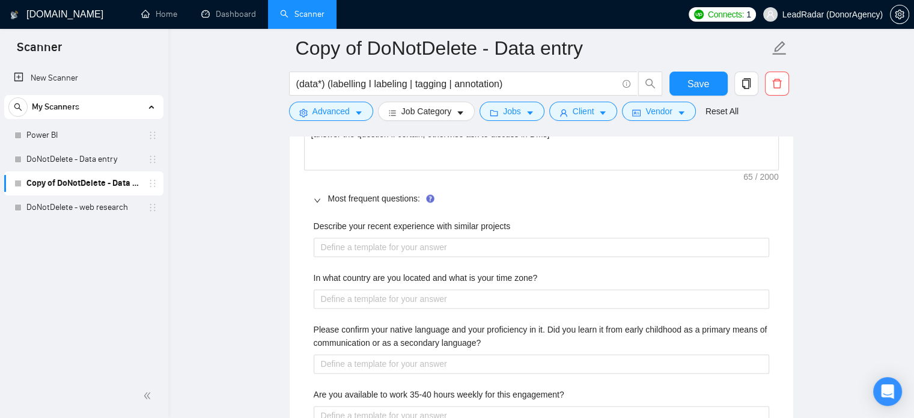
scroll to position [1776, 0]
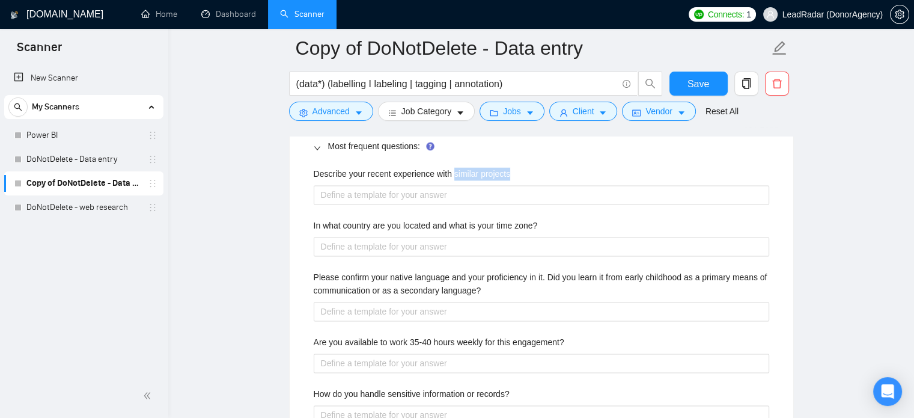
drag, startPoint x: 513, startPoint y: 174, endPoint x: 453, endPoint y: 177, distance: 60.1
click at [453, 177] on div "Describe your recent experience with similar projects" at bounding box center [542, 176] width 456 height 18
click at [483, 177] on label "Describe your recent experience with similar projects" at bounding box center [412, 173] width 197 height 13
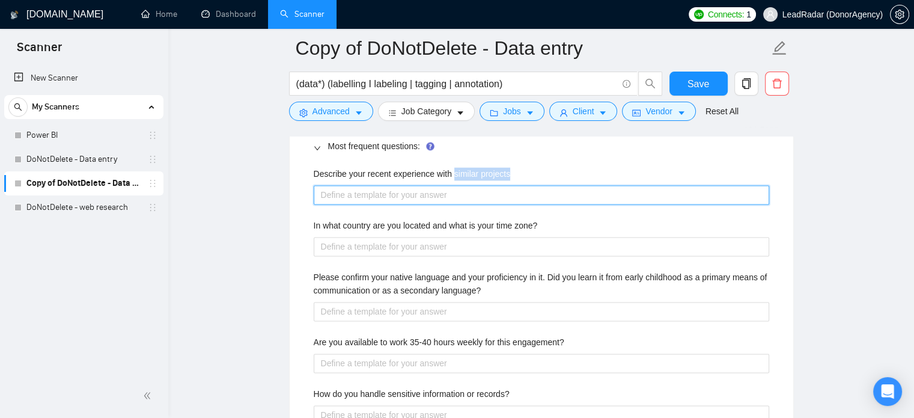
click at [483, 185] on projects "Describe your recent experience with similar projects" at bounding box center [542, 194] width 456 height 19
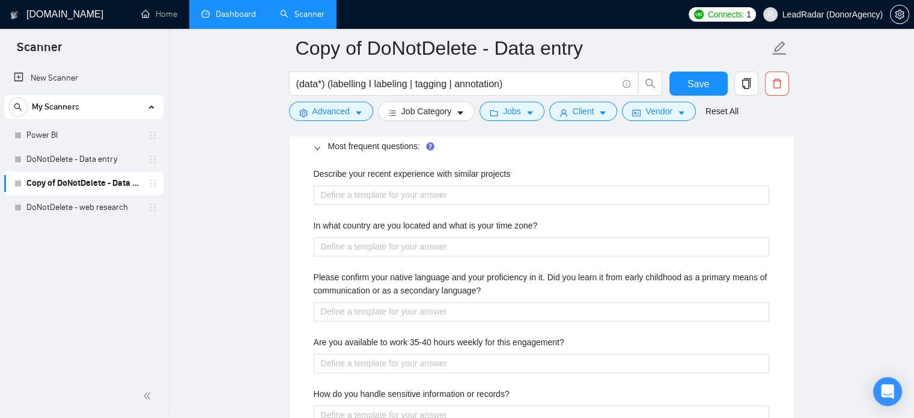
click at [225, 9] on link "Dashboard" at bounding box center [228, 14] width 55 height 10
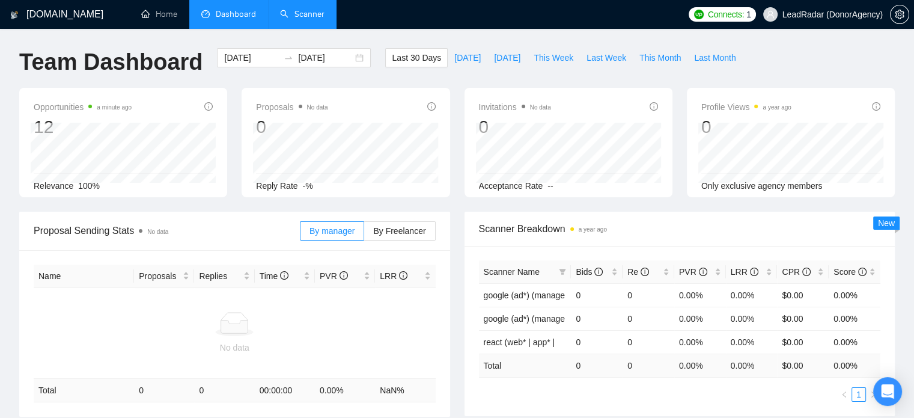
click at [317, 19] on link "Scanner" at bounding box center [302, 14] width 44 height 10
